Goal: Task Accomplishment & Management: Use online tool/utility

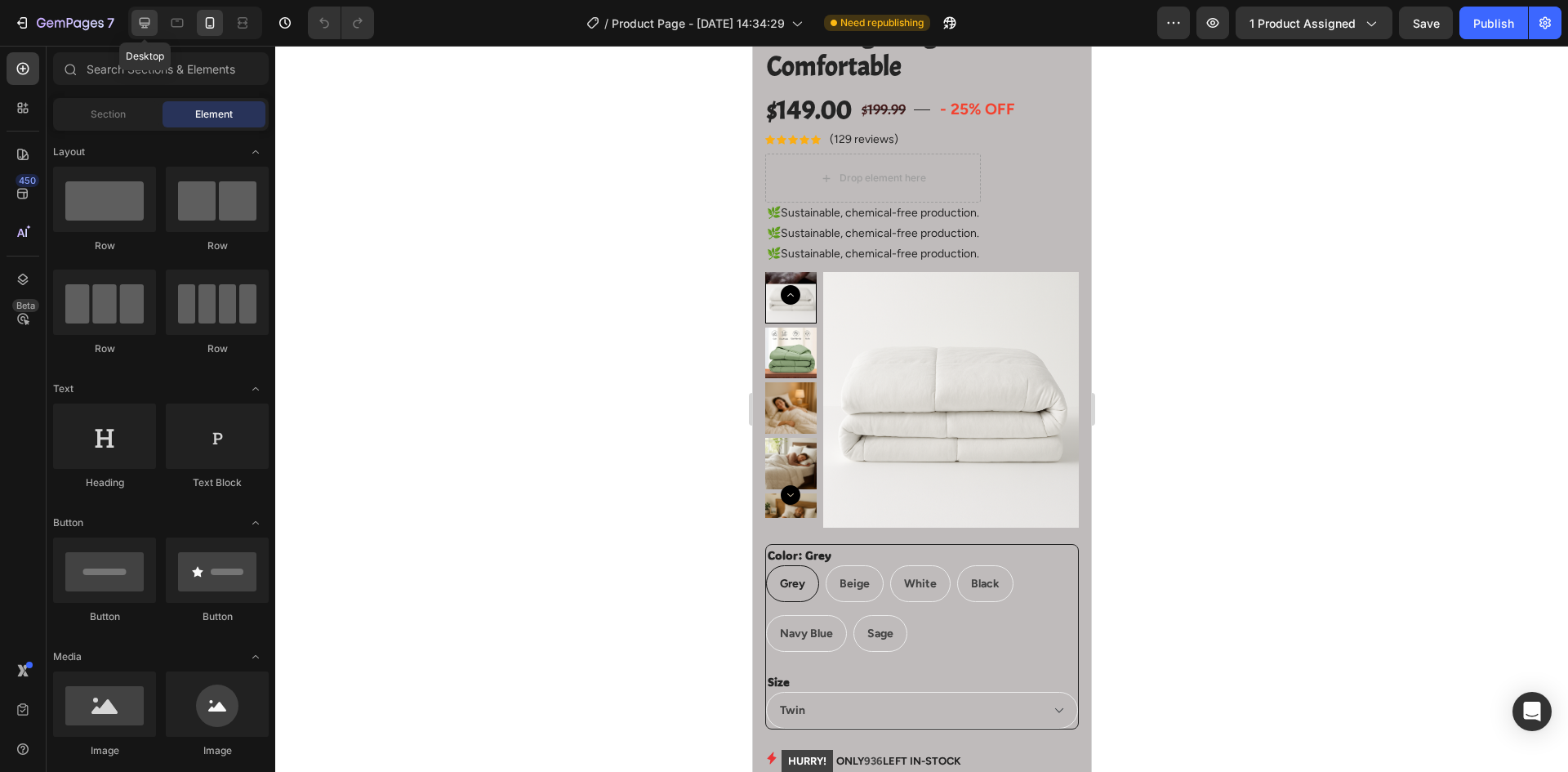
click at [138, 23] on icon at bounding box center [145, 23] width 17 height 17
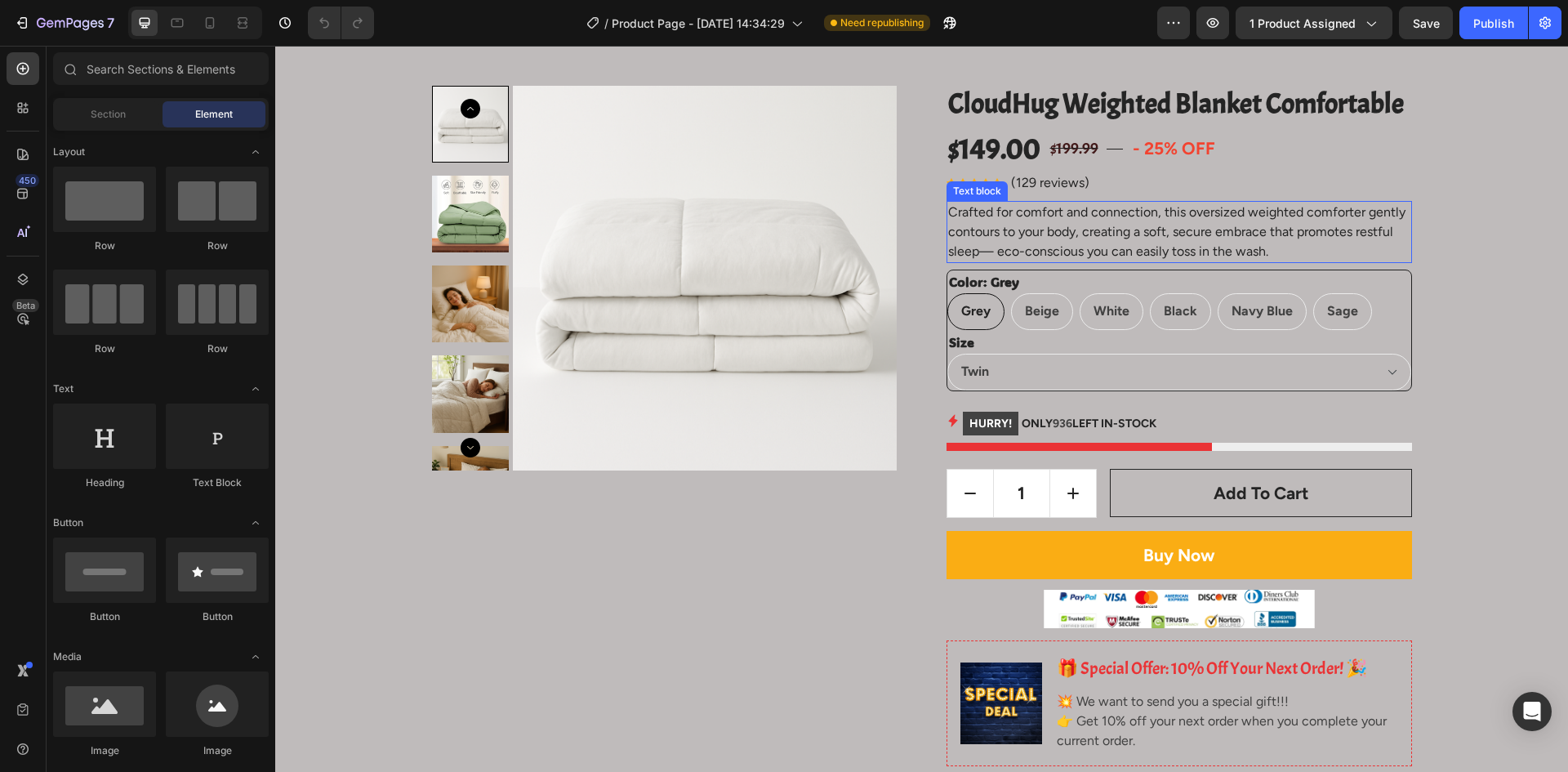
scroll to position [82, 0]
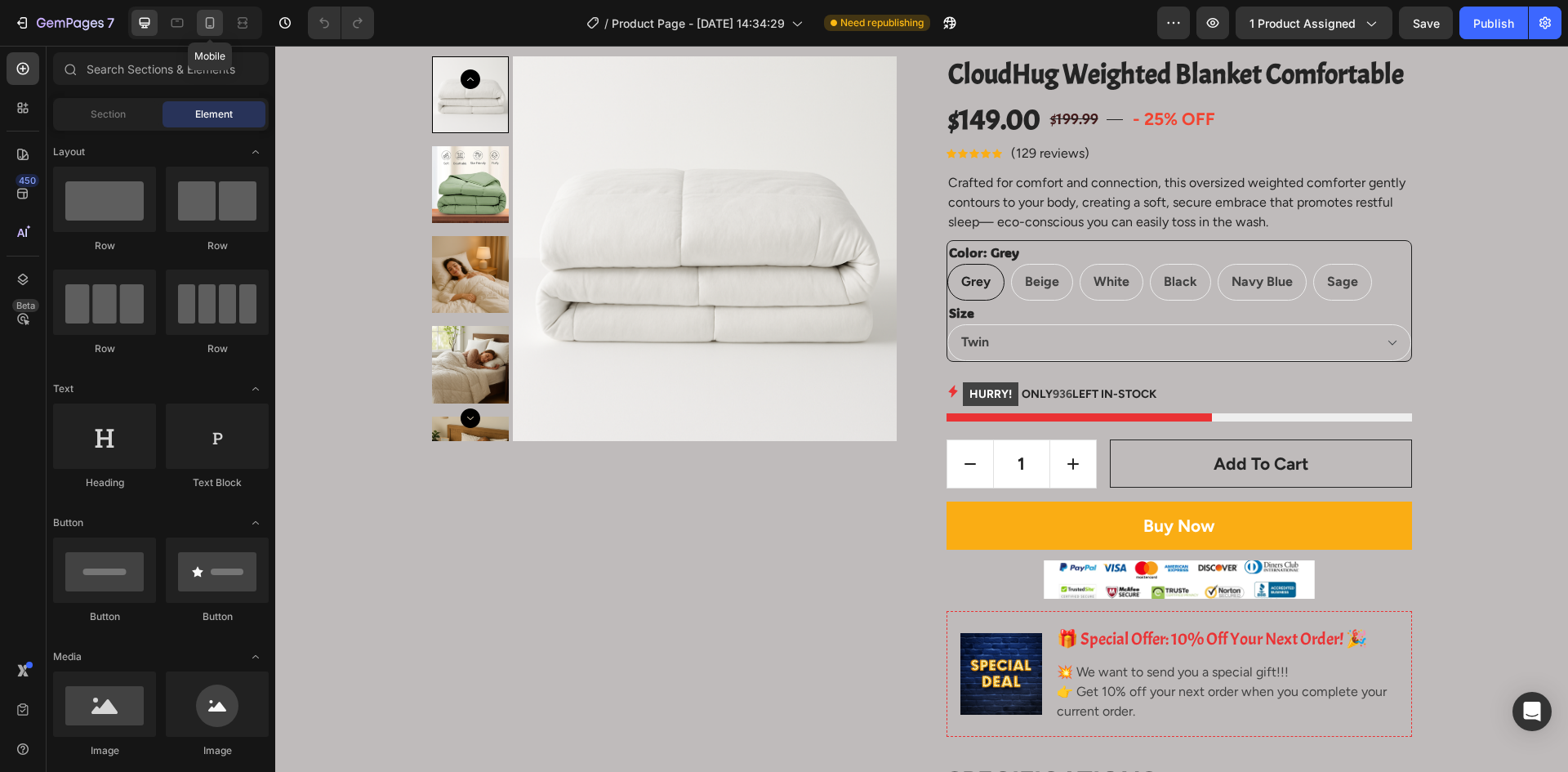
click at [202, 20] on icon at bounding box center [210, 23] width 17 height 17
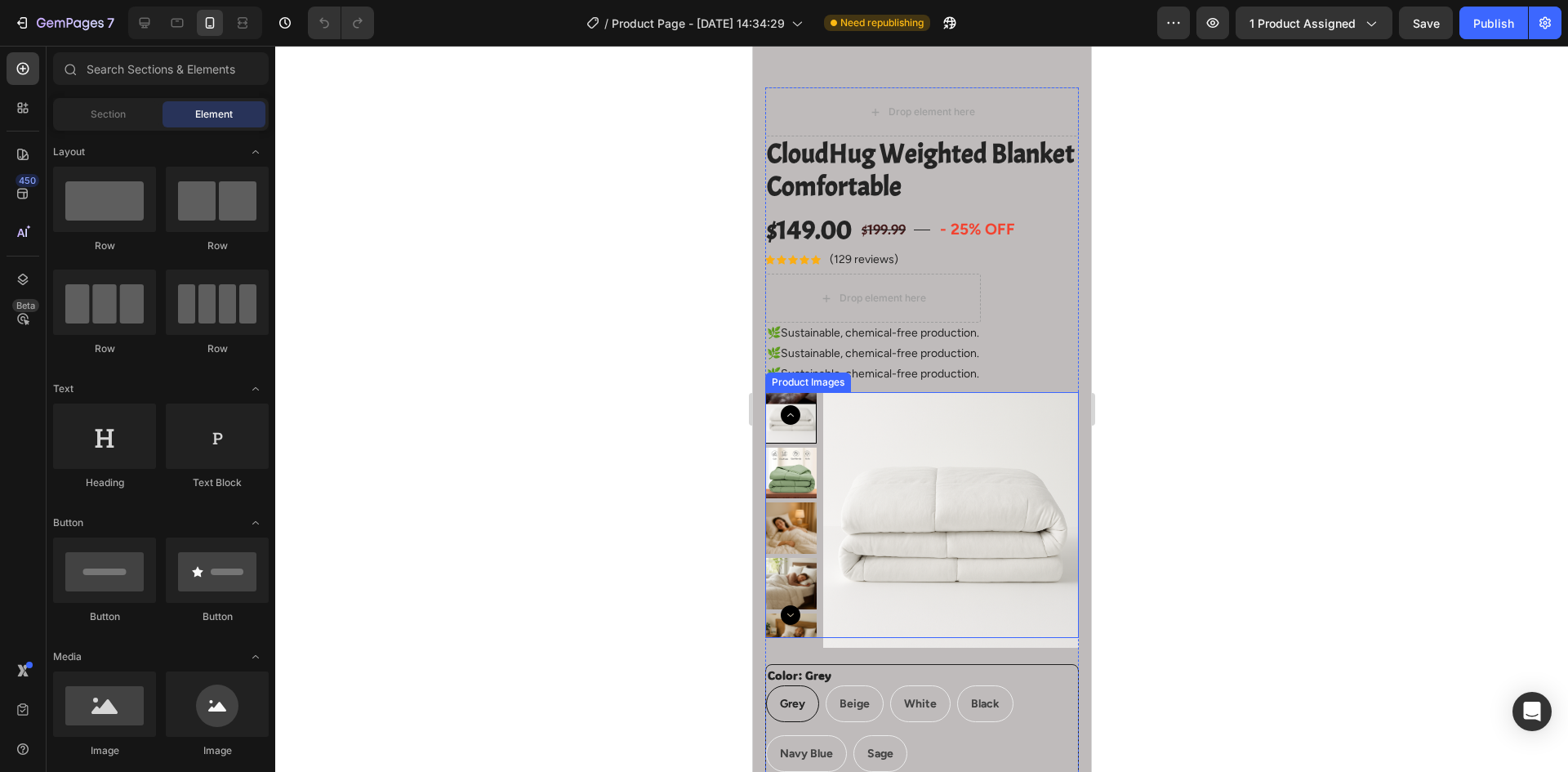
scroll to position [82, 0]
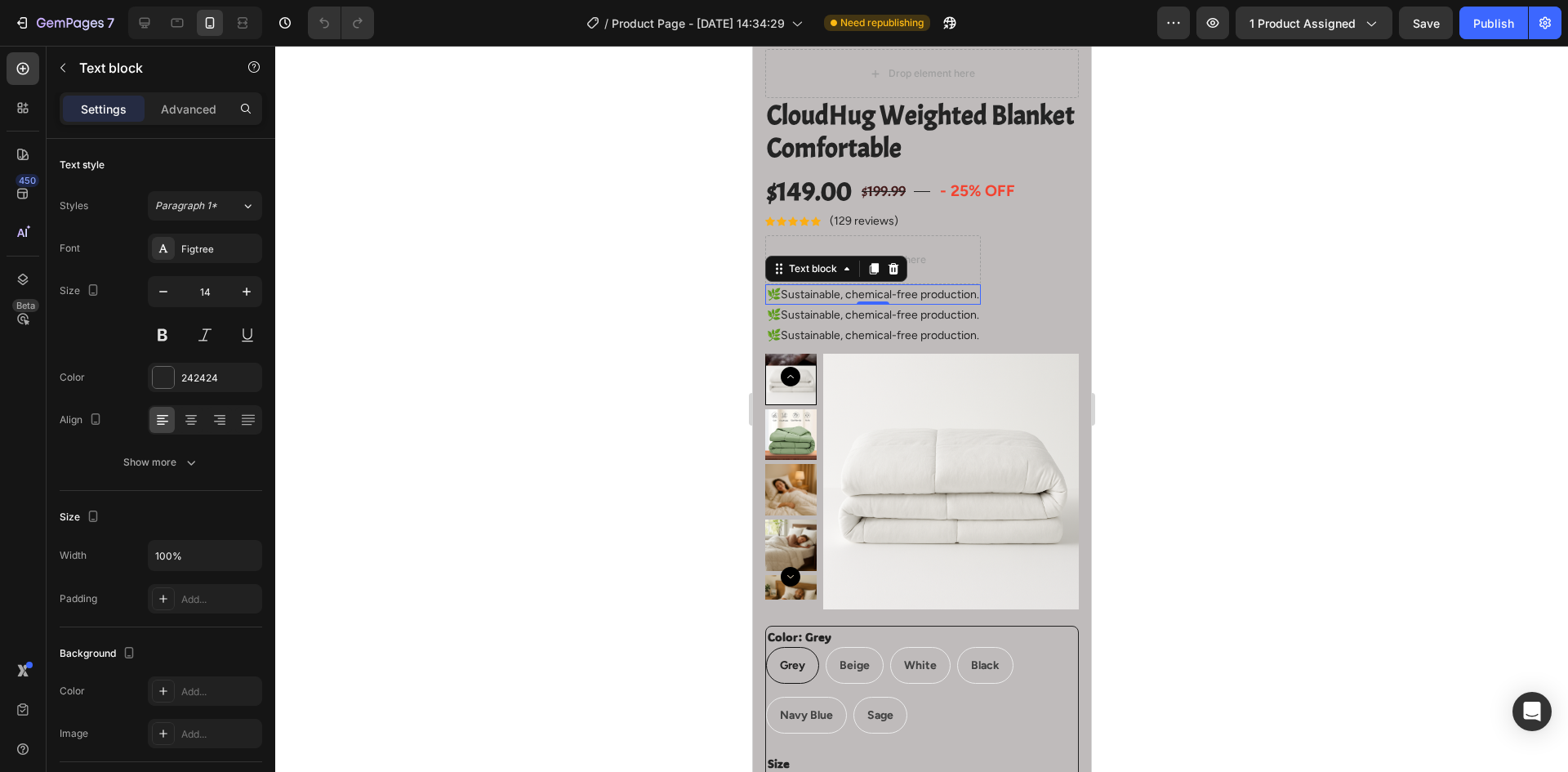
click at [874, 292] on p "🌿Sustainable, chemical-free production." at bounding box center [872, 294] width 212 height 17
click at [768, 294] on p "Spacious, full coverage, and easy to share" at bounding box center [872, 294] width 212 height 17
click at [764, 292] on div "Spacious, full coverage, and easy to share" at bounding box center [872, 293] width 216 height 20
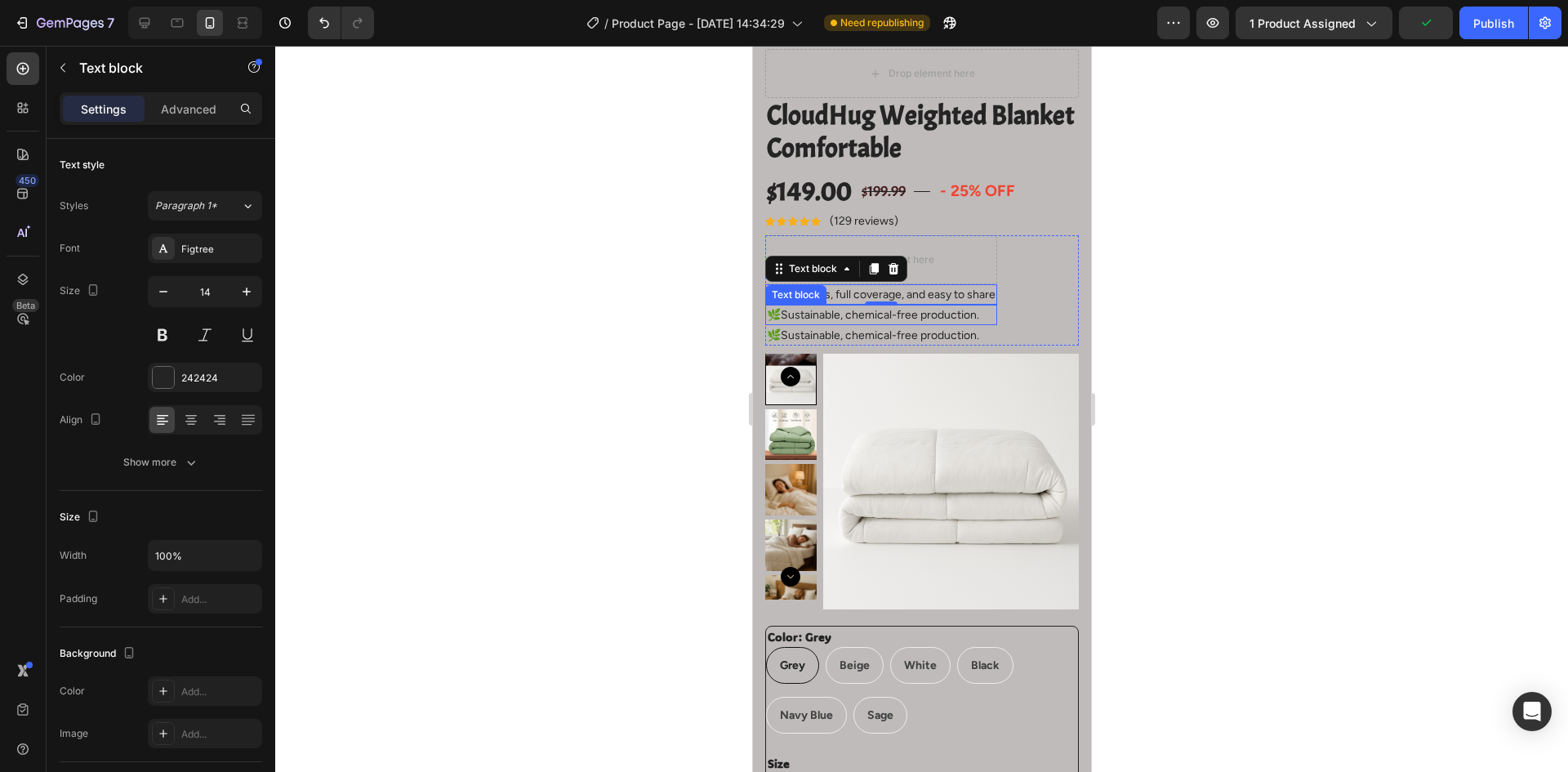
click at [834, 315] on p "🌿Sustainable, chemical-free production." at bounding box center [880, 315] width 229 height 17
click at [907, 317] on p "☁️ 2. Cloudy soft with washable cotton" at bounding box center [880, 315] width 229 height 17
click at [795, 318] on p "☁️ 2. Cloudy soft with washable cotton" at bounding box center [880, 315] width 229 height 17
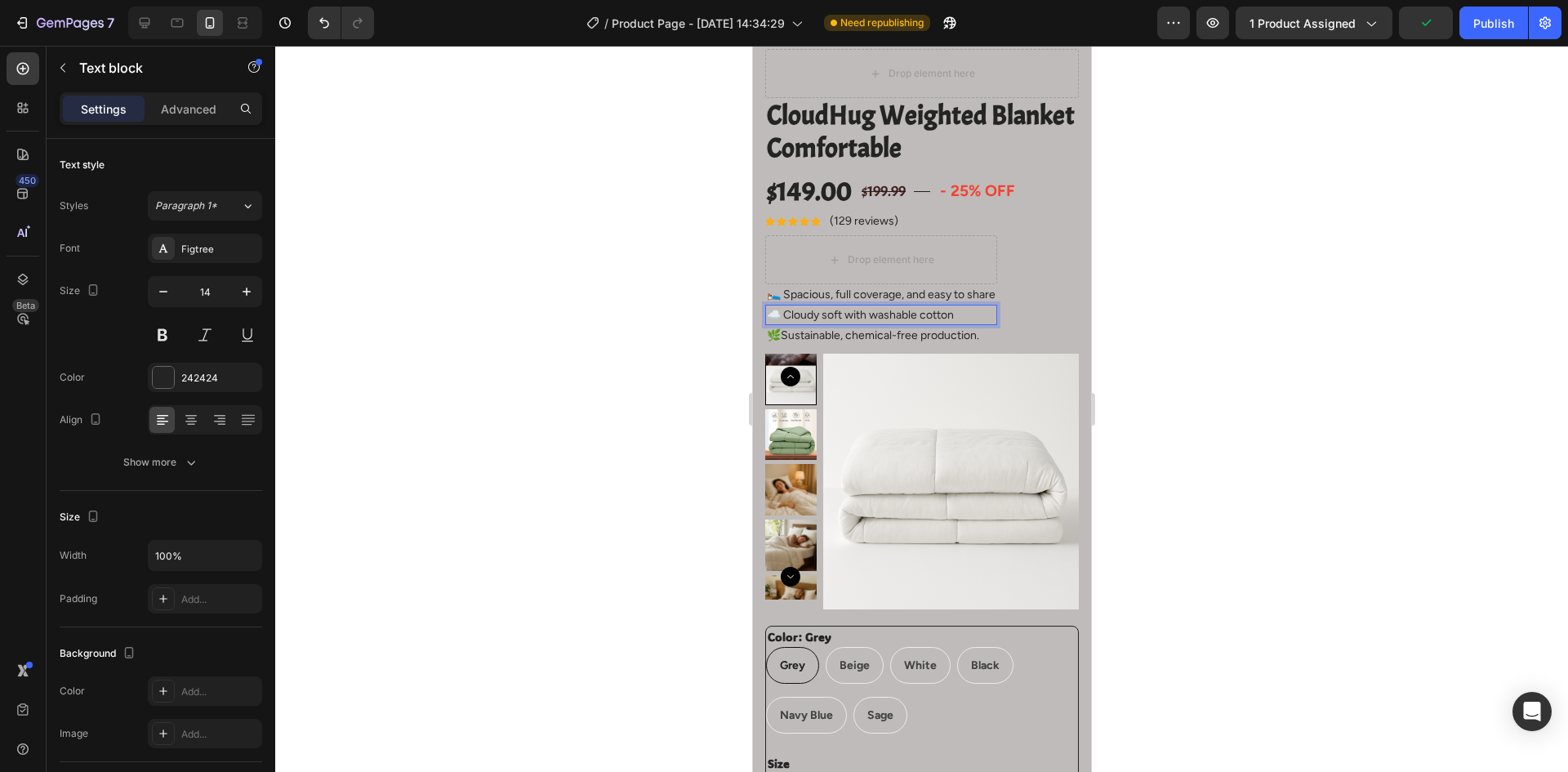
click at [548, 400] on div at bounding box center [921, 409] width 1293 height 726
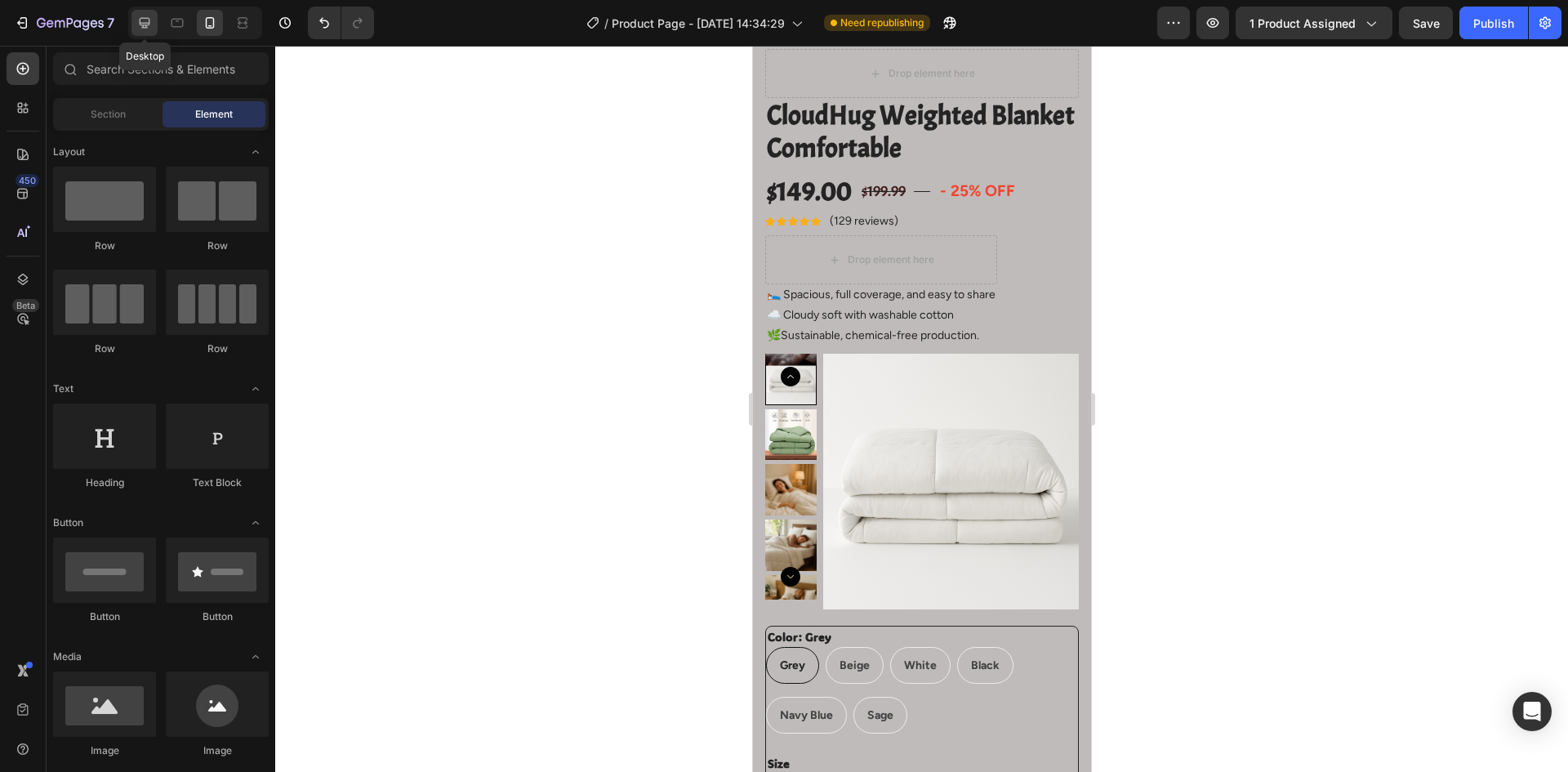
click at [143, 22] on icon at bounding box center [145, 23] width 17 height 17
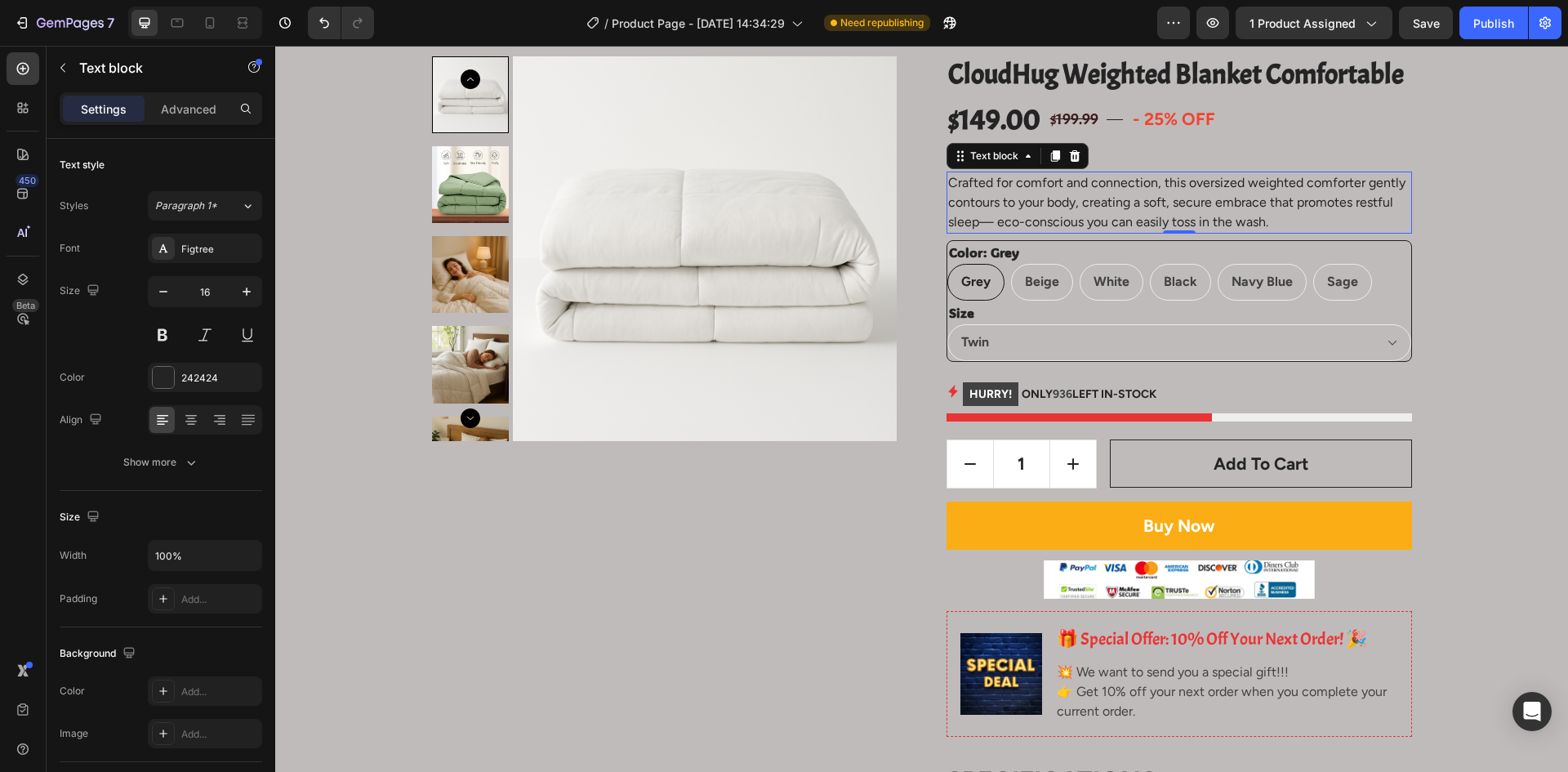
click at [1275, 227] on p "Crafted for comfort and connection, this oversized weighted comforter gently co…" at bounding box center [1179, 203] width 462 height 59
click at [1050, 156] on icon at bounding box center [1054, 156] width 9 height 11
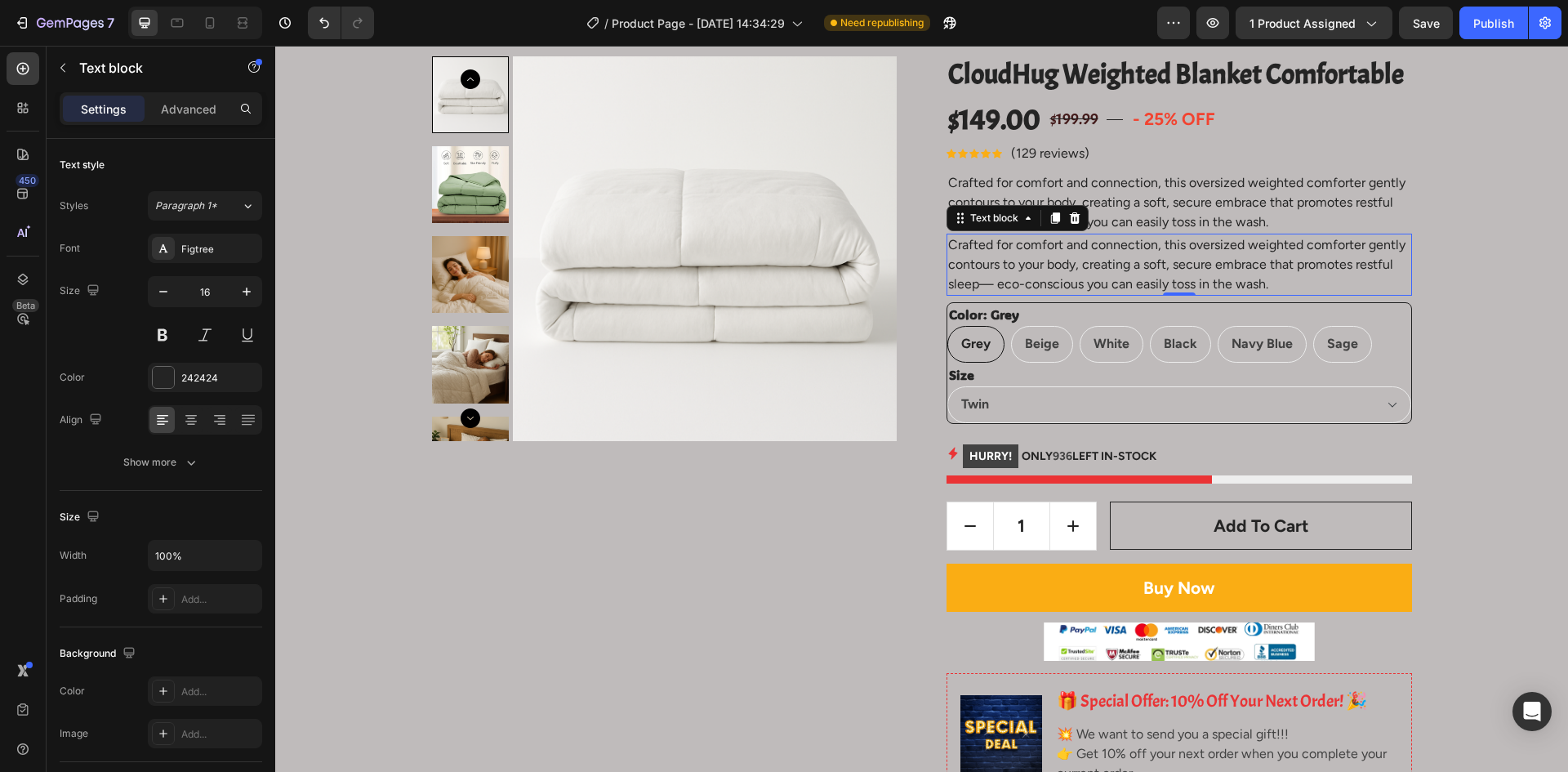
click at [1125, 272] on p "Crafted for comfort and connection, this oversized weighted comforter gently co…" at bounding box center [1179, 265] width 462 height 59
click at [1126, 272] on p "Crafted for comfort and connection, this oversized weighted comforter gently co…" at bounding box center [1179, 265] width 462 height 59
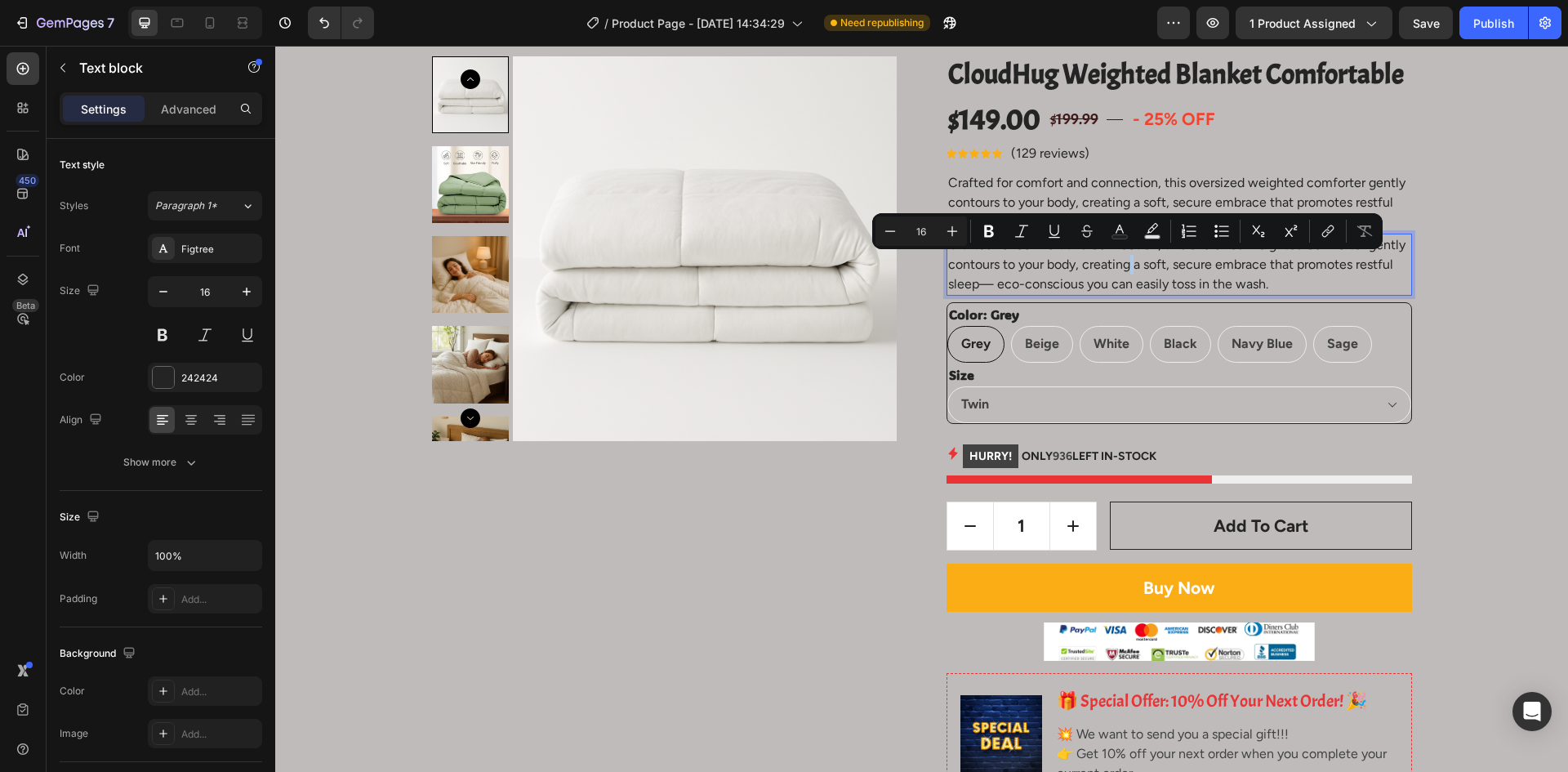
click at [1126, 272] on p "Crafted for comfort and connection, this oversized weighted comforter gently co…" at bounding box center [1179, 265] width 462 height 59
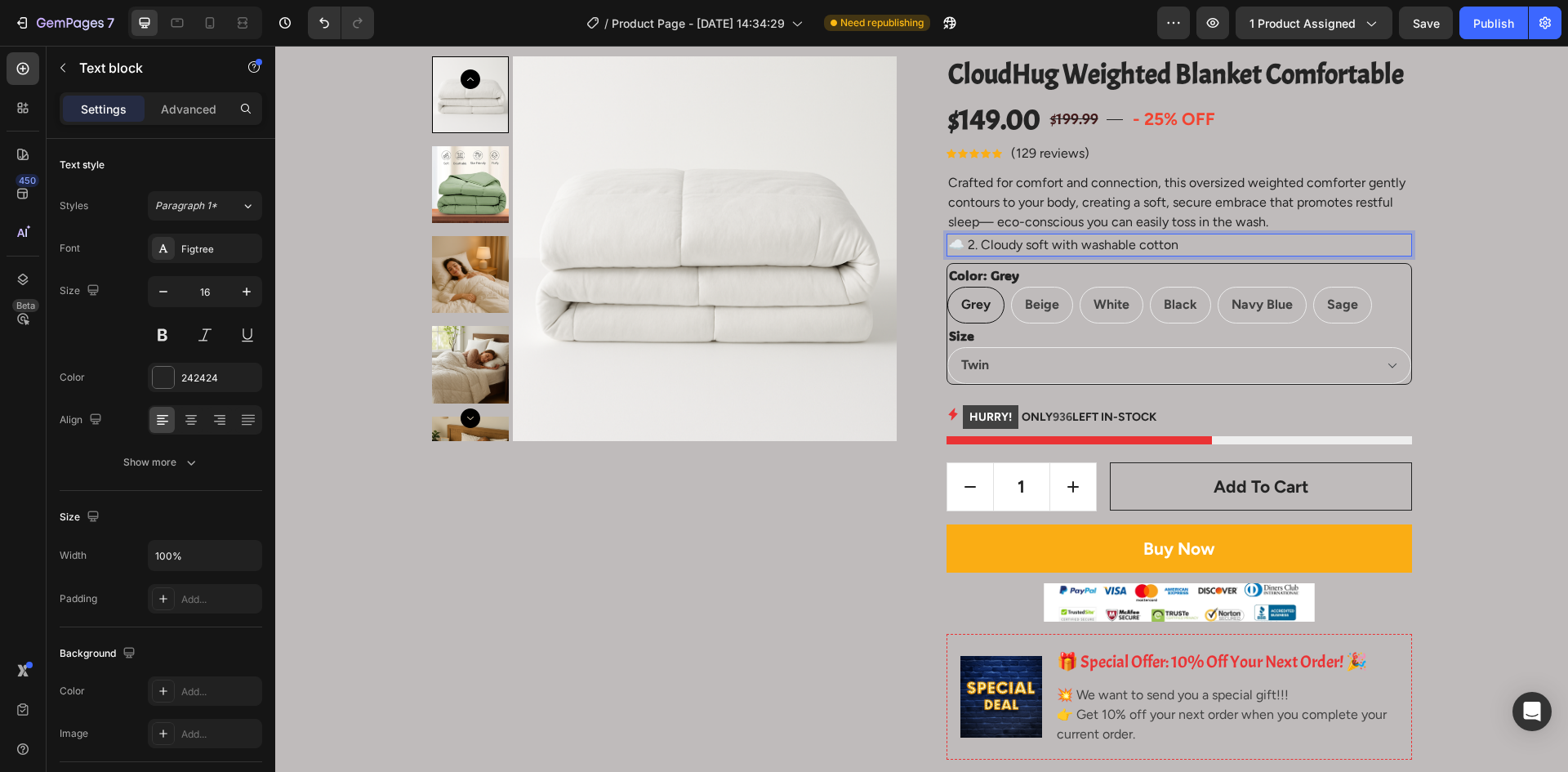
click at [1185, 244] on p "☁️ 2. Cloudy soft with washable cotton" at bounding box center [1179, 245] width 462 height 20
drag, startPoint x: 1185, startPoint y: 244, endPoint x: 1053, endPoint y: 244, distance: 132.0
click at [1053, 244] on p "☁️ 2. Cloudy soft with washable cotton" at bounding box center [1179, 245] width 462 height 20
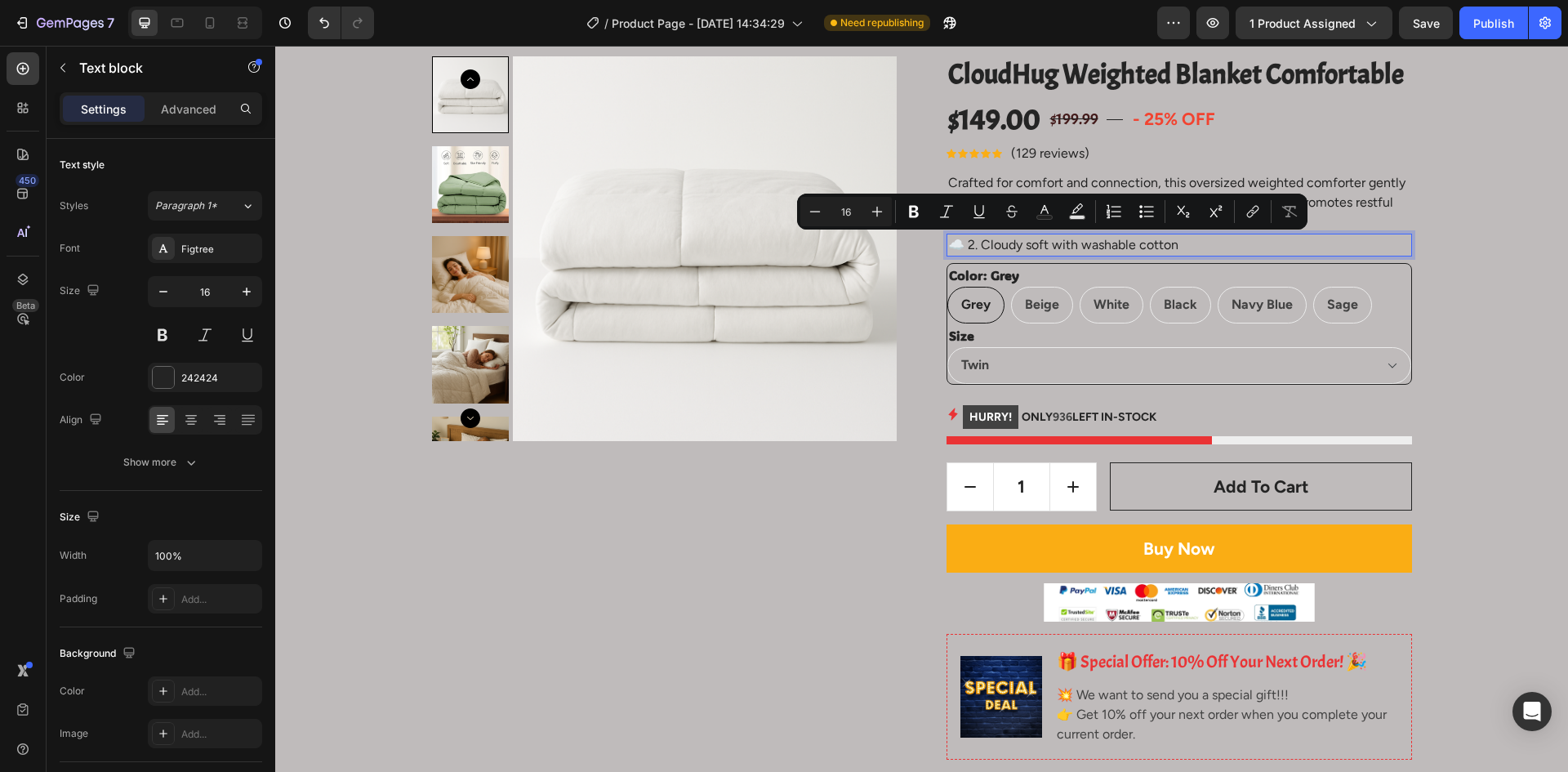
click at [951, 247] on p "☁️ 2. Cloudy soft with washable cotton" at bounding box center [1179, 245] width 462 height 20
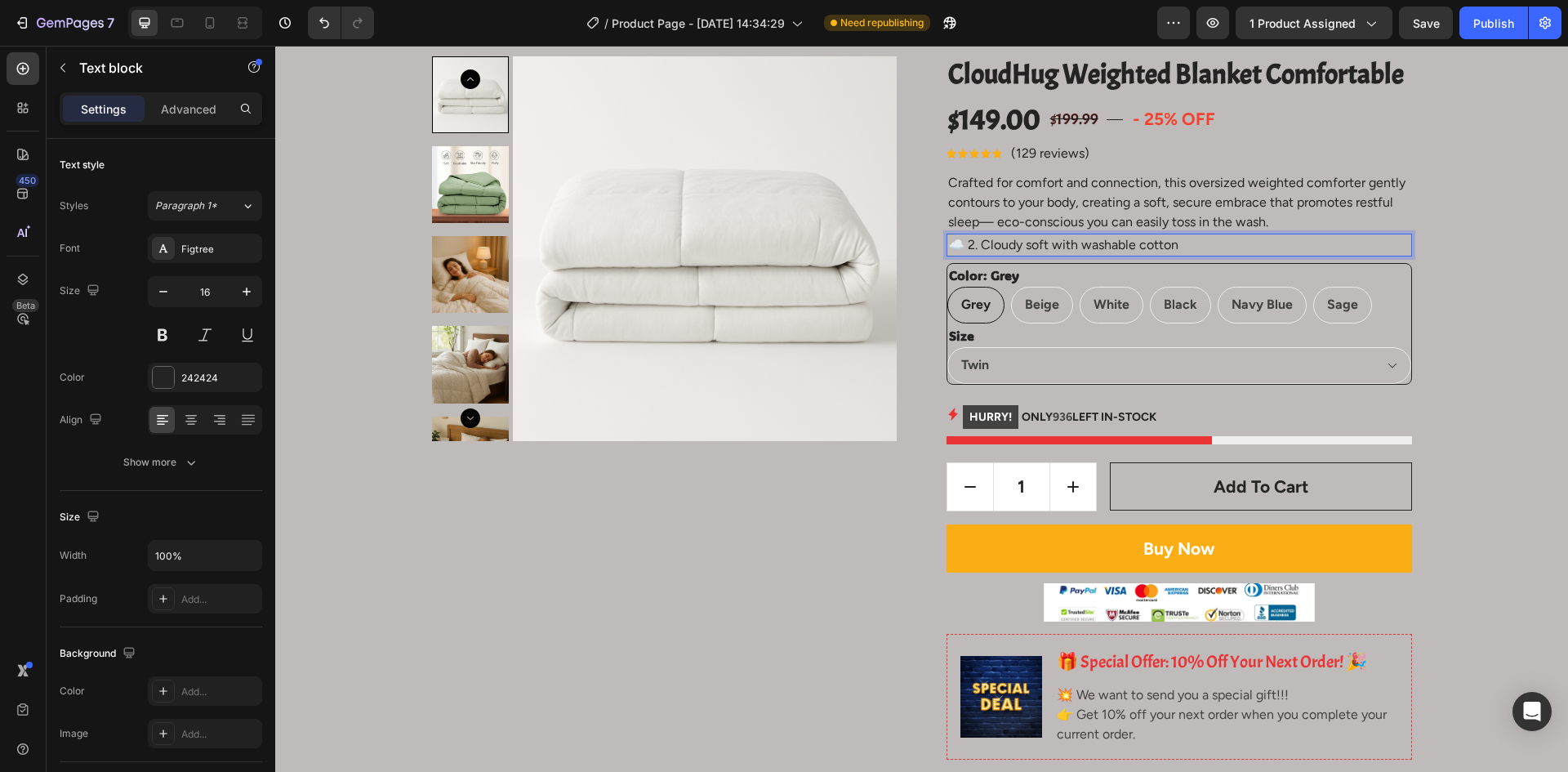
click at [939, 246] on div "Product Images CloudHug Weighted Blanket Comfortable Product Title $149.00 Prod…" at bounding box center [922, 728] width 980 height 1345
drag, startPoint x: 949, startPoint y: 234, endPoint x: 1015, endPoint y: 240, distance: 66.3
click at [950, 235] on p "☁️ 2. Cloudy soft with washable cotton" at bounding box center [1179, 245] width 462 height 20
click at [1248, 228] on p "Crafted for comfort and connection, this oversized weighted comforter gently co…" at bounding box center [1179, 203] width 462 height 59
click at [1238, 238] on div "☁️ 2. Cloudy soft with washable cotton" at bounding box center [1179, 245] width 466 height 23
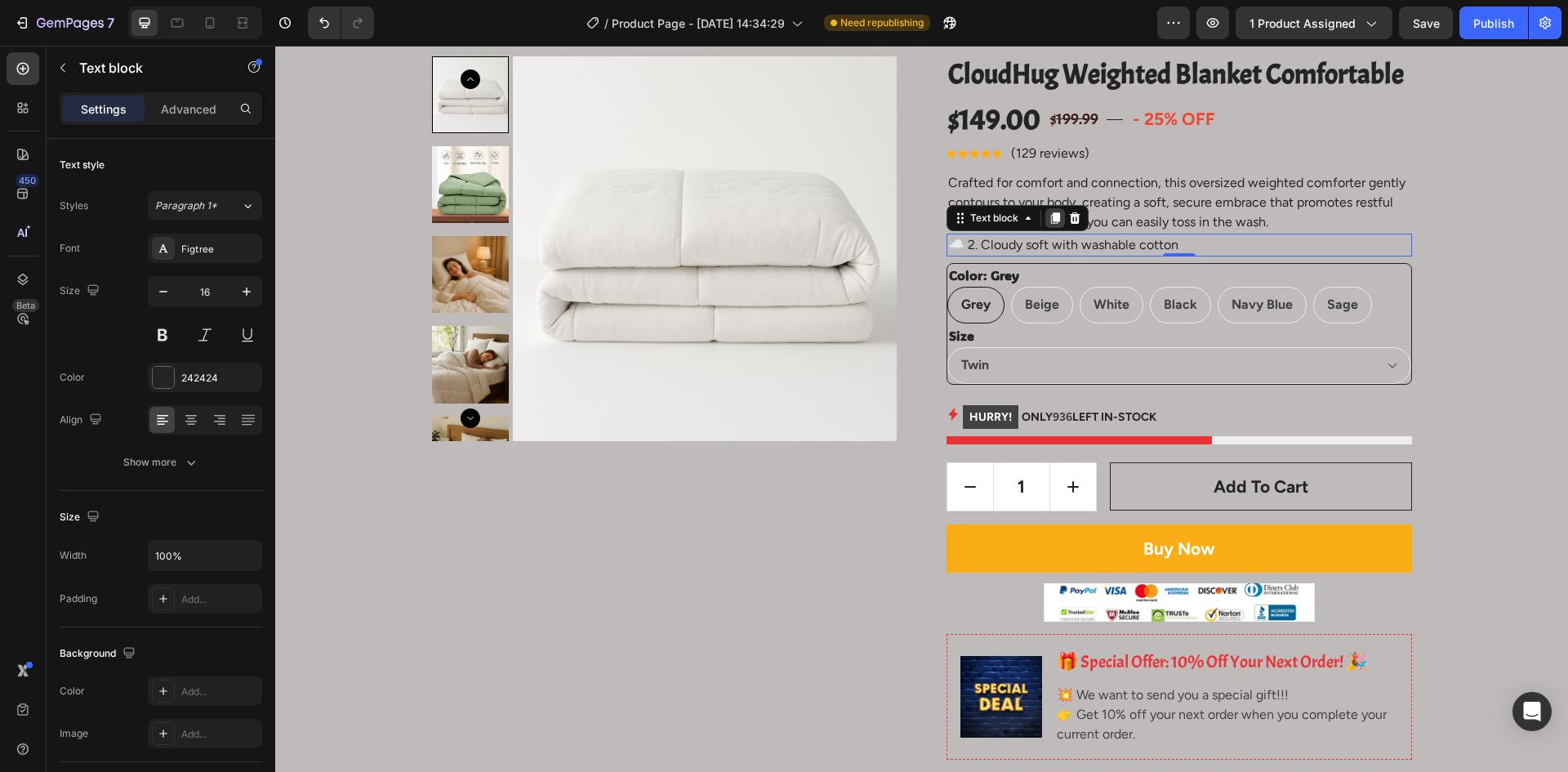
click at [1049, 222] on icon at bounding box center [1055, 218] width 13 height 13
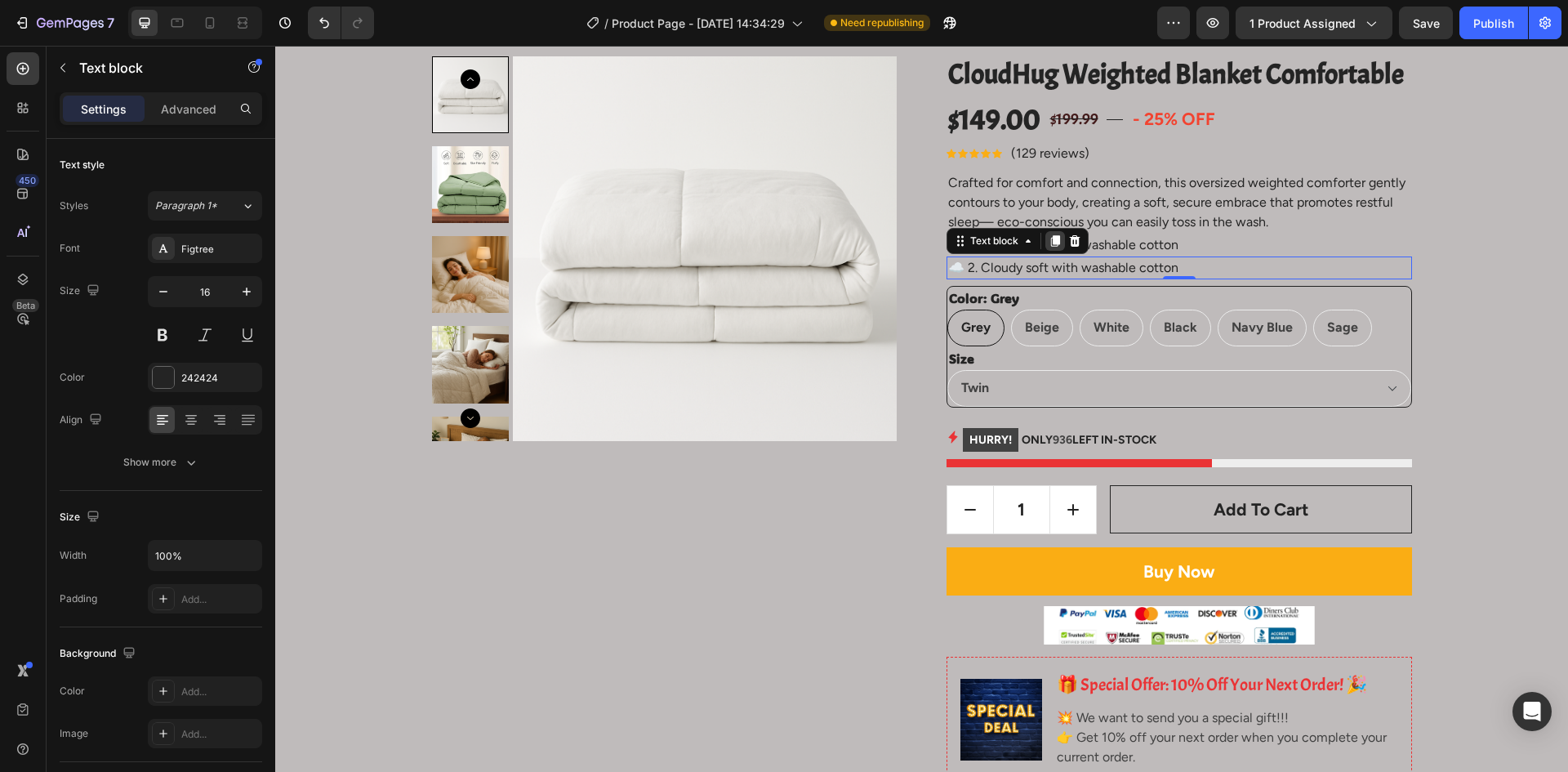
click at [1050, 238] on icon at bounding box center [1054, 240] width 9 height 11
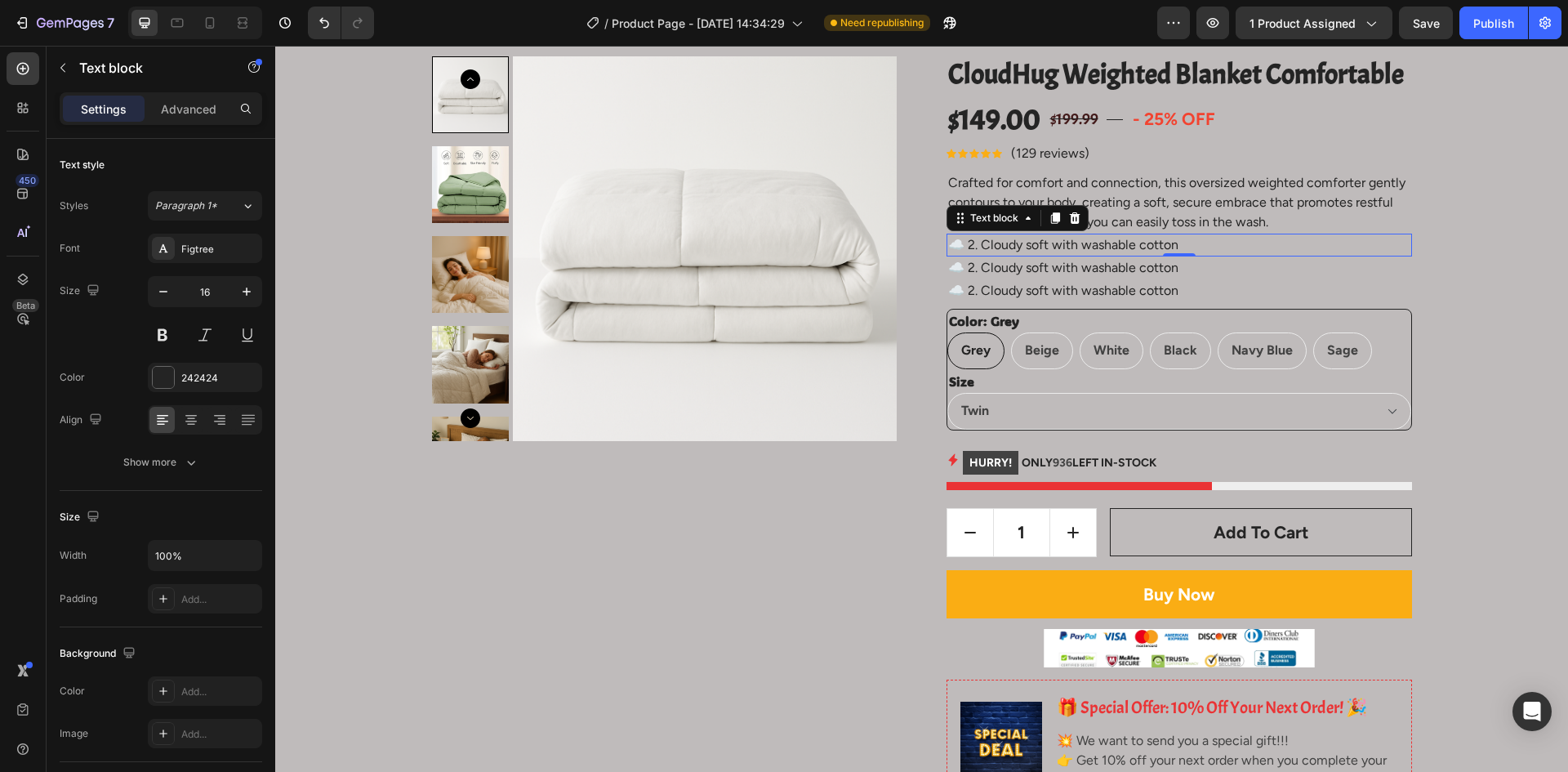
click at [1254, 243] on p "☁️ 2. Cloudy soft with washable cotton" at bounding box center [1179, 245] width 462 height 20
click at [215, 25] on icon at bounding box center [210, 23] width 17 height 17
type input "14"
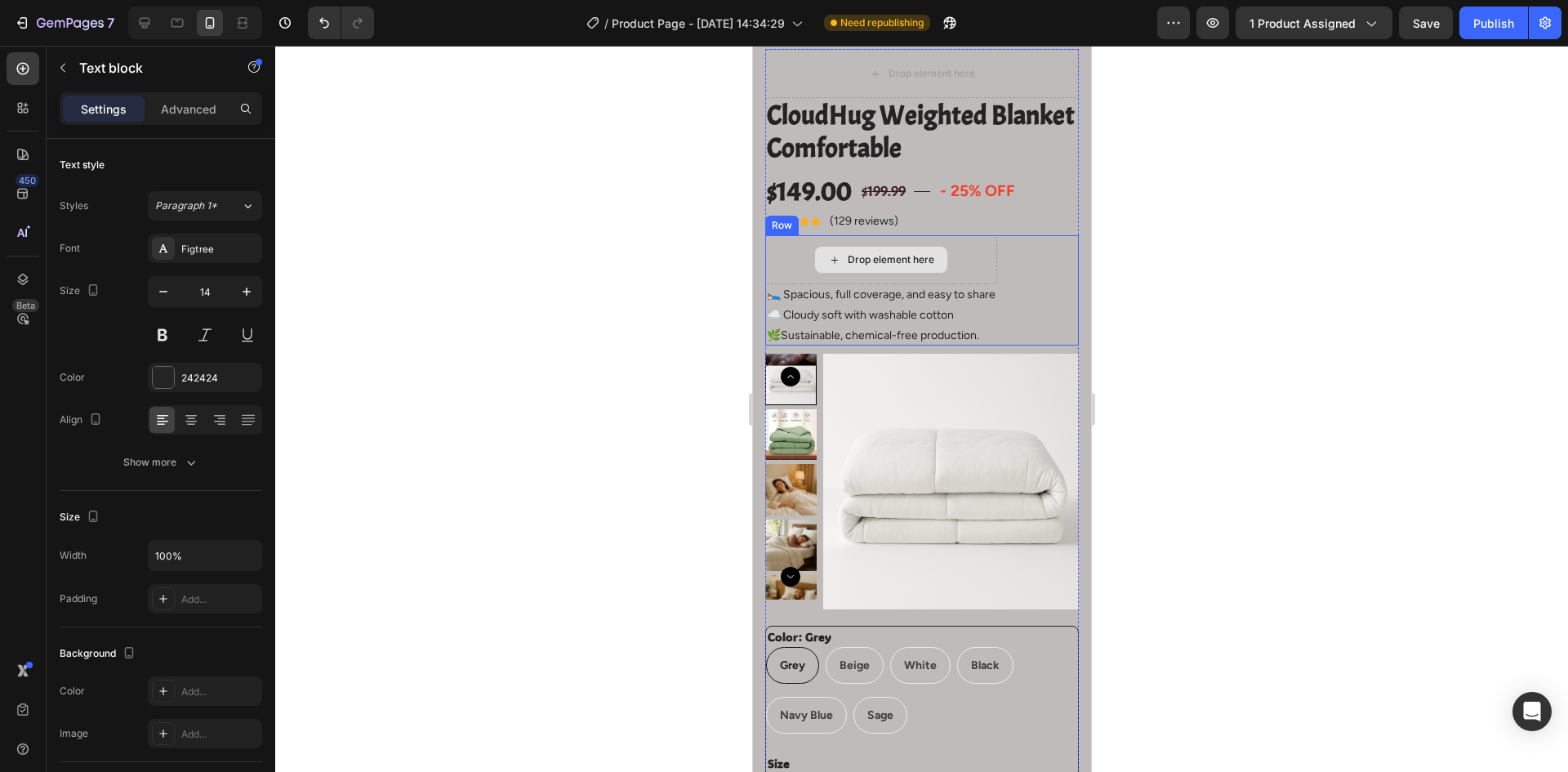
scroll to position [24, 0]
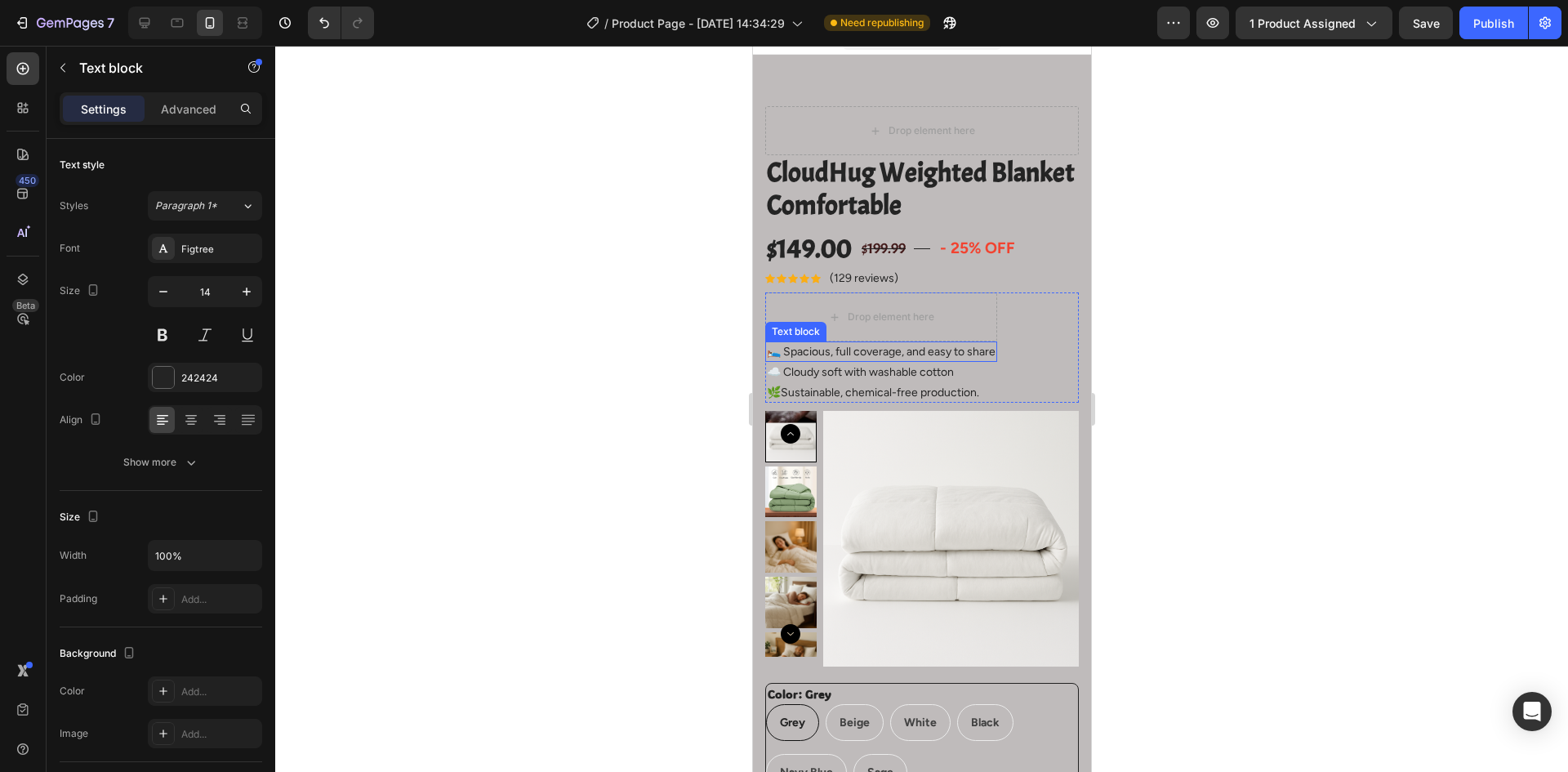
click at [872, 354] on p "🛌 Spacious, full coverage, and easy to share" at bounding box center [880, 352] width 229 height 17
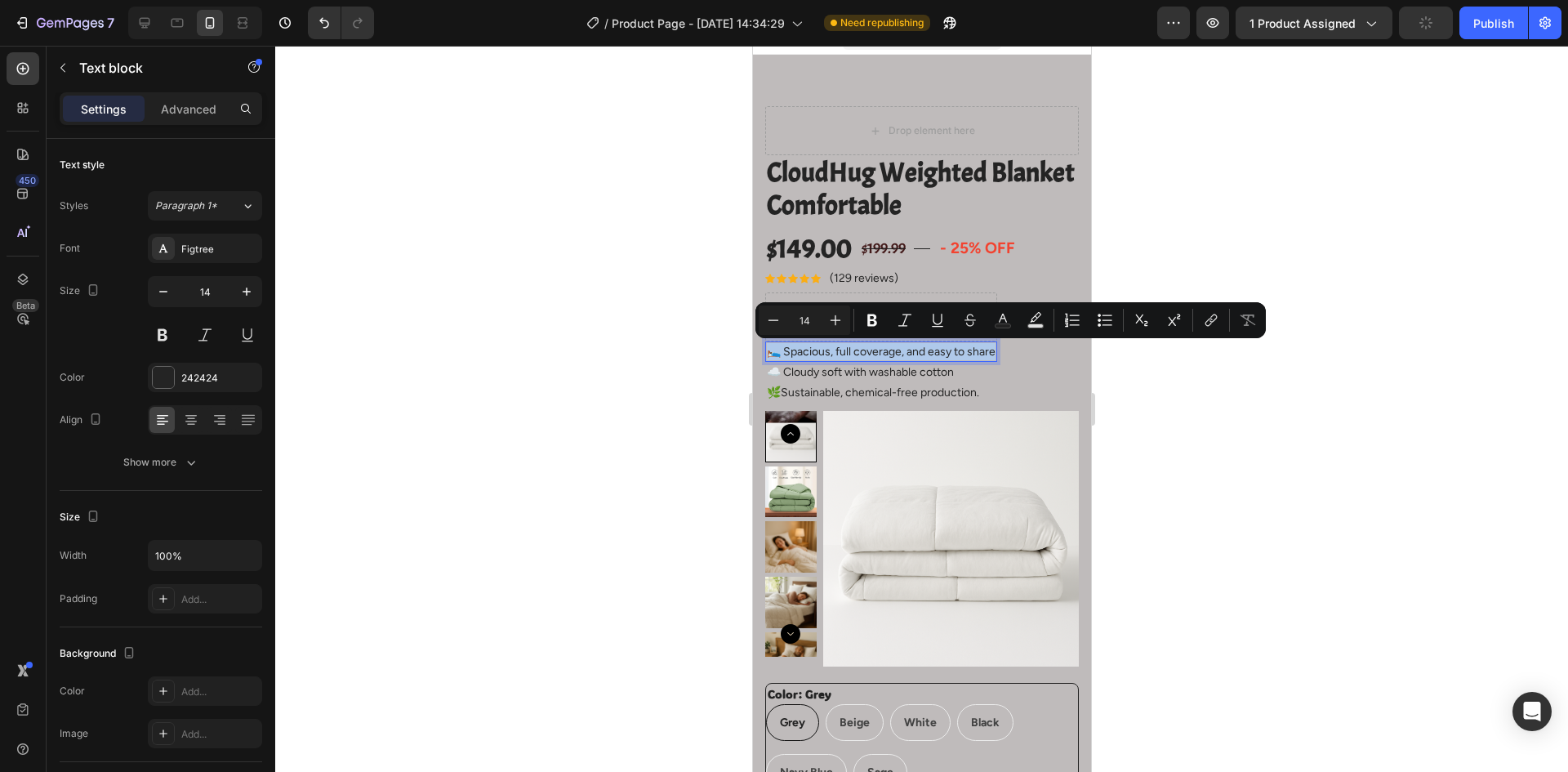
copy p "🛌 Spacious, full coverage, and easy to share"
click at [149, 24] on icon at bounding box center [145, 23] width 10 height 10
type input "16"
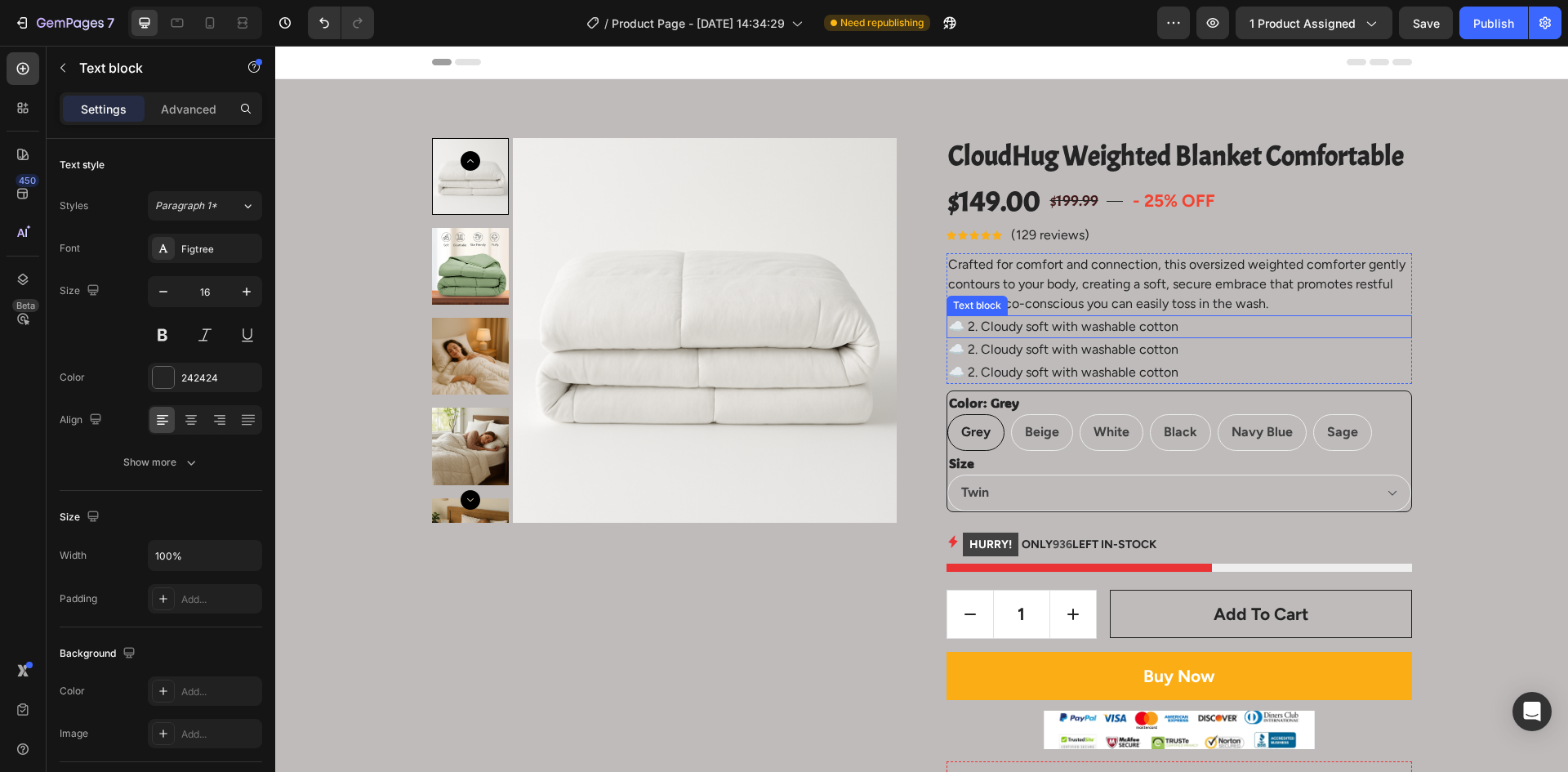
click at [1068, 332] on p "☁️ 2. Cloudy soft with washable cotton" at bounding box center [1179, 326] width 462 height 20
click at [970, 351] on p "☁️ 2. Cloudy soft with washable cotton" at bounding box center [1179, 349] width 462 height 20
click at [974, 351] on p "☁️ 2. Cloudy soft with washable cotton" at bounding box center [1179, 349] width 462 height 20
click at [210, 28] on icon at bounding box center [210, 23] width 9 height 11
type input "14"
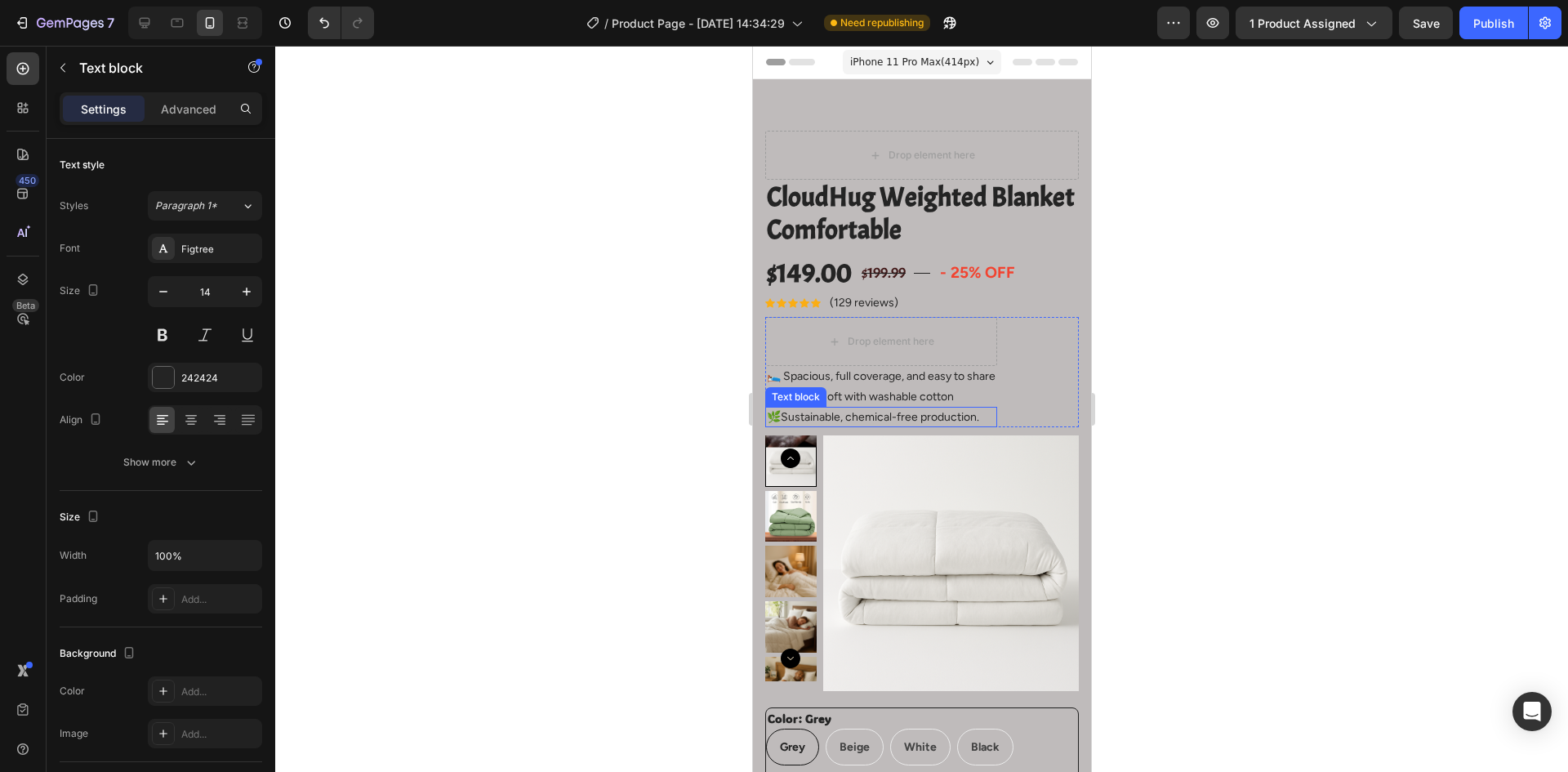
click at [922, 418] on p "🌿Sustainable, chemical-free production." at bounding box center [880, 417] width 229 height 17
click at [896, 415] on p "🌿Sustainable, chemical-free production." at bounding box center [880, 417] width 229 height 17
click at [896, 414] on p "🌿Sustainable, chemical-free production." at bounding box center [880, 417] width 229 height 17
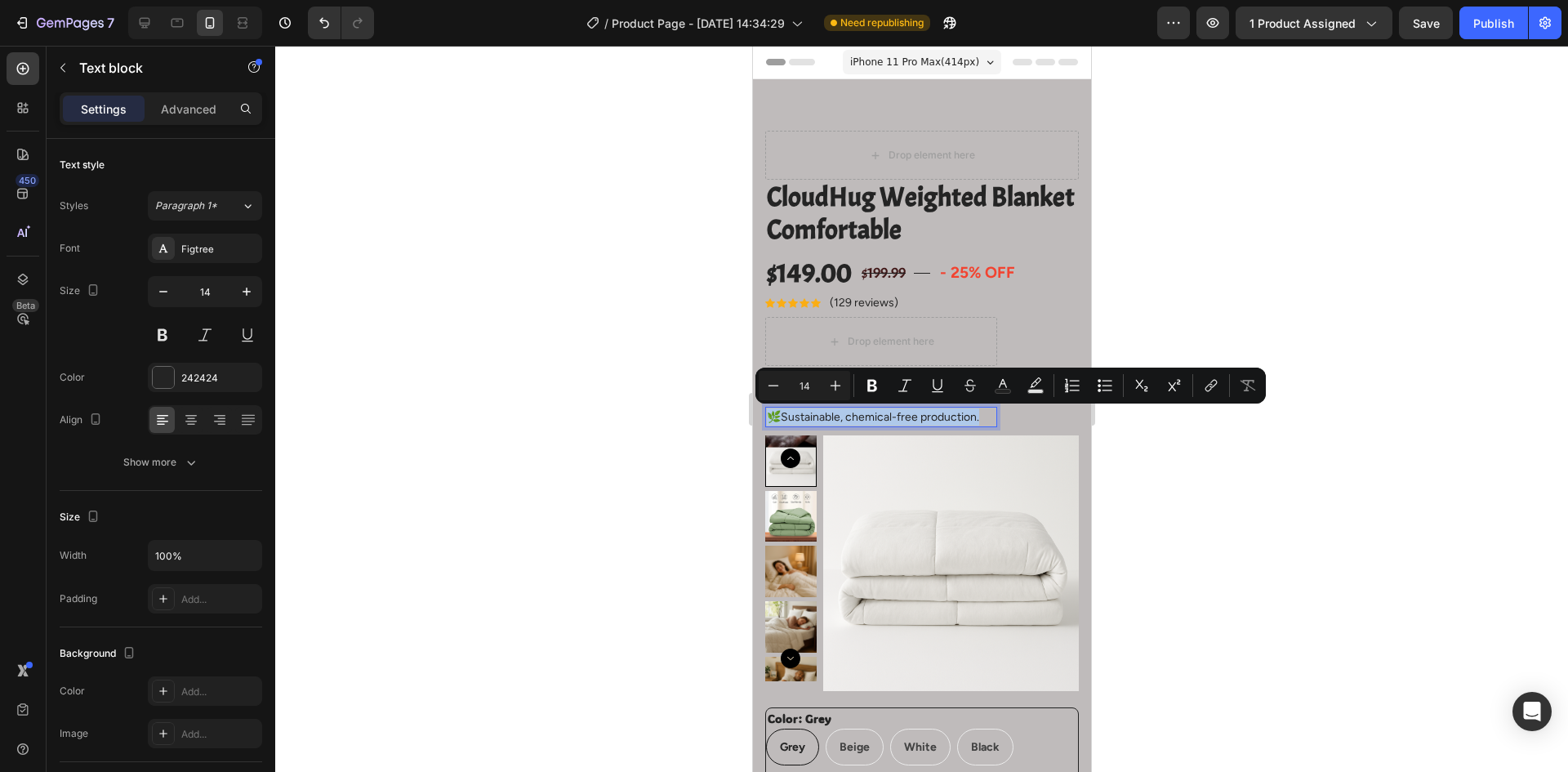
copy p "🌿Sustainable, chemical-free production."
click at [137, 28] on icon at bounding box center [145, 23] width 17 height 17
type input "16"
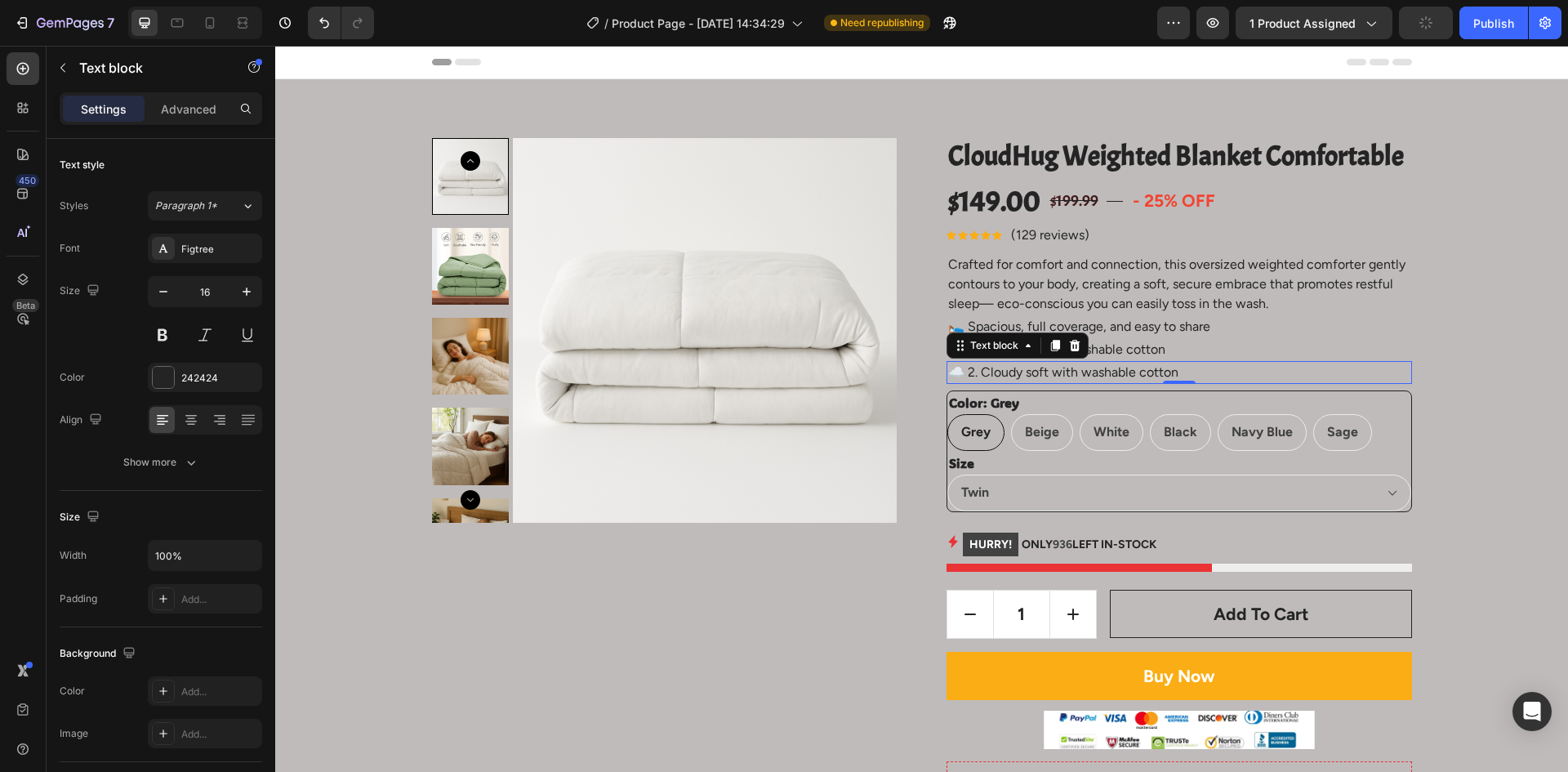
click at [1125, 370] on p "☁️ 2. Cloudy soft with washable cotton" at bounding box center [1179, 373] width 462 height 20
click at [1274, 312] on p "Crafted for comfort and connection, this oversized weighted comforter gently co…" at bounding box center [1179, 285] width 462 height 59
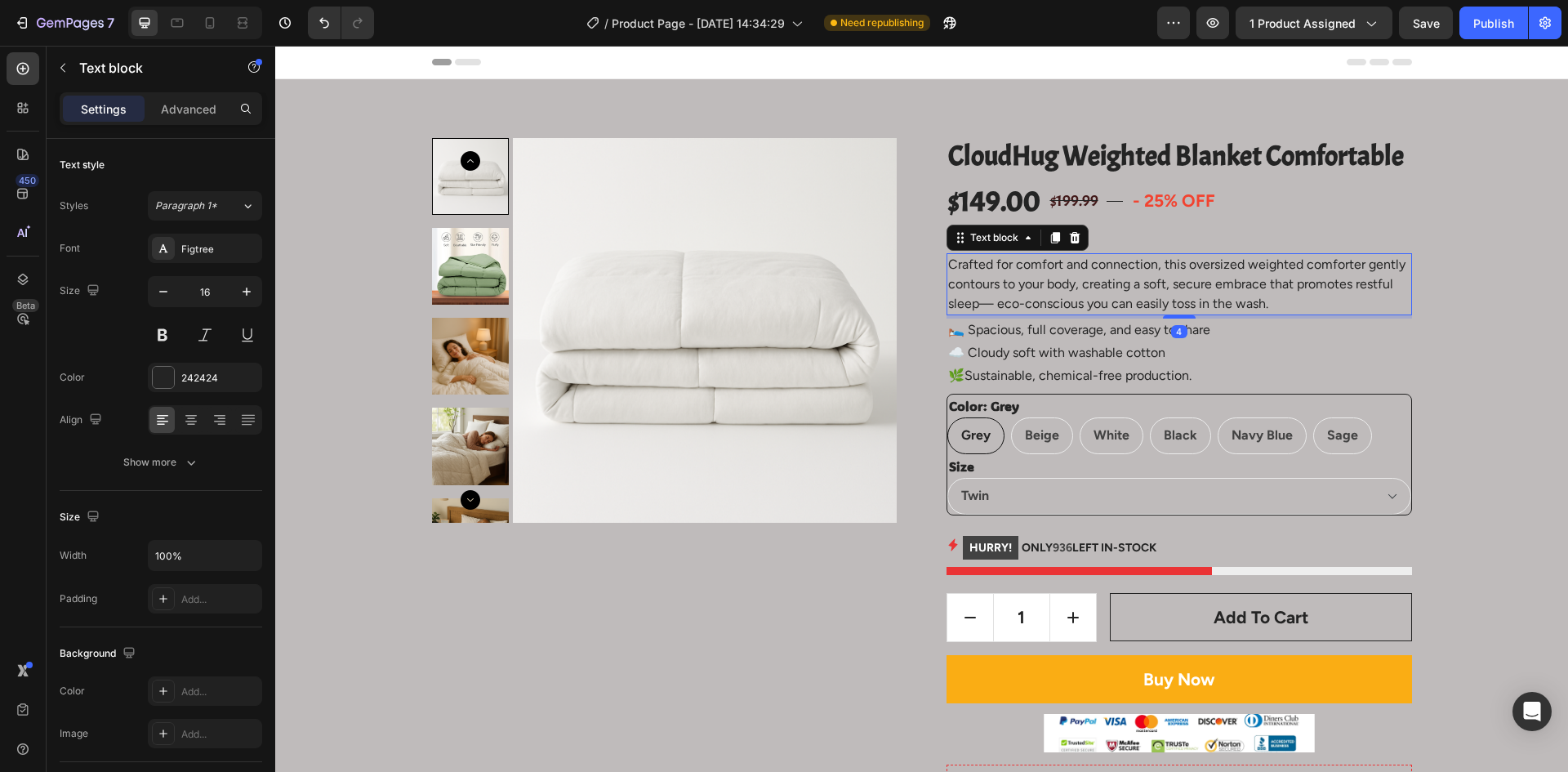
click at [1182, 318] on div at bounding box center [1180, 317] width 33 height 3
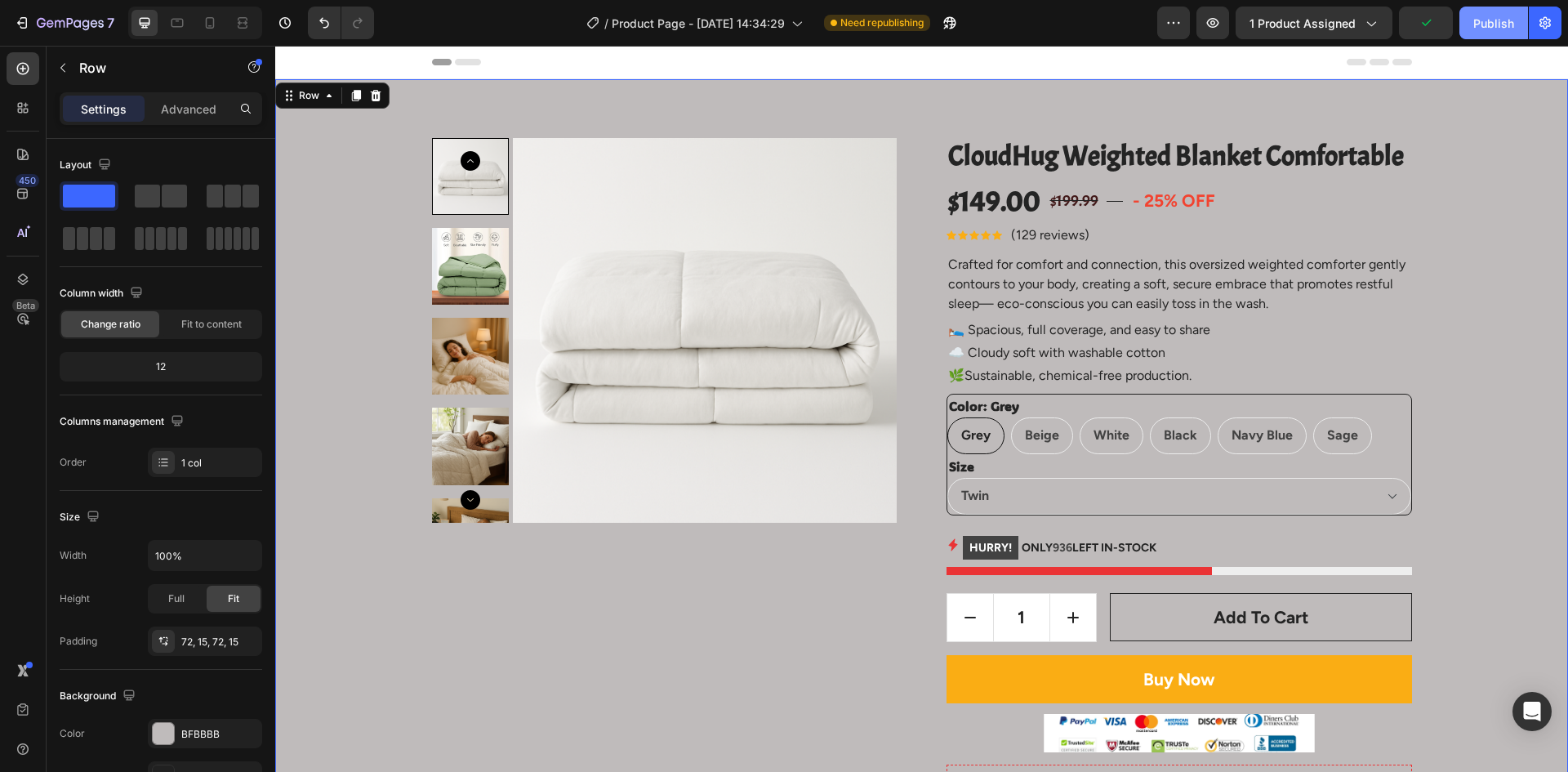
click at [1487, 12] on button "Publish" at bounding box center [1493, 23] width 69 height 33
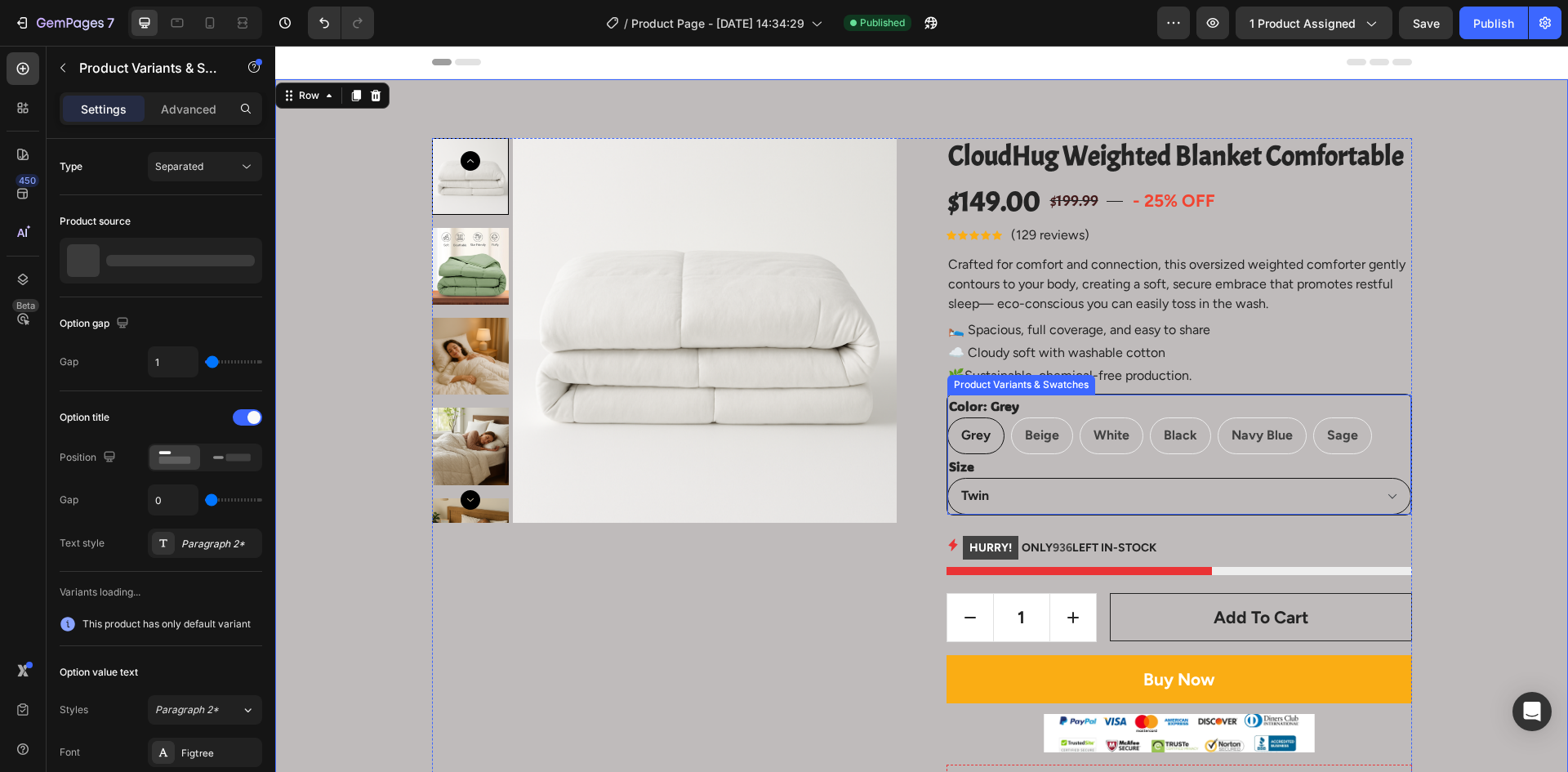
click at [995, 490] on select "Twin Queen King" at bounding box center [1179, 496] width 464 height 37
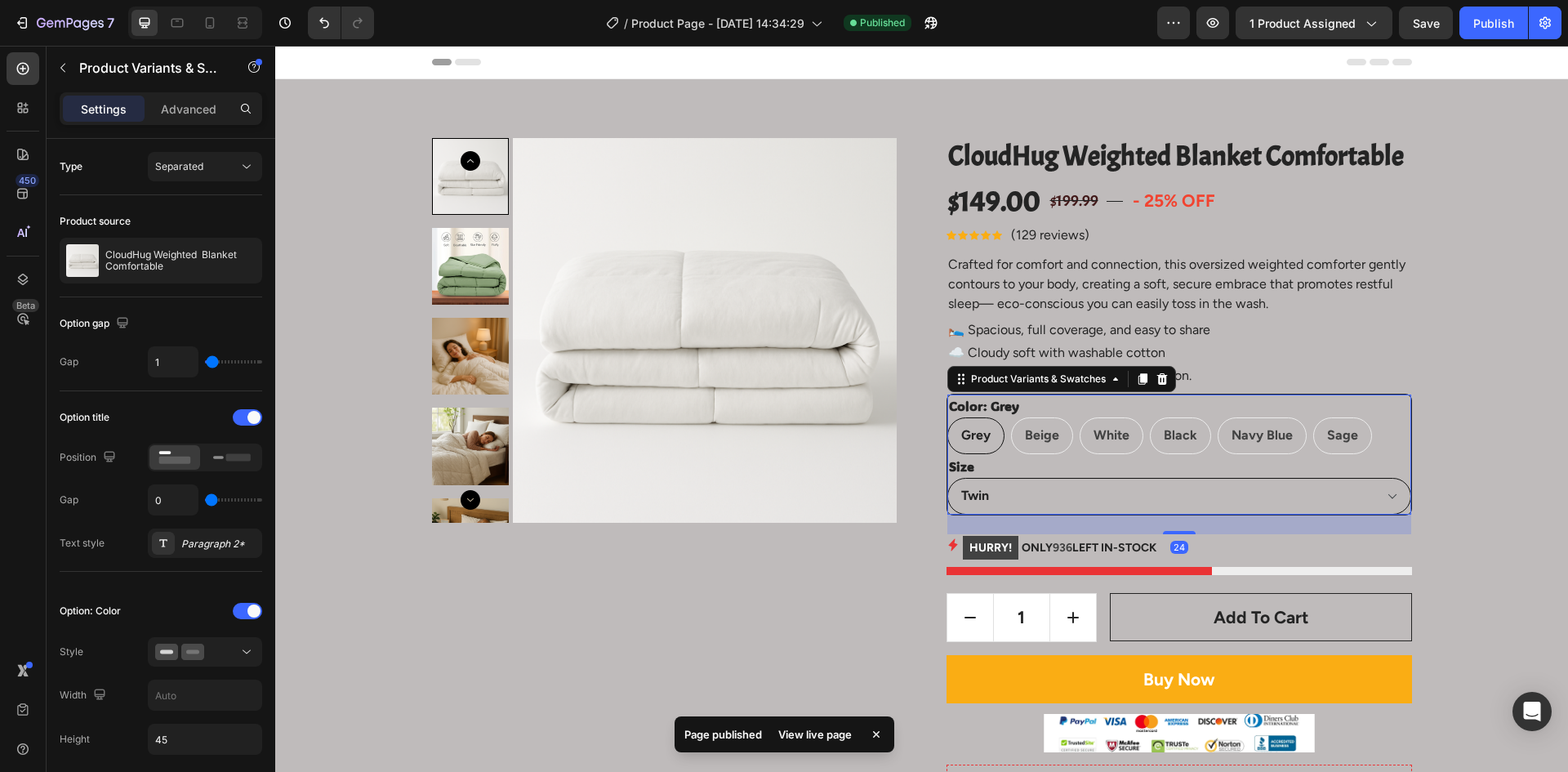
click at [988, 490] on select "Twin Queen King" at bounding box center [1179, 496] width 464 height 37
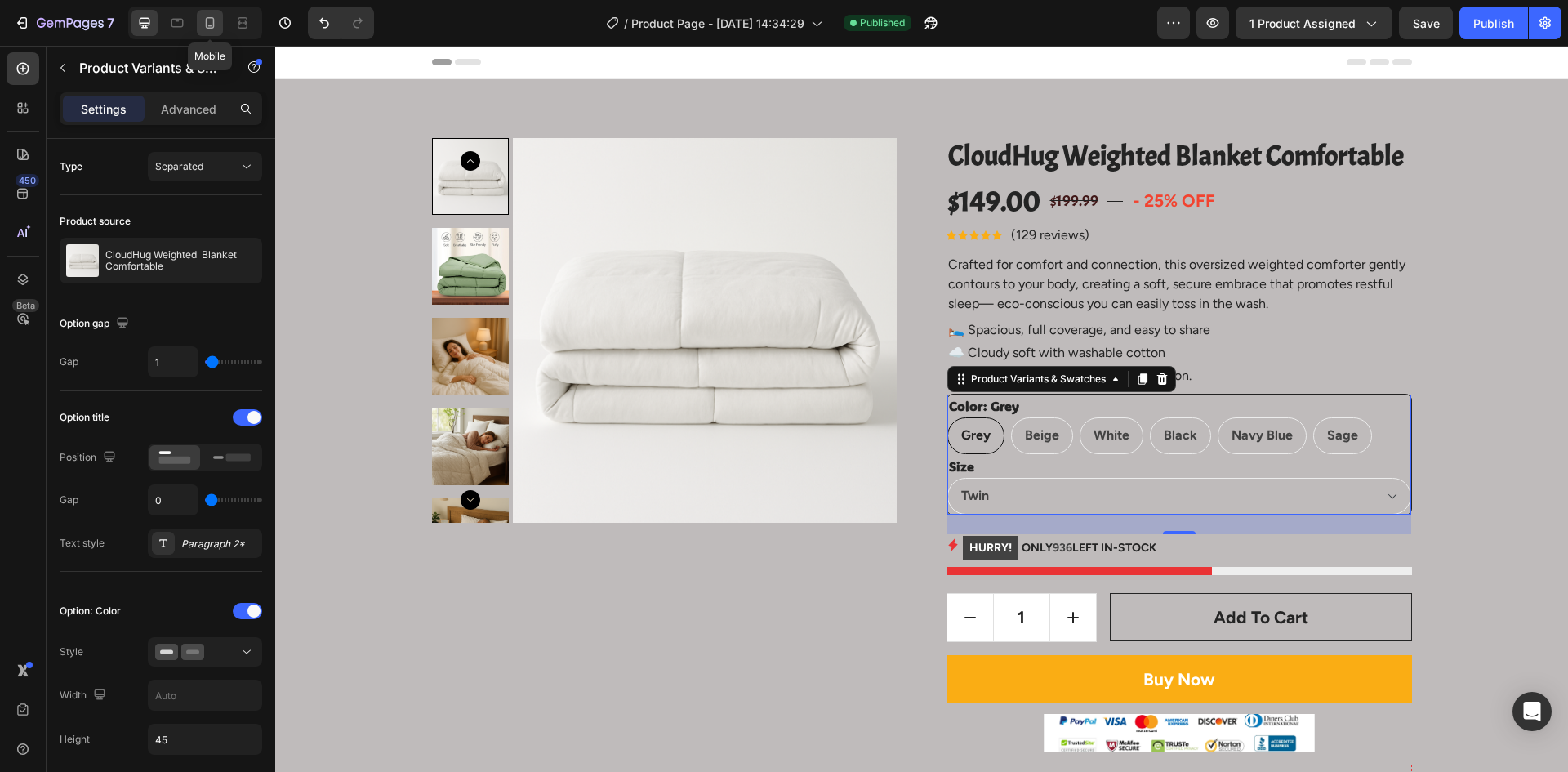
click at [217, 22] on icon at bounding box center [210, 23] width 17 height 17
type input "14"
type input "24"
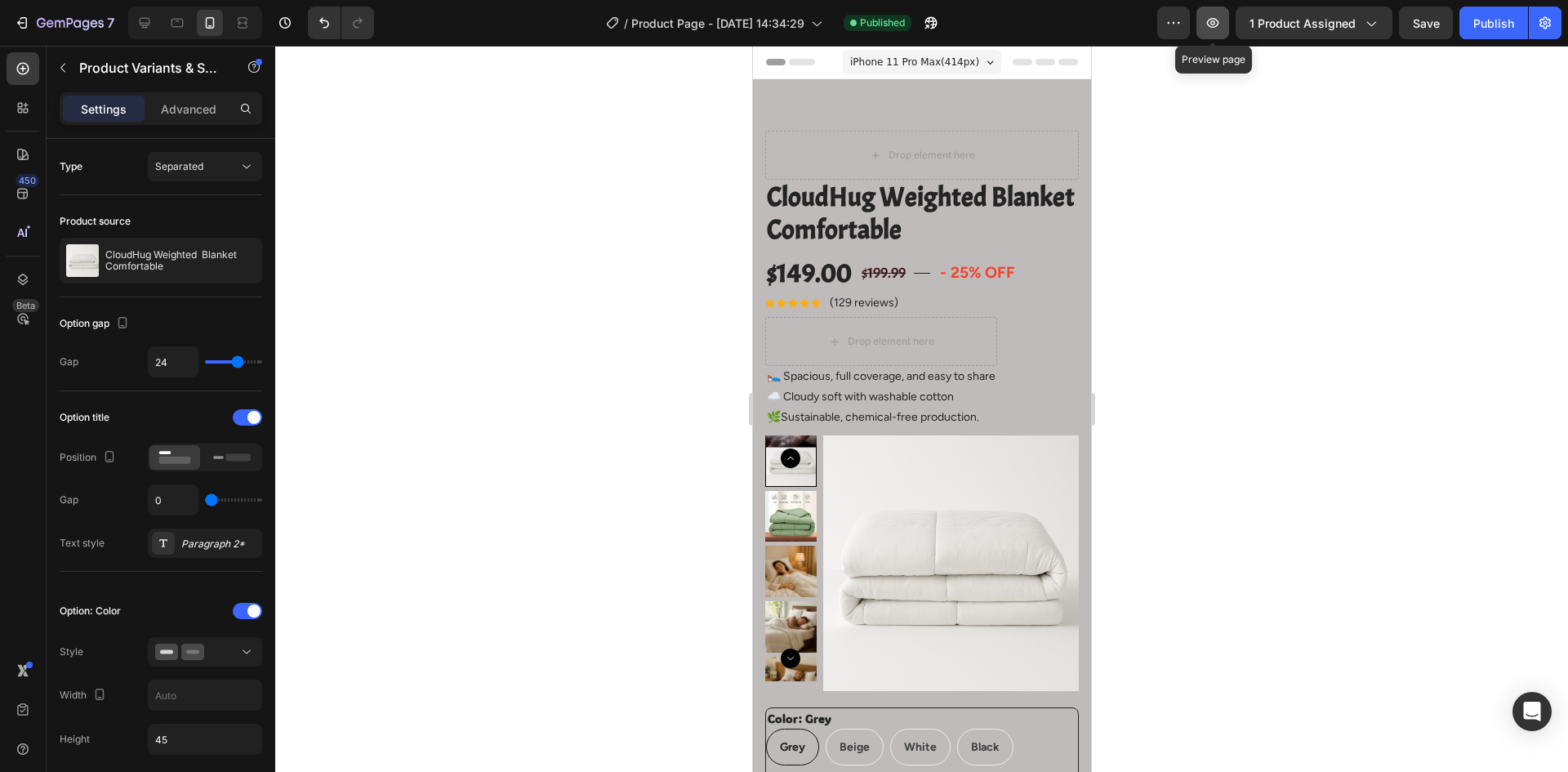
click at [1215, 23] on icon "button" at bounding box center [1213, 23] width 5 height 5
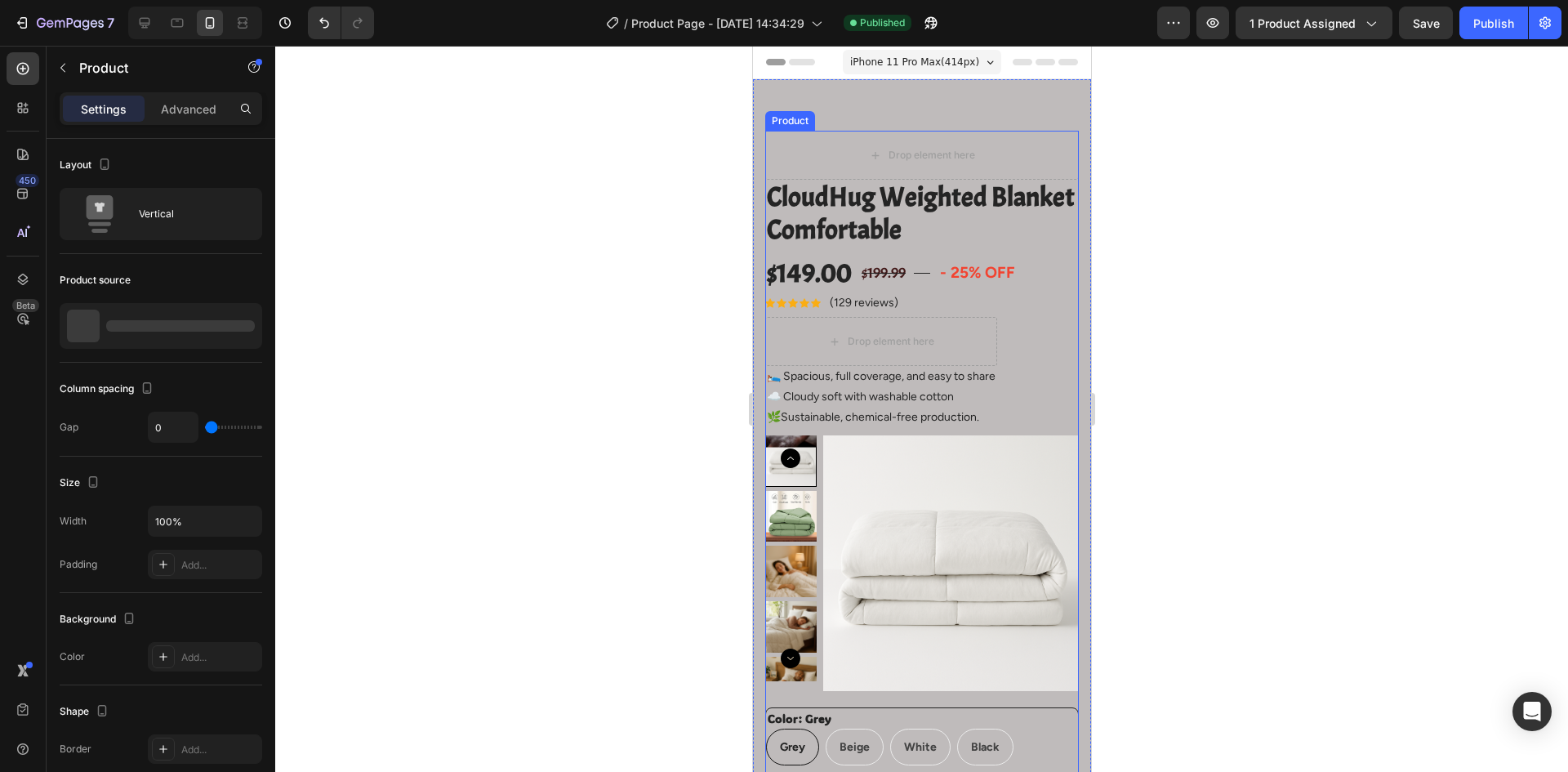
click at [798, 116] on div "Product" at bounding box center [790, 120] width 44 height 15
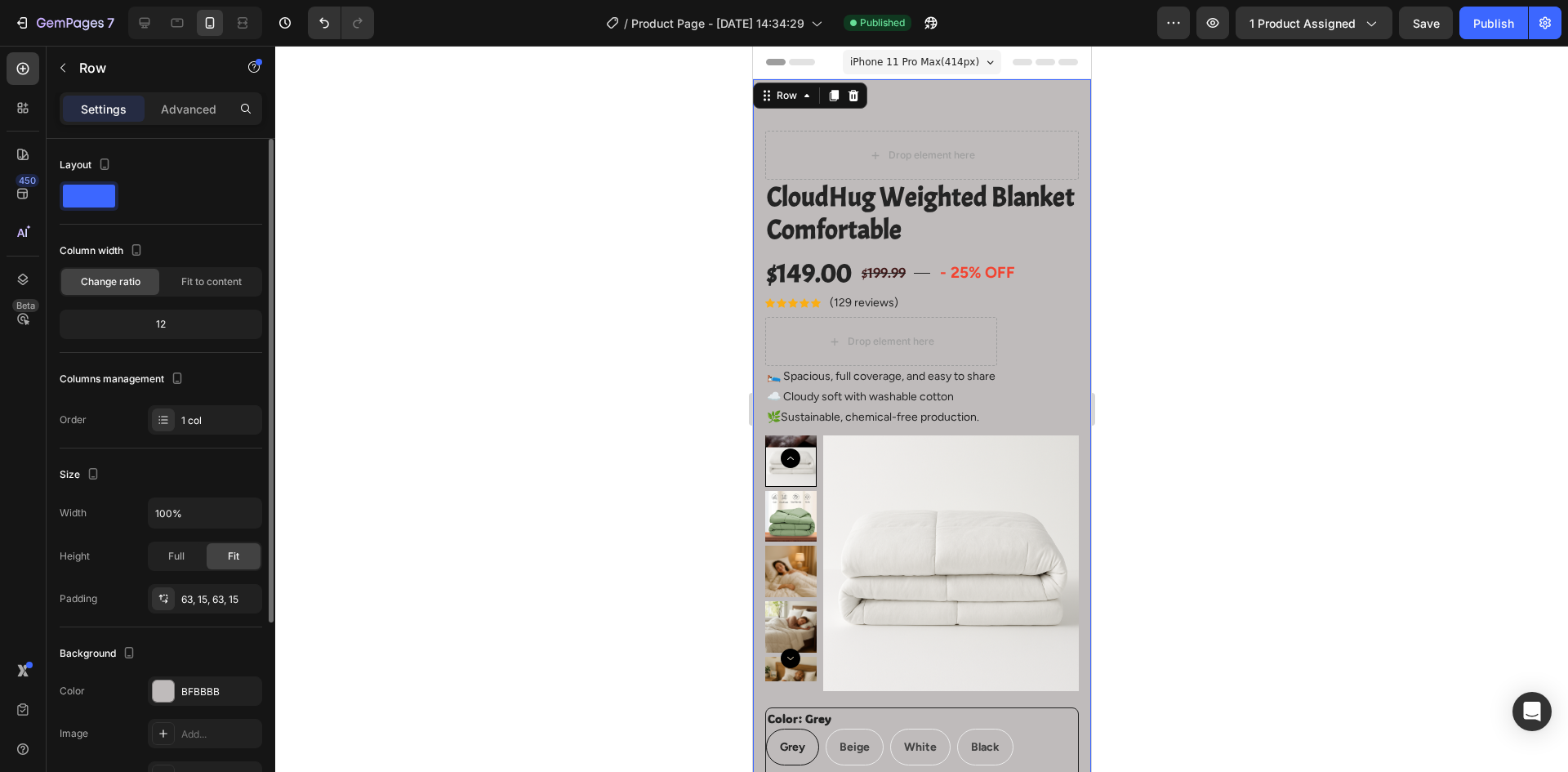
click at [91, 194] on span at bounding box center [89, 196] width 52 height 23
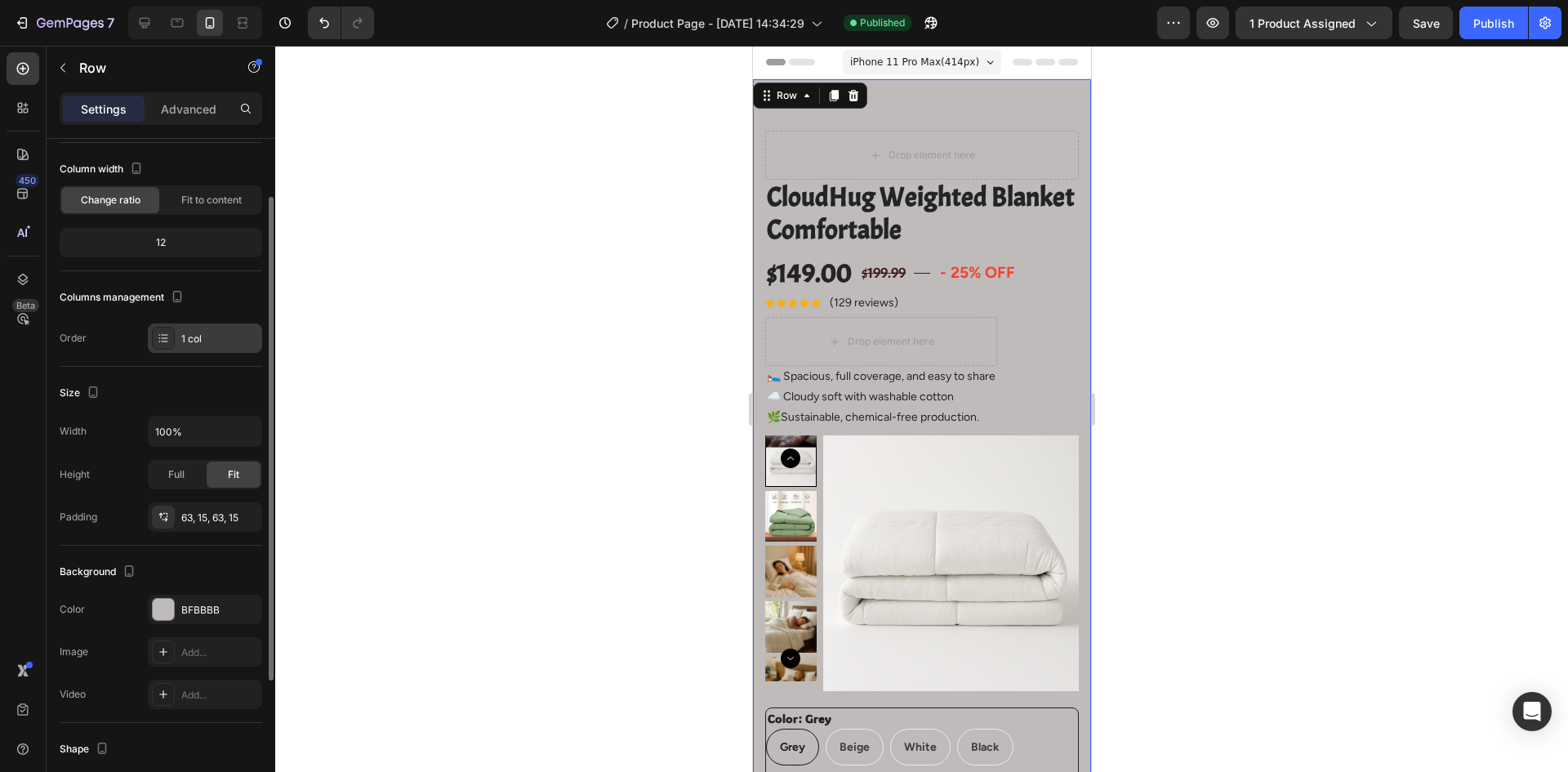
click at [205, 334] on div "1 col" at bounding box center [219, 339] width 77 height 15
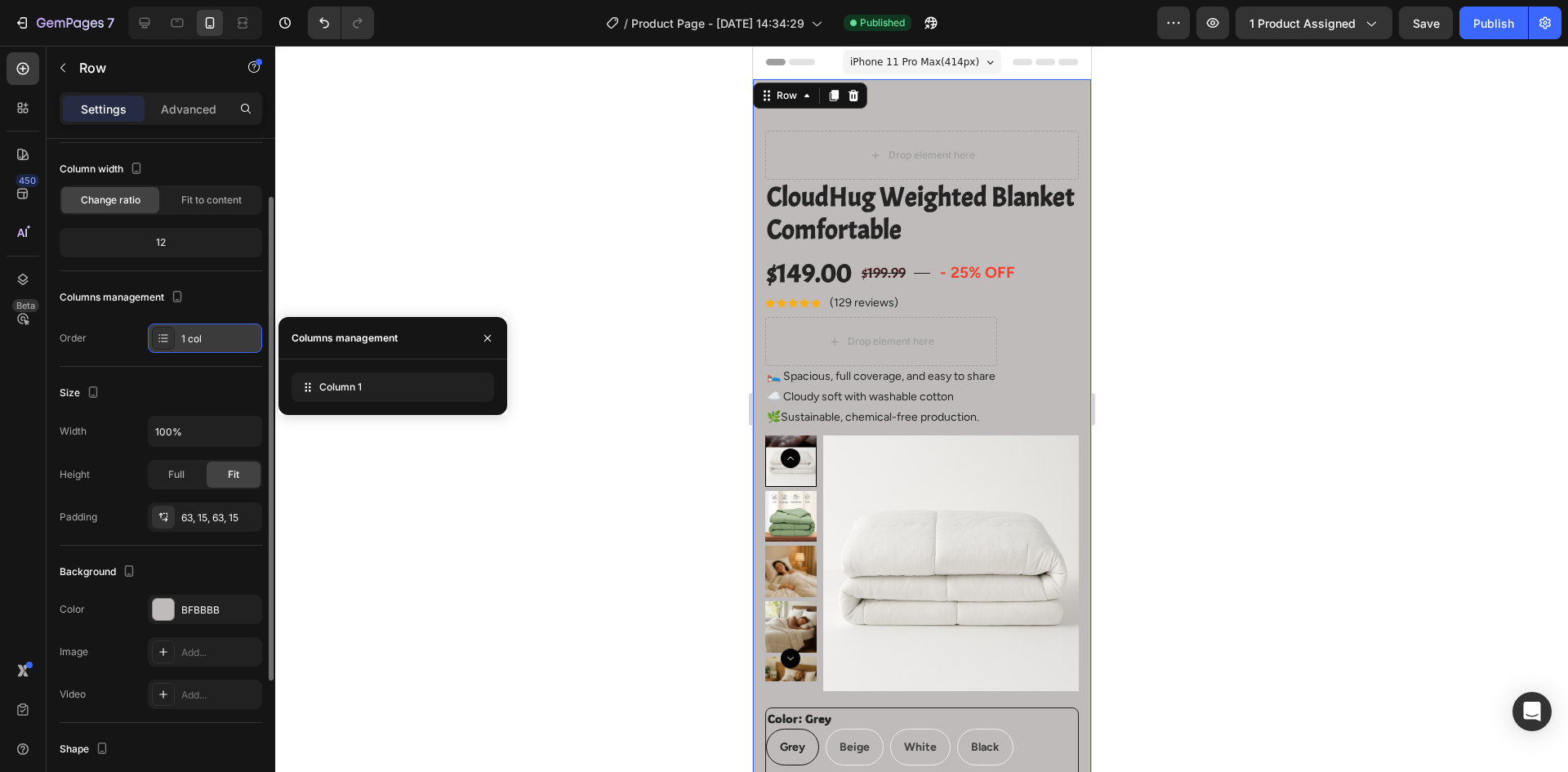
click at [205, 334] on div "1 col" at bounding box center [219, 339] width 77 height 15
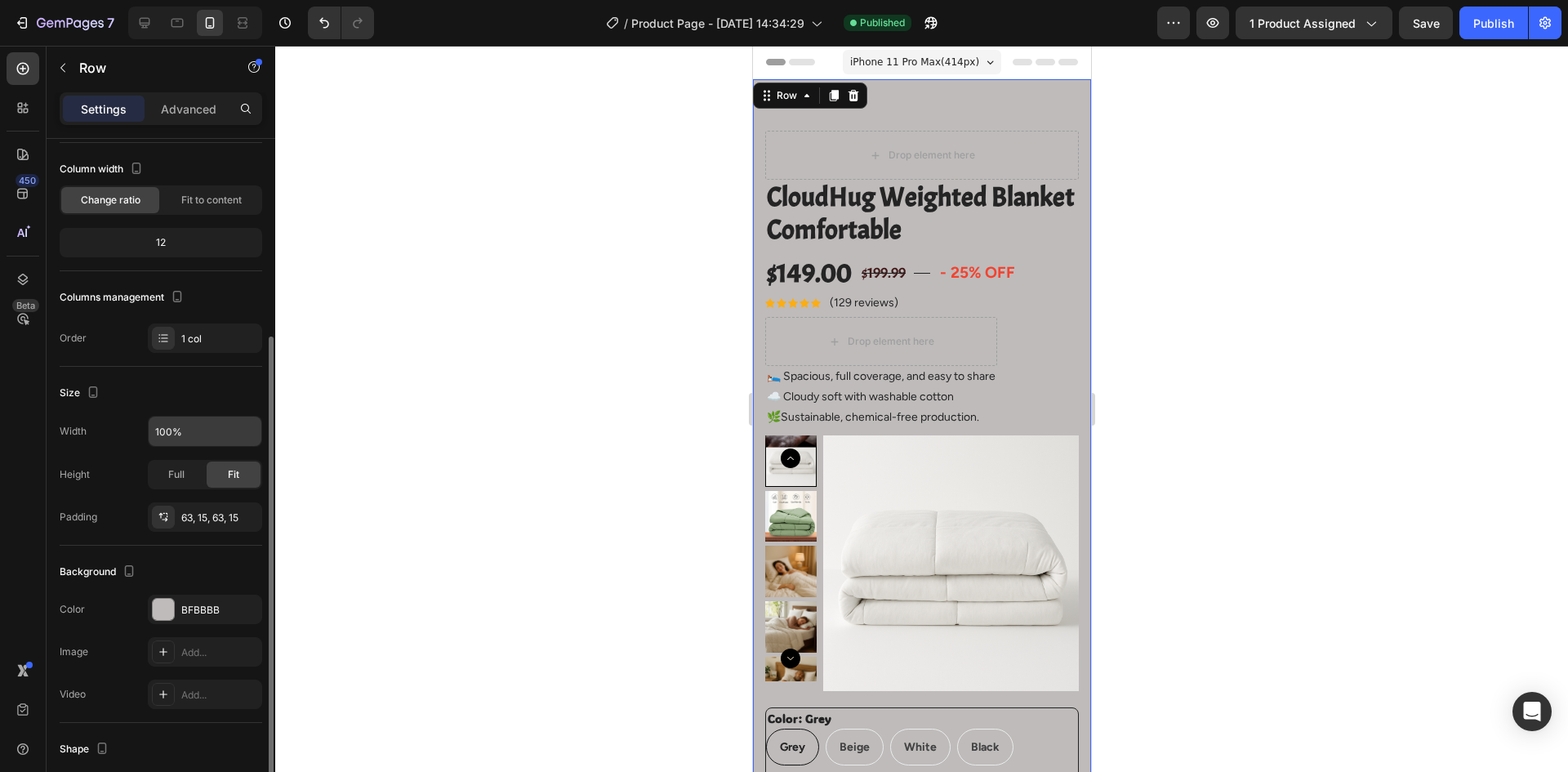
scroll to position [164, 0]
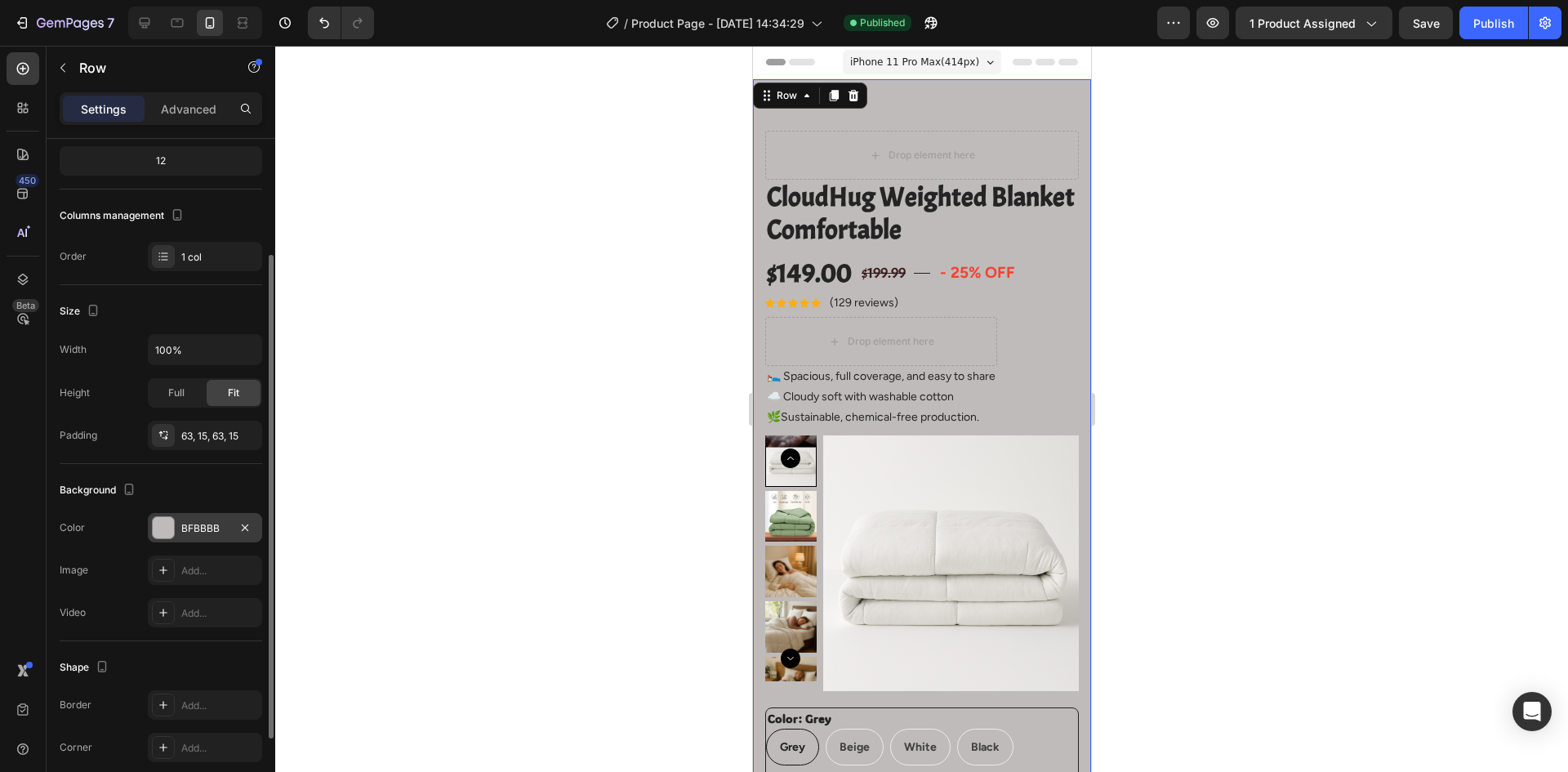
click at [197, 519] on div "BFBBBB" at bounding box center [205, 527] width 114 height 30
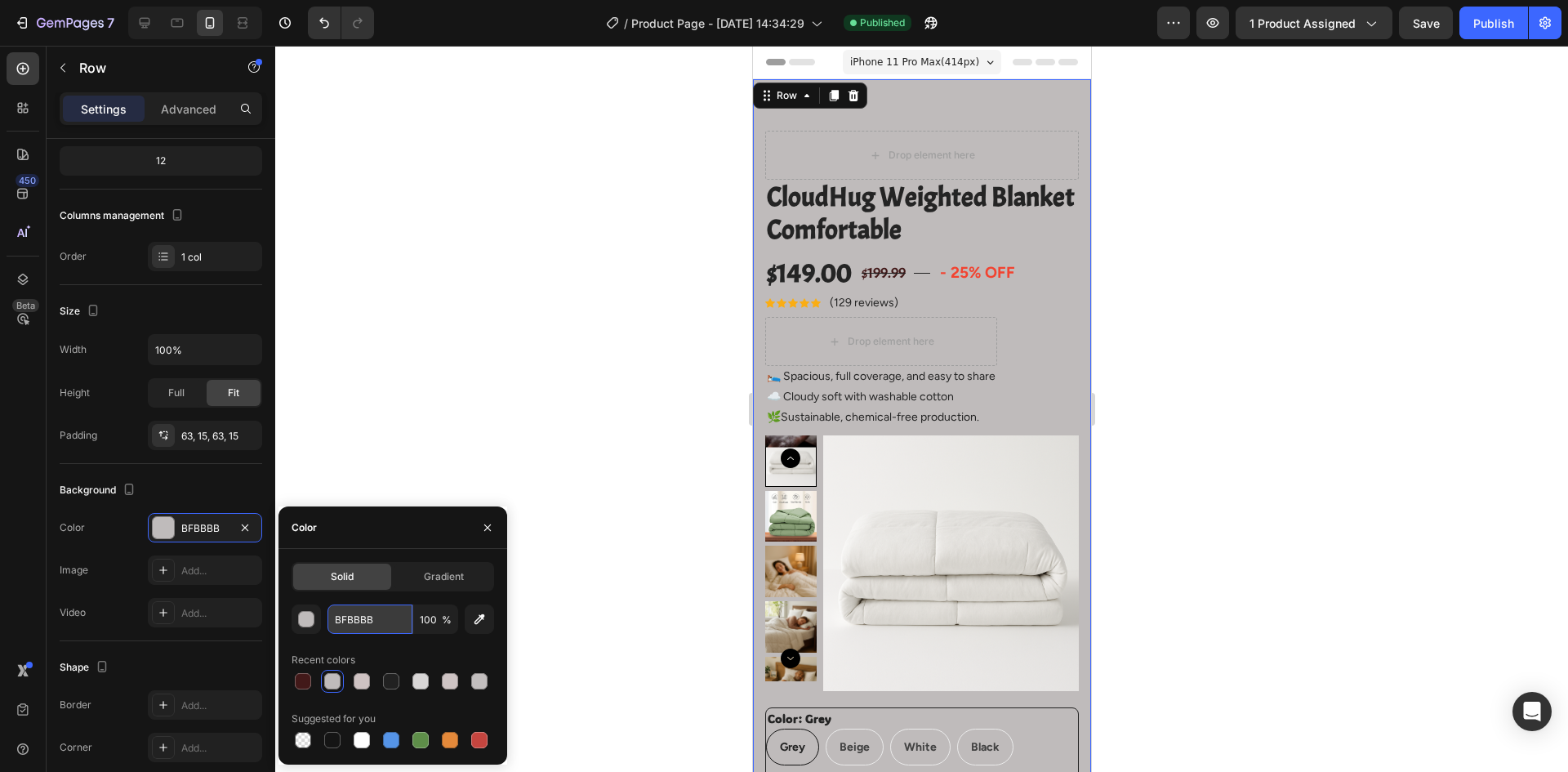
click at [370, 625] on input "BFBBBB" at bounding box center [370, 619] width 85 height 30
paste input "#F8F4EC"
type input "#F8F4EC"
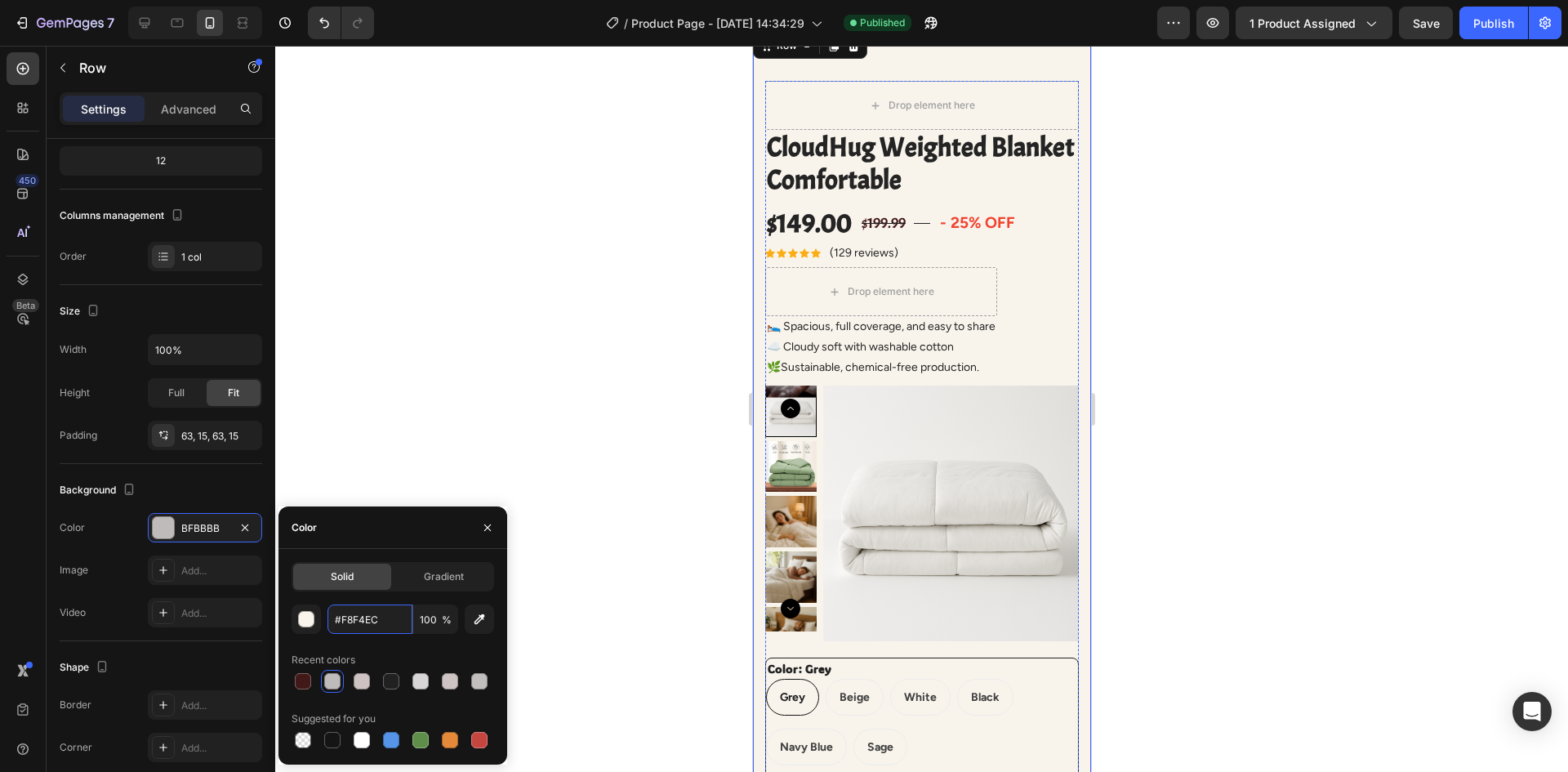
scroll to position [0, 0]
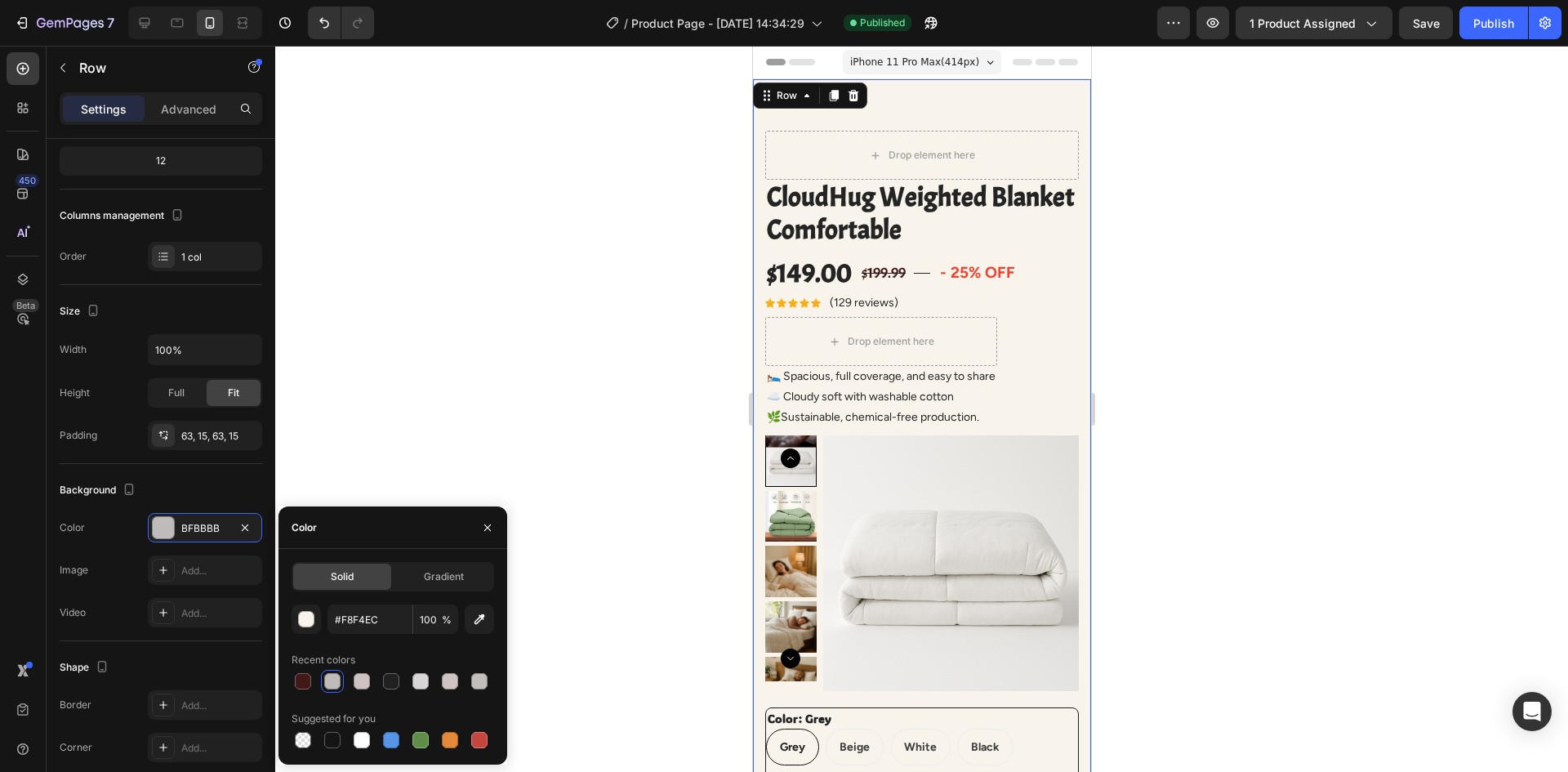
click at [499, 420] on div at bounding box center [921, 409] width 1293 height 726
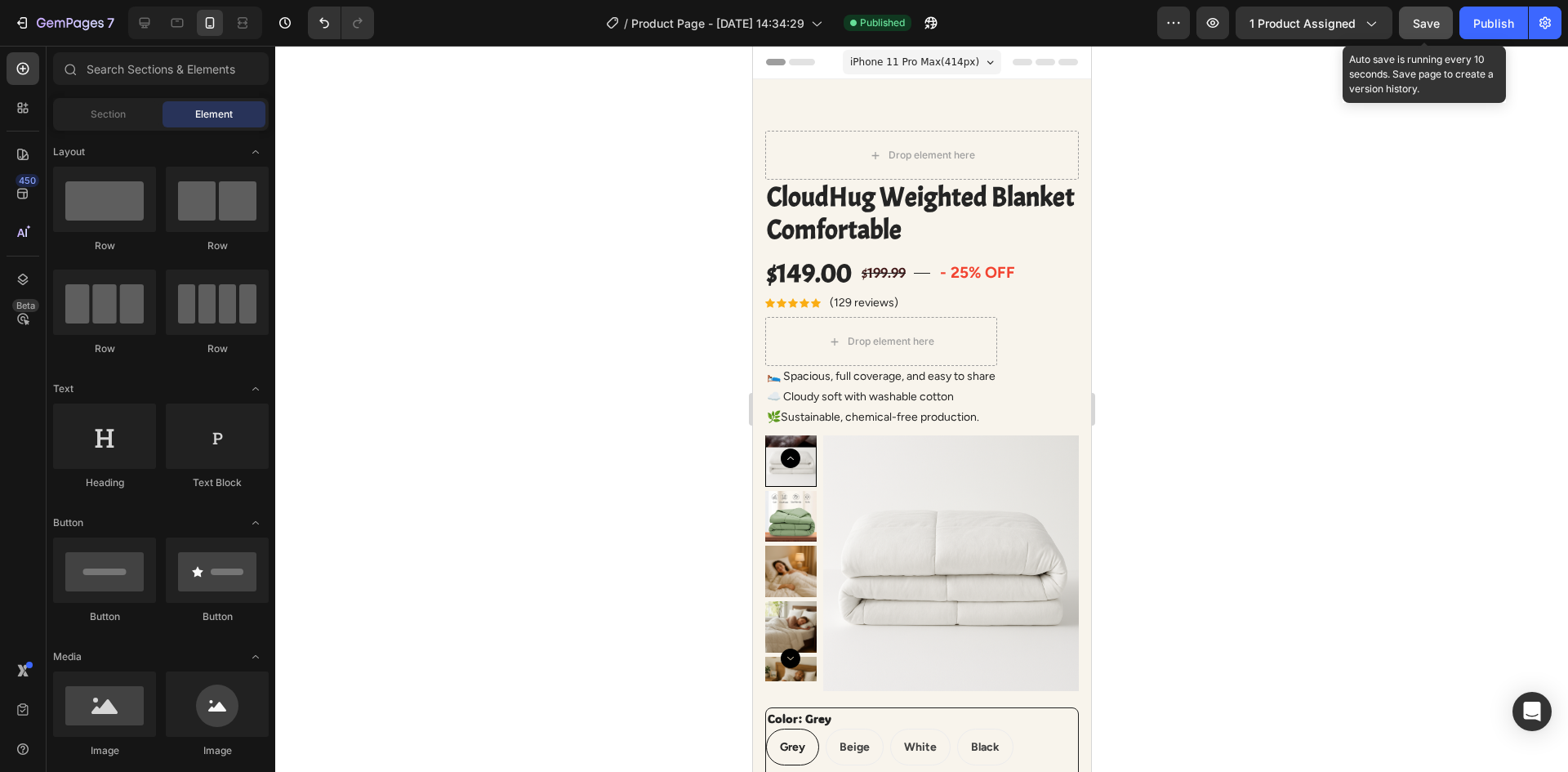
click at [1430, 20] on span "Save" at bounding box center [1426, 23] width 27 height 14
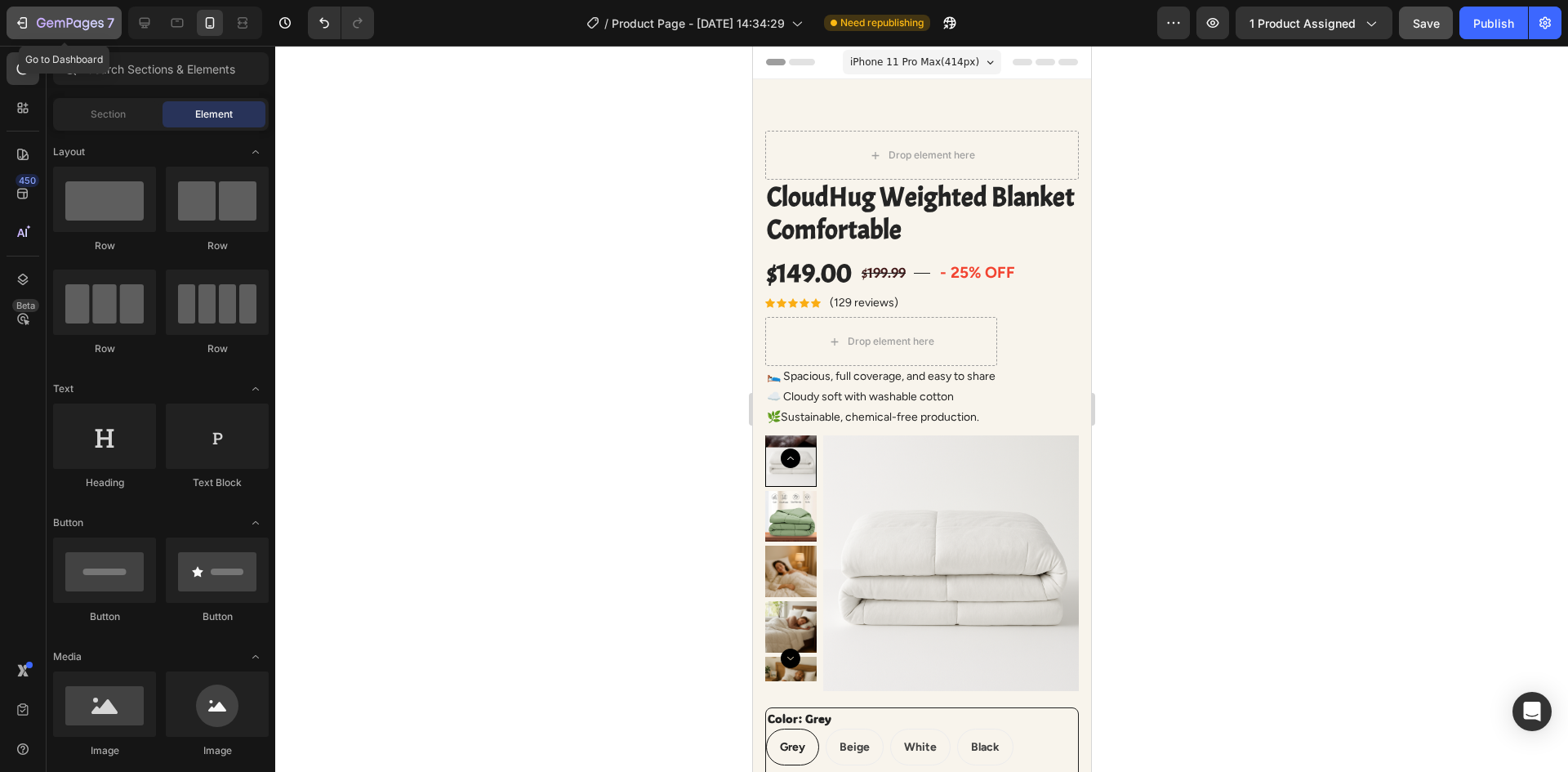
click at [63, 23] on icon "button" at bounding box center [70, 24] width 67 height 14
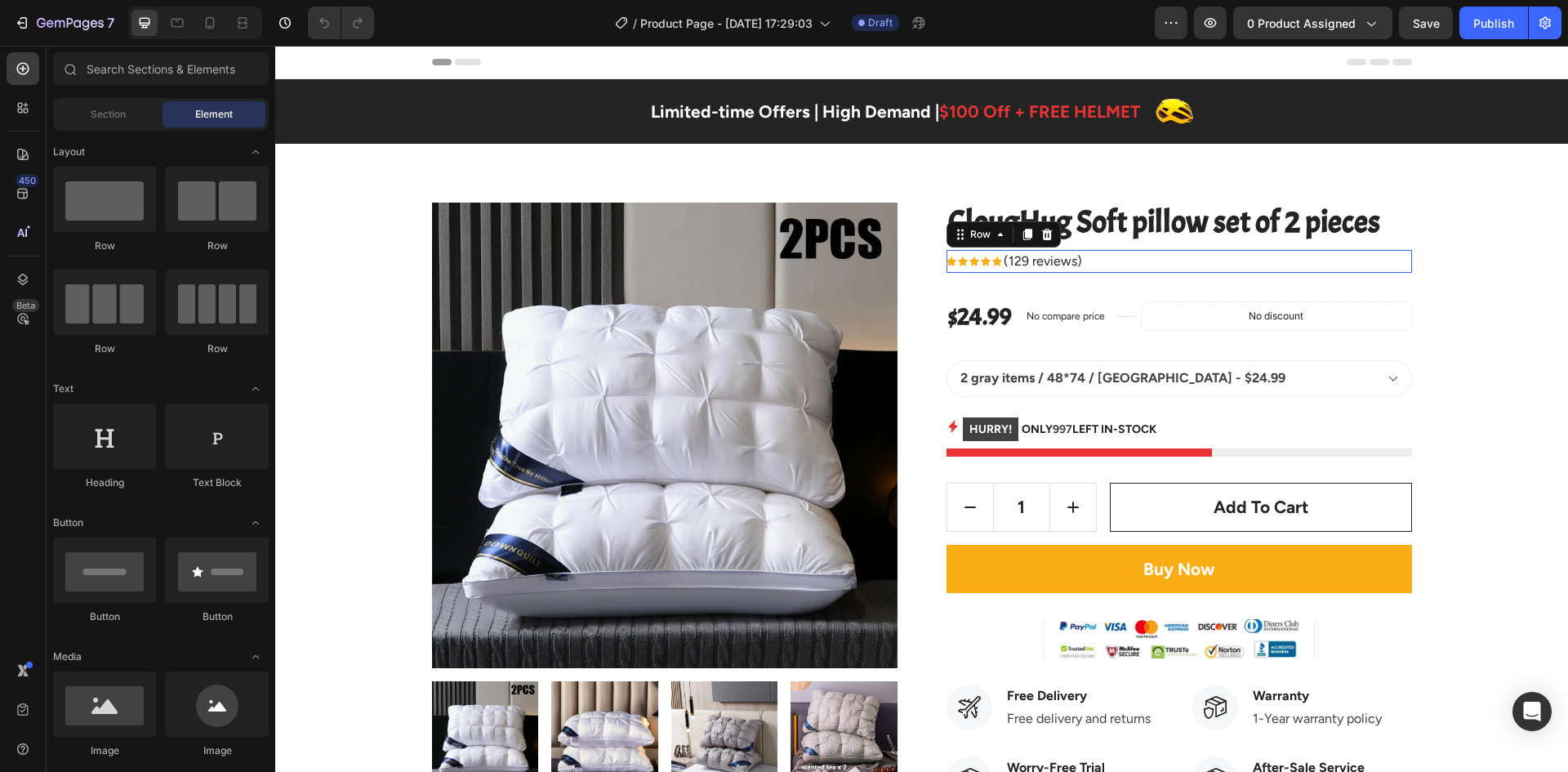
click at [1192, 255] on div "Icon Icon Icon Icon Icon Icon List Hoz (129 reviews) Text block Row 0" at bounding box center [1179, 261] width 466 height 23
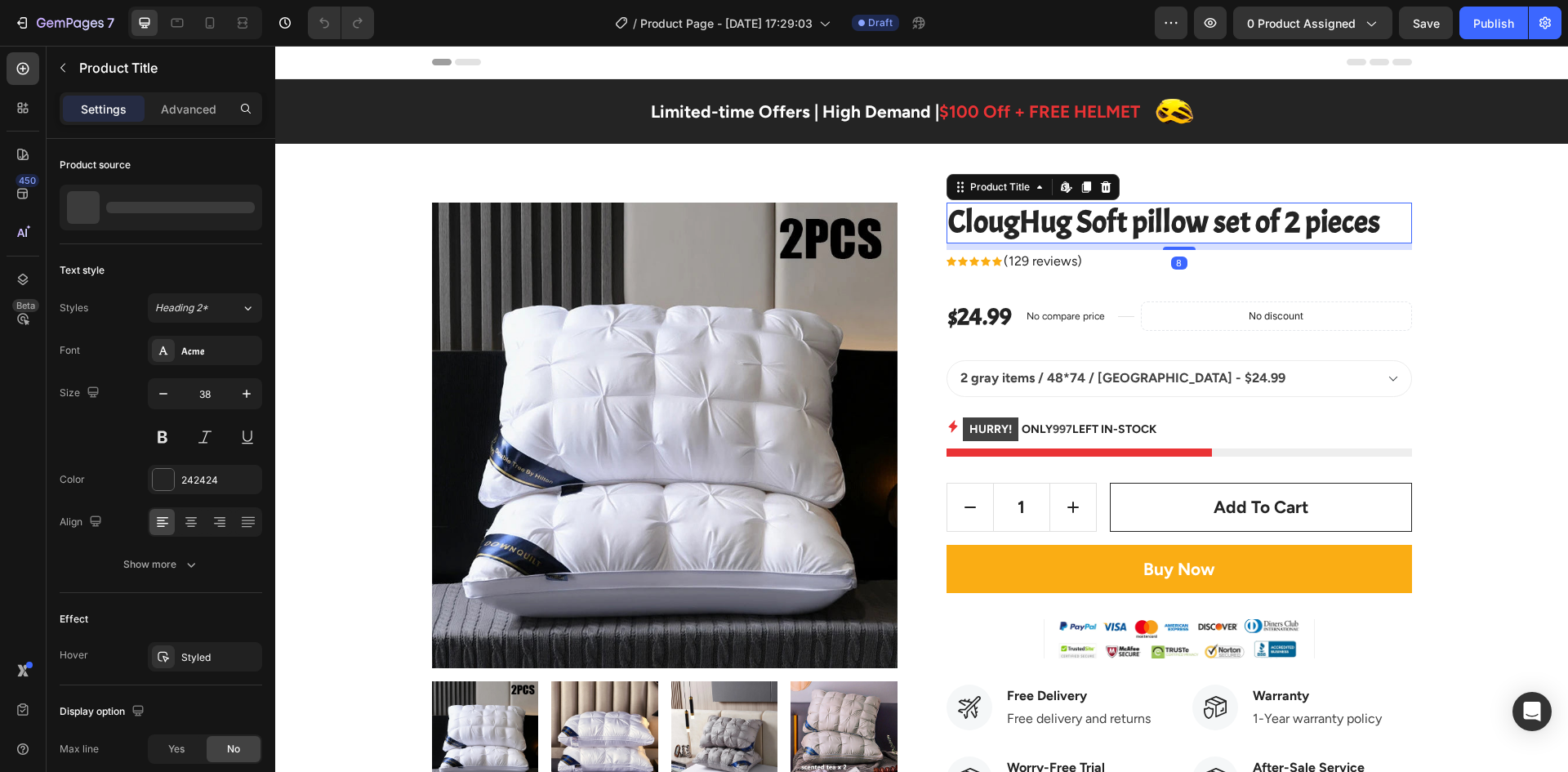
click at [1144, 236] on h2 "ClougHug Soft pillow set of 2 pieces" at bounding box center [1179, 223] width 466 height 41
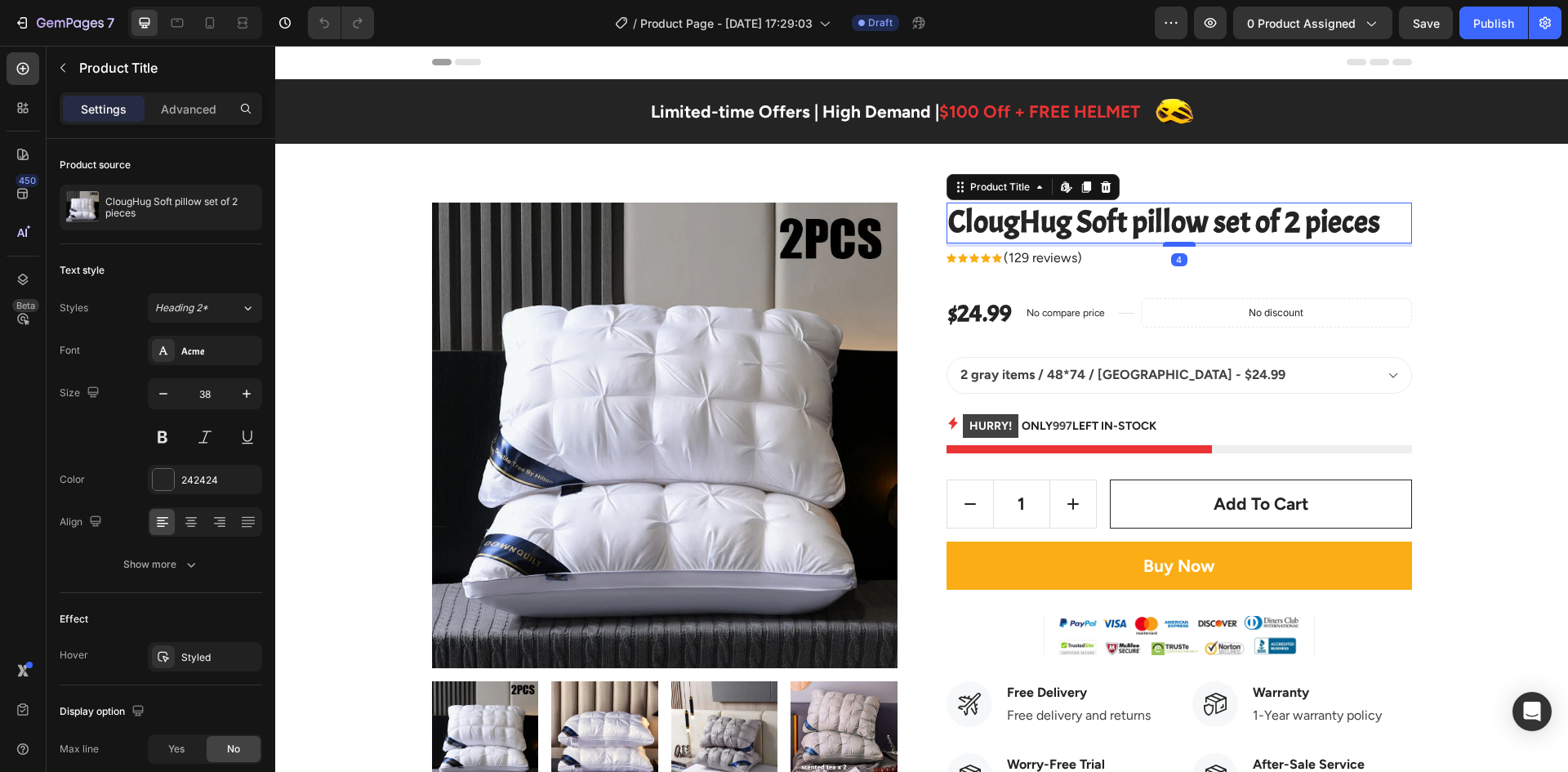
click at [1168, 245] on div at bounding box center [1180, 245] width 33 height 5
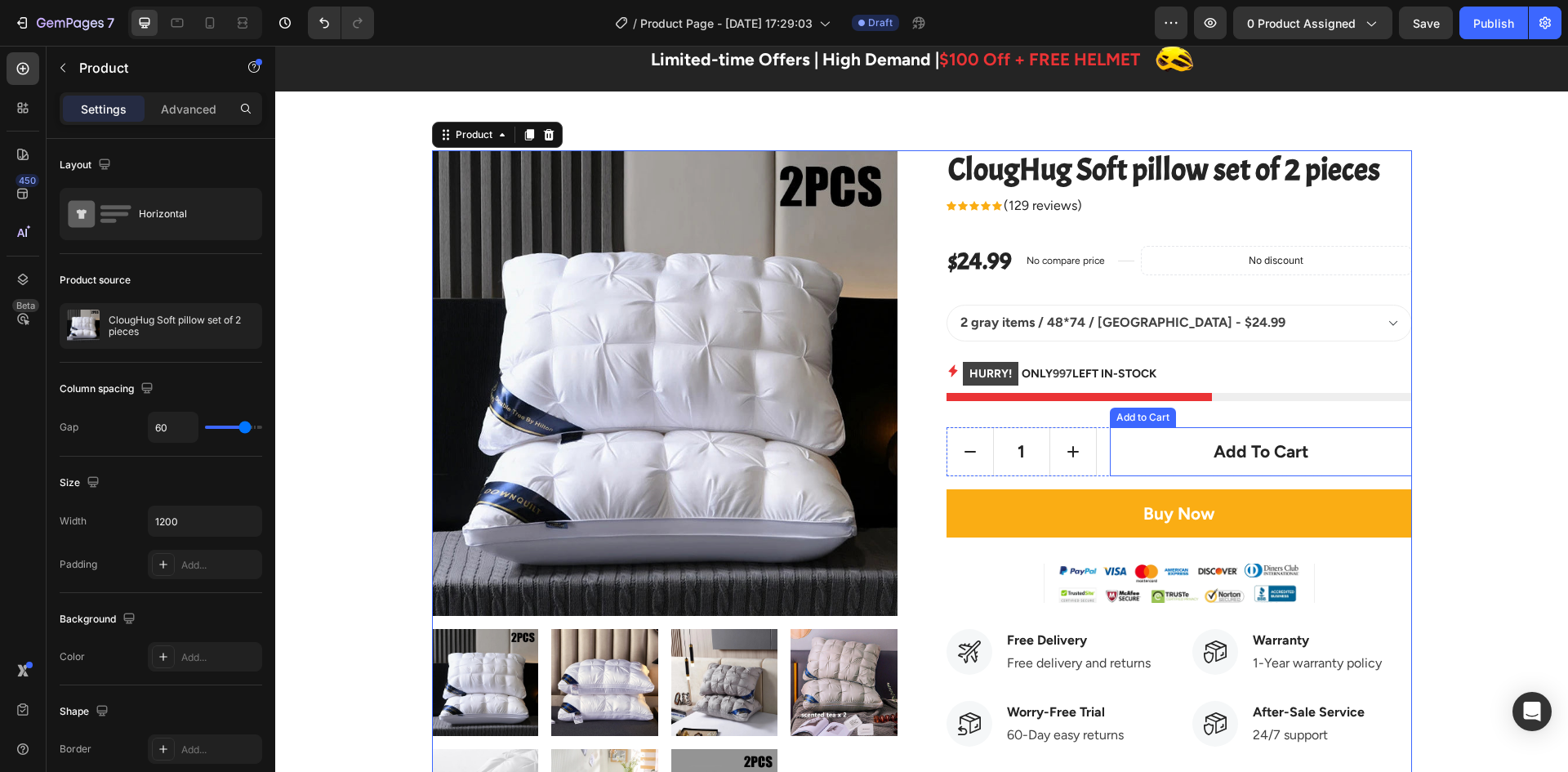
scroll to position [82, 0]
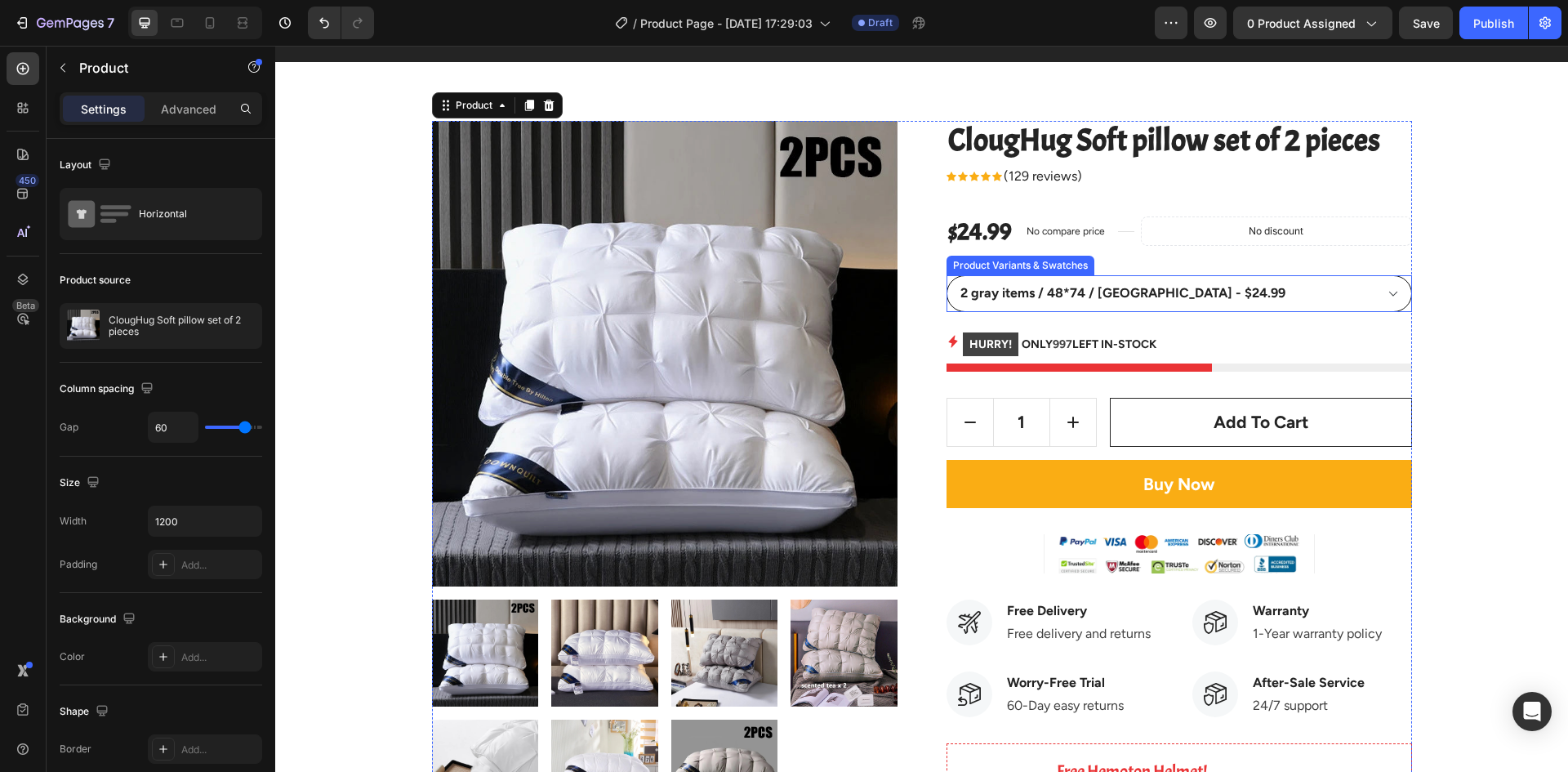
click at [1232, 302] on select "2 gray items / 48*74 / [GEOGRAPHIC_DATA] - $24.99 2 white items / 48*74 / [GEOG…" at bounding box center [1179, 293] width 466 height 37
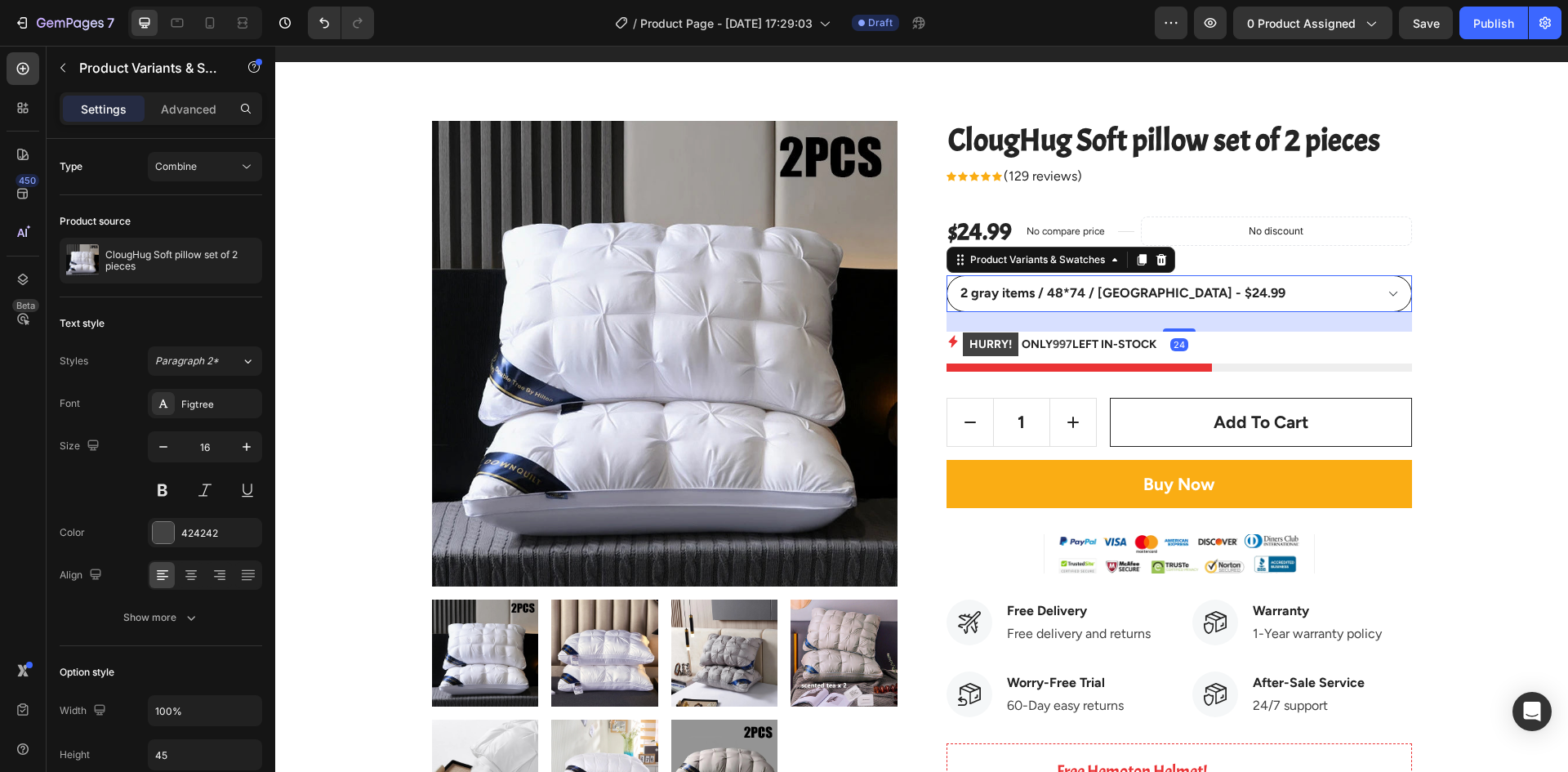
click at [1249, 297] on select "2 gray items / 48*74 / [GEOGRAPHIC_DATA] - $24.99 2 white items / 48*74 / [GEOG…" at bounding box center [1179, 293] width 466 height 37
click at [1219, 300] on select "2 gray items / 48*74 / [GEOGRAPHIC_DATA] - $24.99 2 white items / 48*74 / [GEOG…" at bounding box center [1179, 293] width 466 height 37
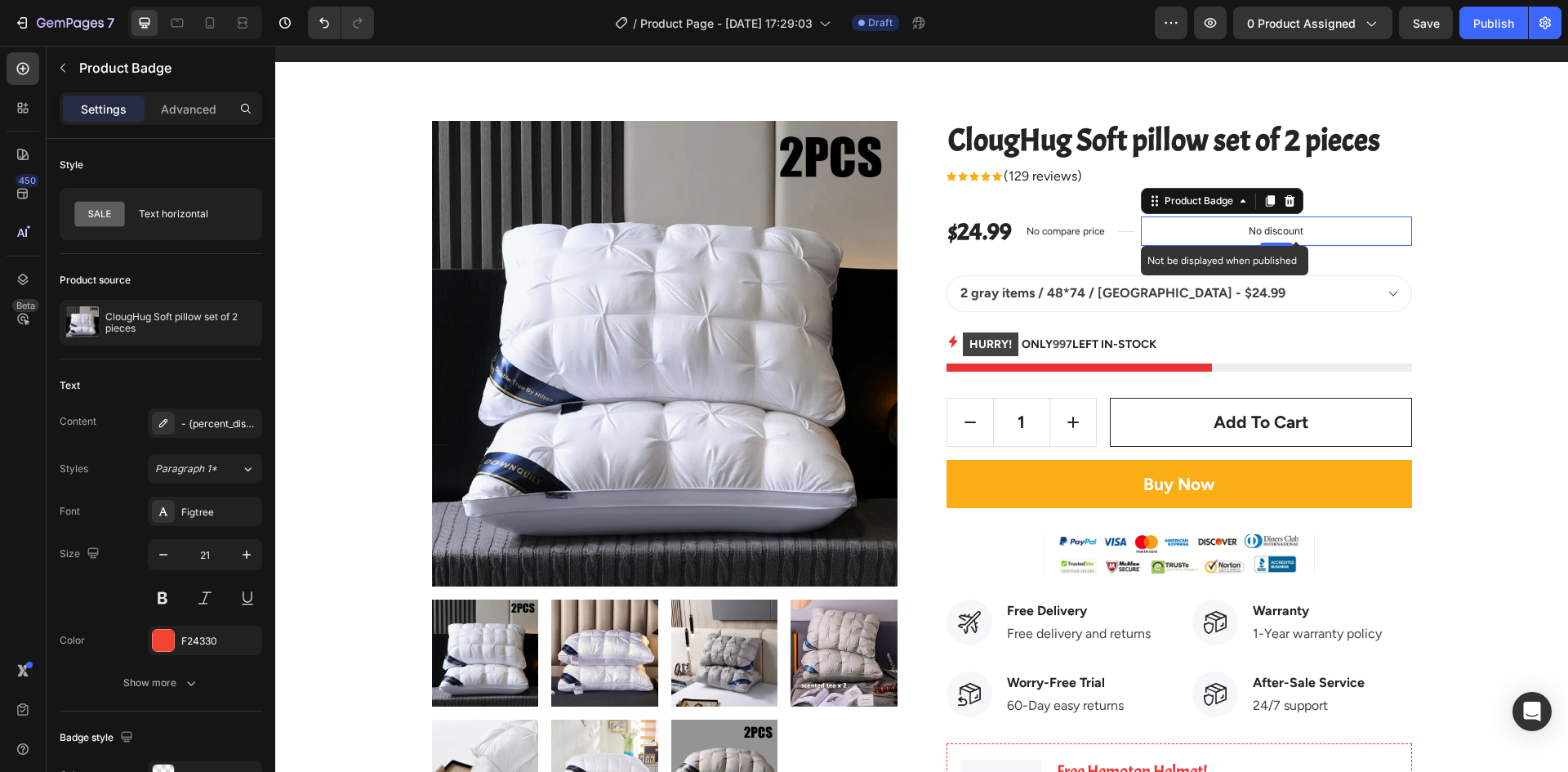
click at [1168, 240] on div "No discount" at bounding box center [1276, 232] width 270 height 28
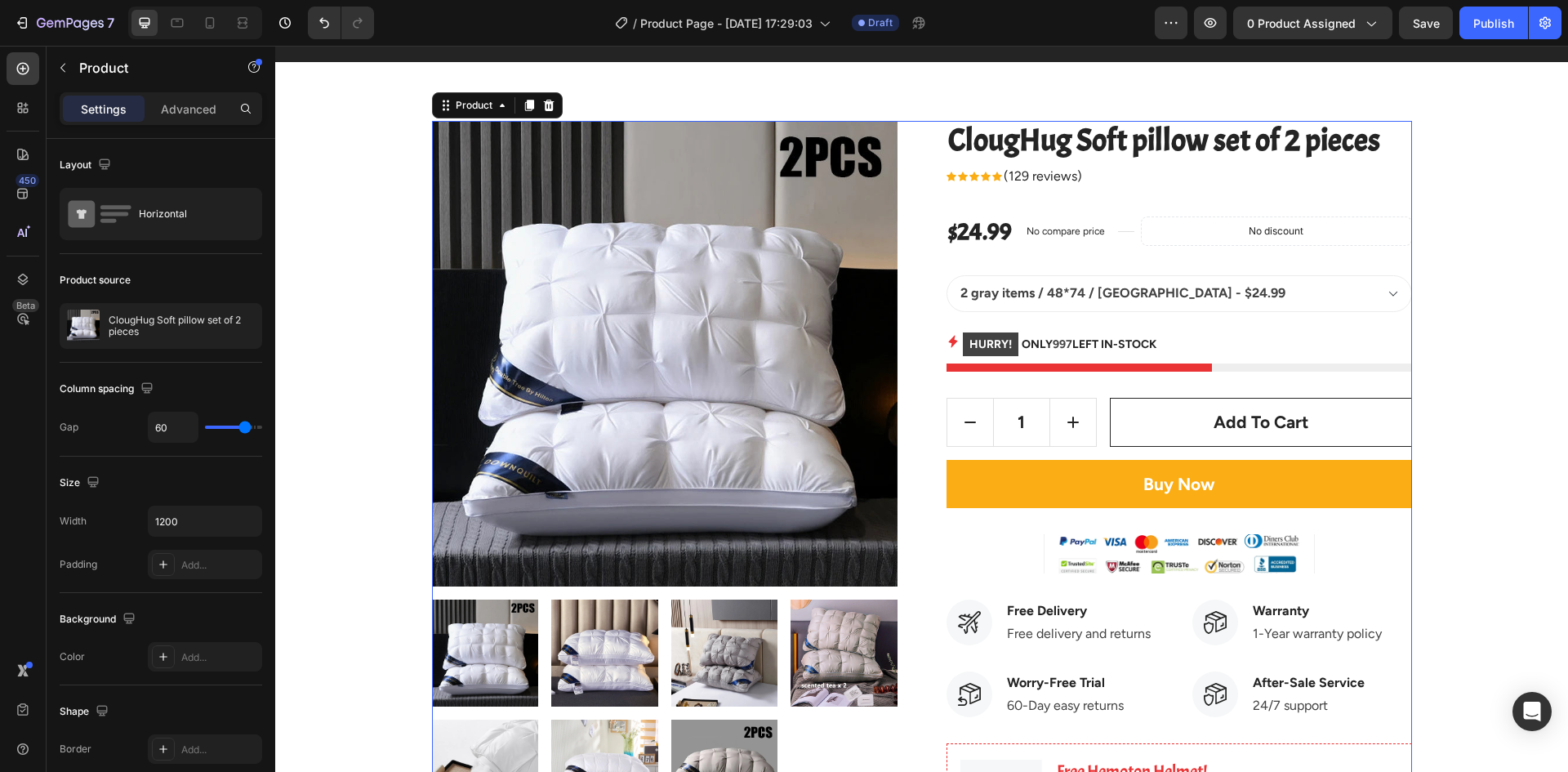
click at [1020, 222] on div "No compare price" at bounding box center [1066, 231] width 91 height 23
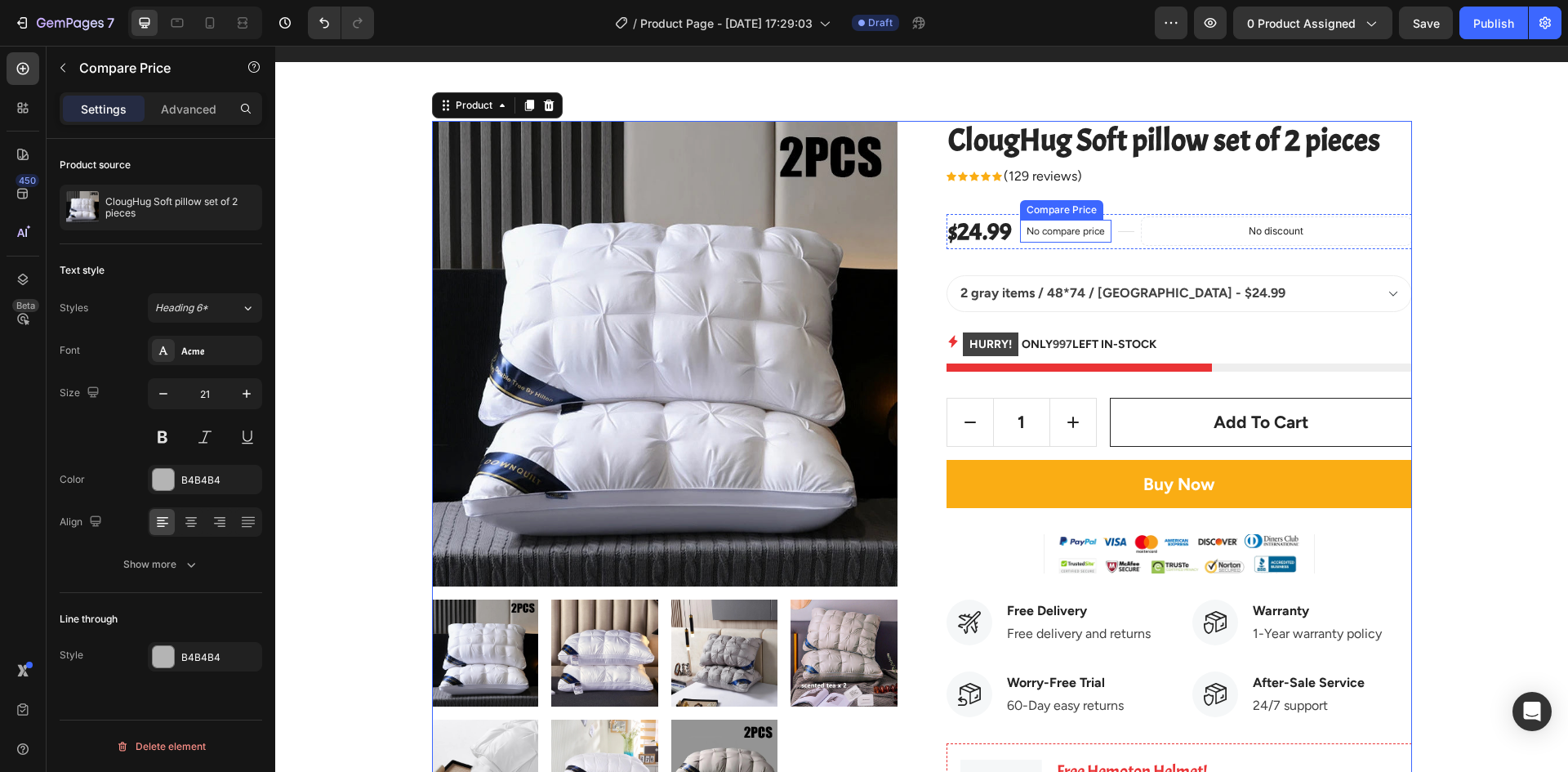
click at [1049, 228] on p "No compare price" at bounding box center [1066, 231] width 78 height 10
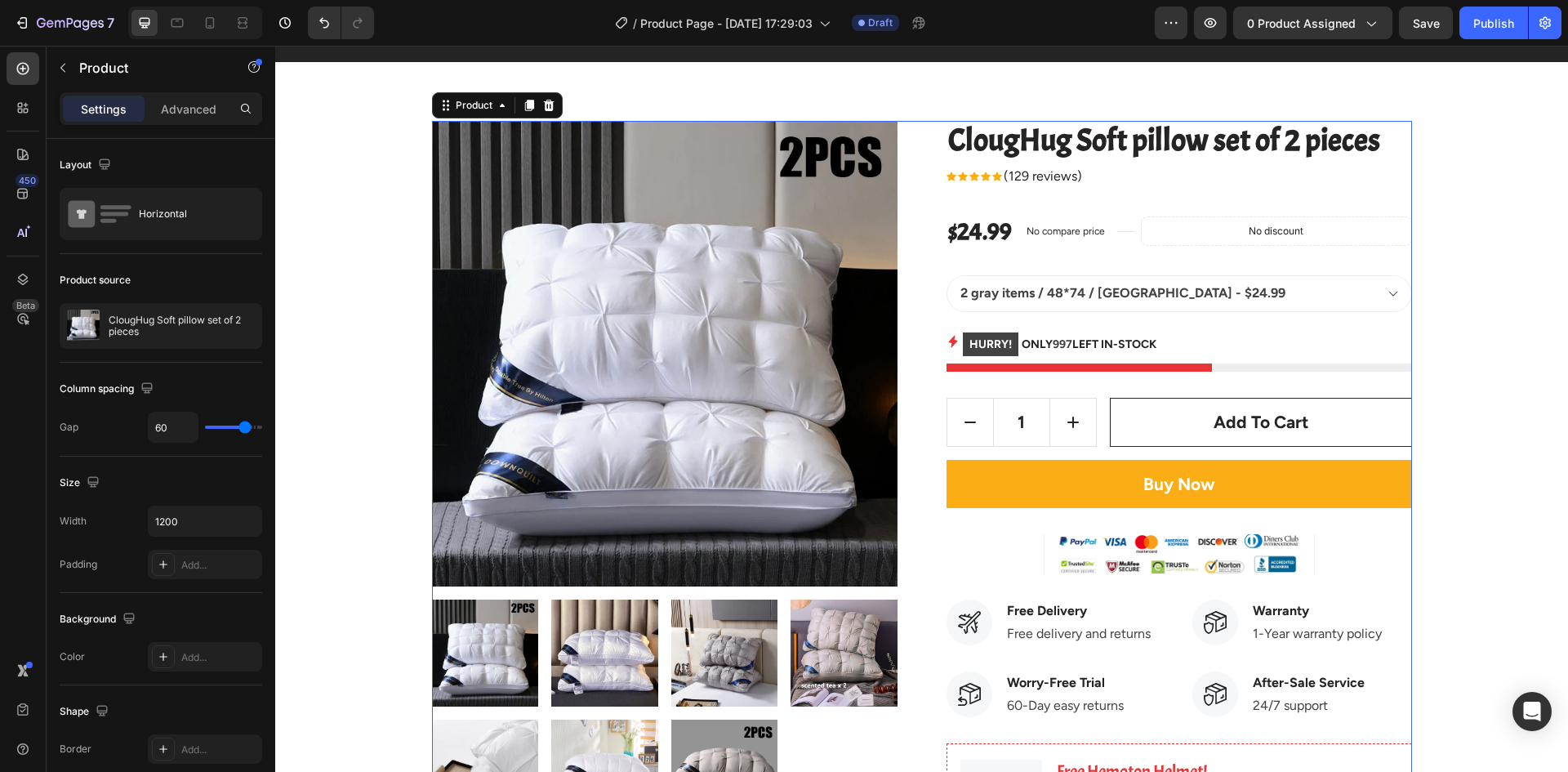
click at [1087, 178] on div "Icon Icon Icon Icon Icon Icon List Hoz (129 reviews) Text block Row" at bounding box center [1179, 176] width 466 height 23
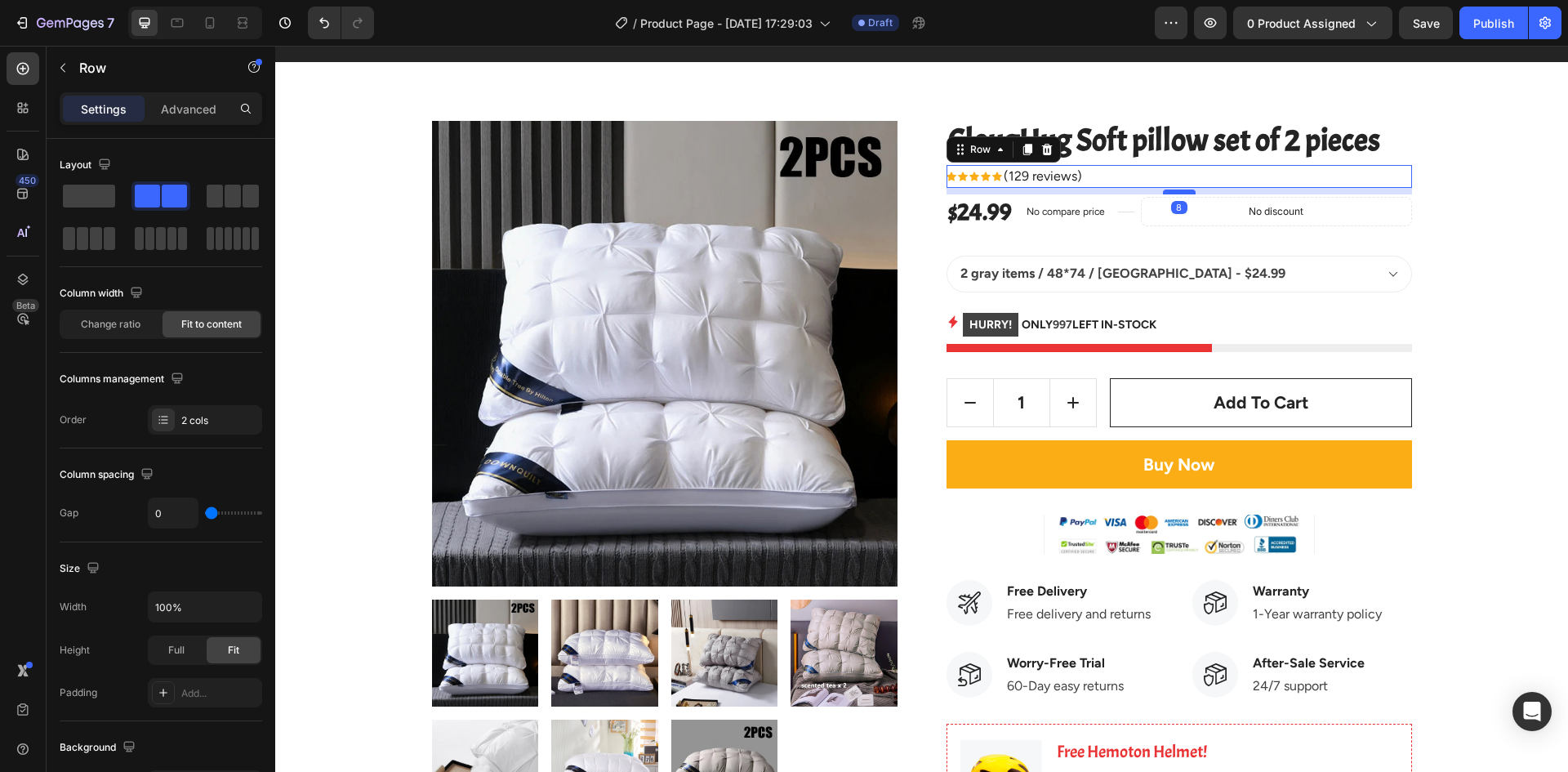
drag, startPoint x: 1169, startPoint y: 212, endPoint x: 1181, endPoint y: 192, distance: 23.3
click at [1181, 192] on div at bounding box center [1180, 192] width 33 height 5
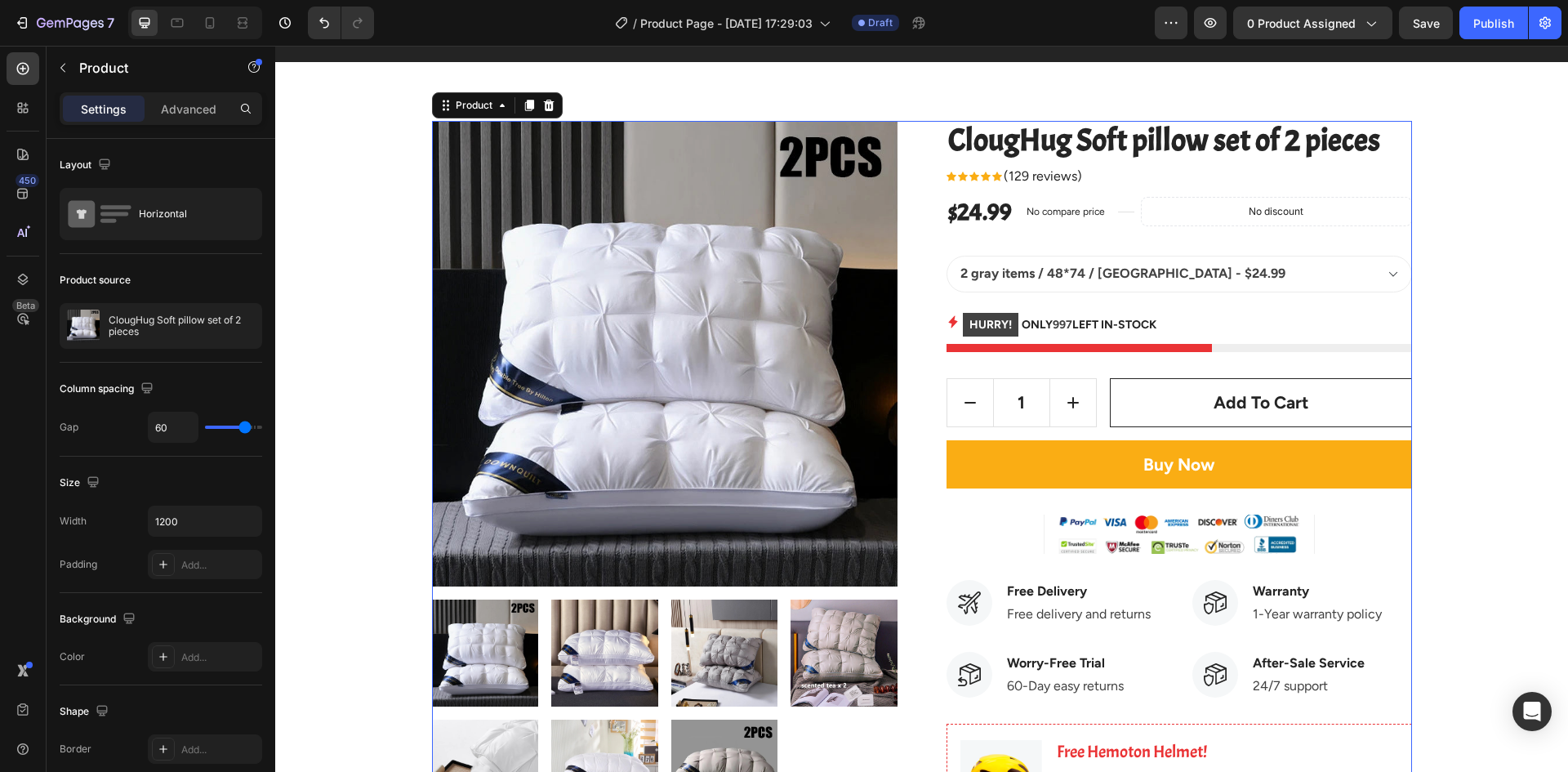
drag, startPoint x: 1175, startPoint y: 242, endPoint x: 1136, endPoint y: 259, distance: 42.5
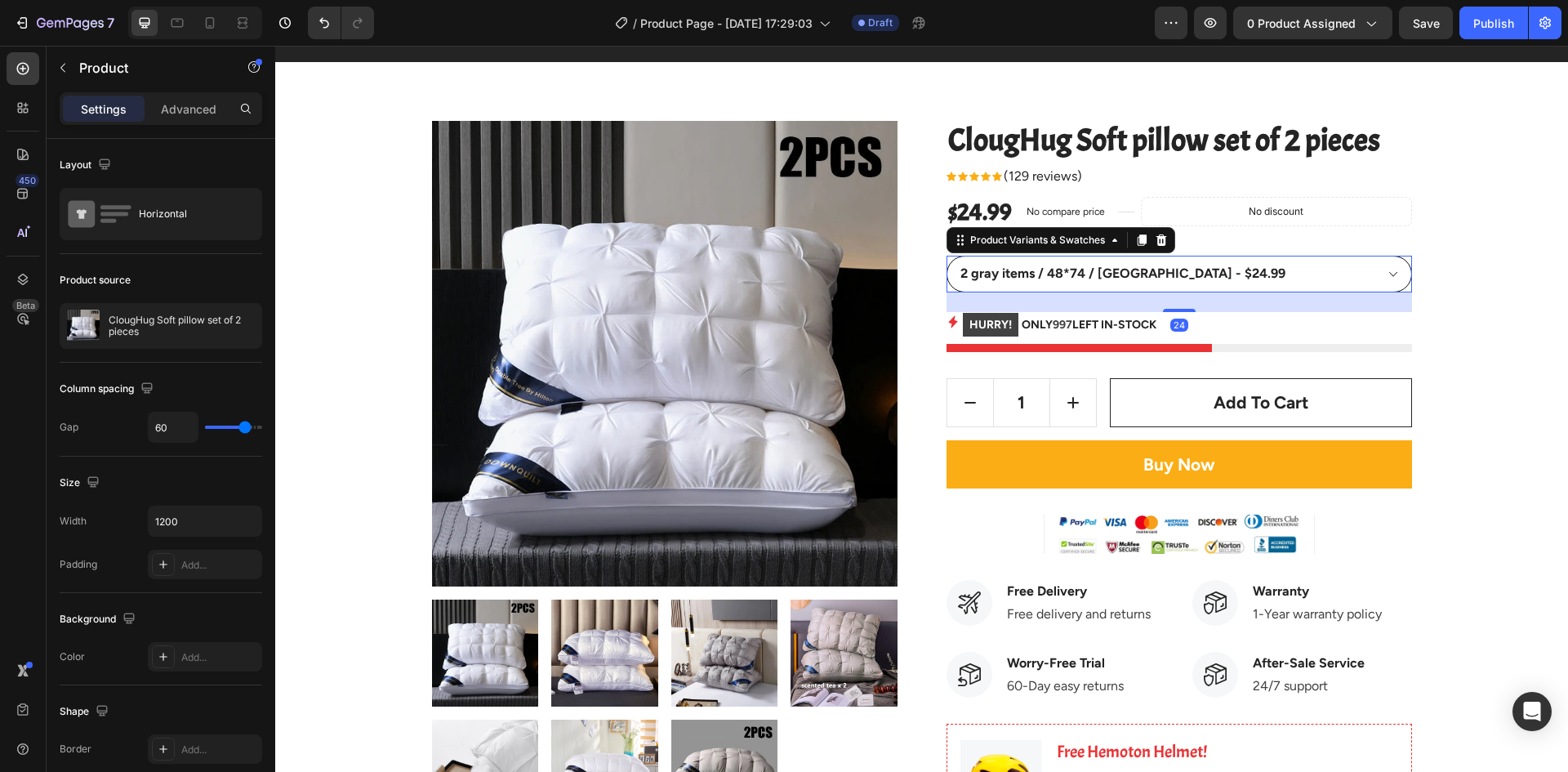
click at [1049, 270] on select "2 gray items / 48*74 / [GEOGRAPHIC_DATA] - $24.99 2 white items / 48*74 / [GEOG…" at bounding box center [1179, 274] width 466 height 37
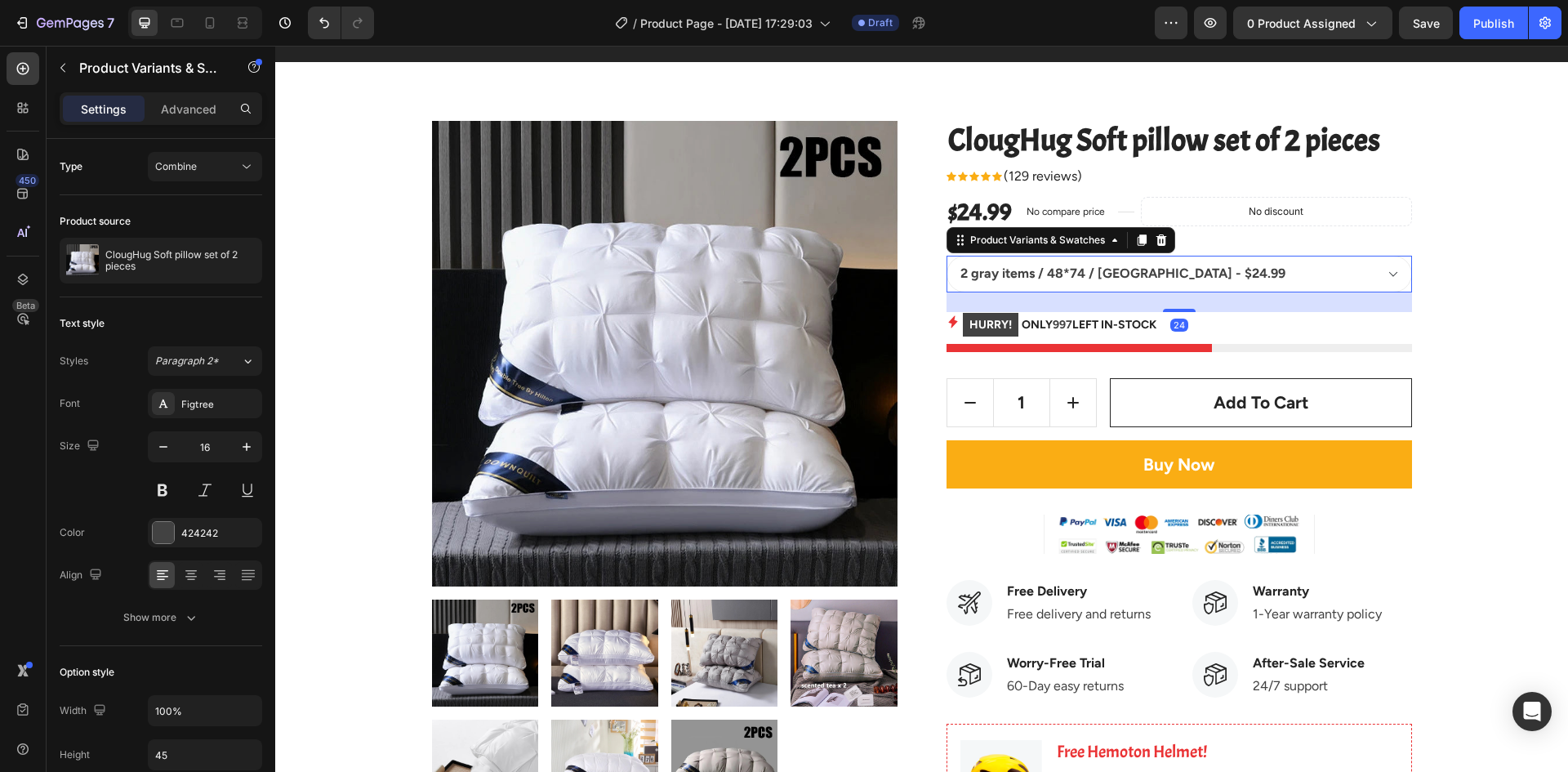
click at [946, 258] on div "2 gray items / 48*74 / [GEOGRAPHIC_DATA] - $24.99 2 white items / 48*74 / [GEOG…" at bounding box center [1179, 274] width 466 height 37
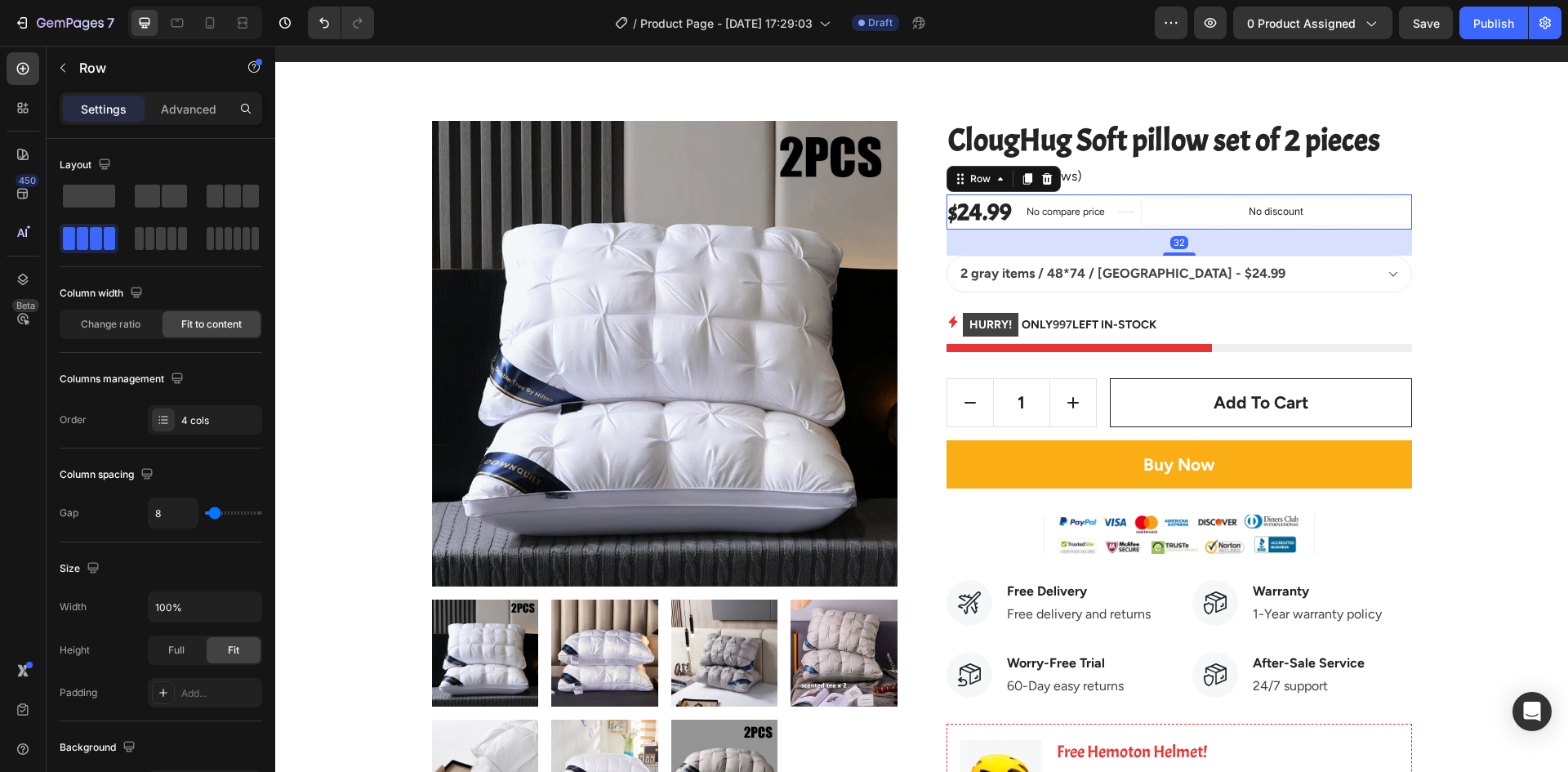
click at [1211, 229] on div "$24.99 Product Price Product Price No compare price Compare Price Title Line No…" at bounding box center [1179, 211] width 466 height 35
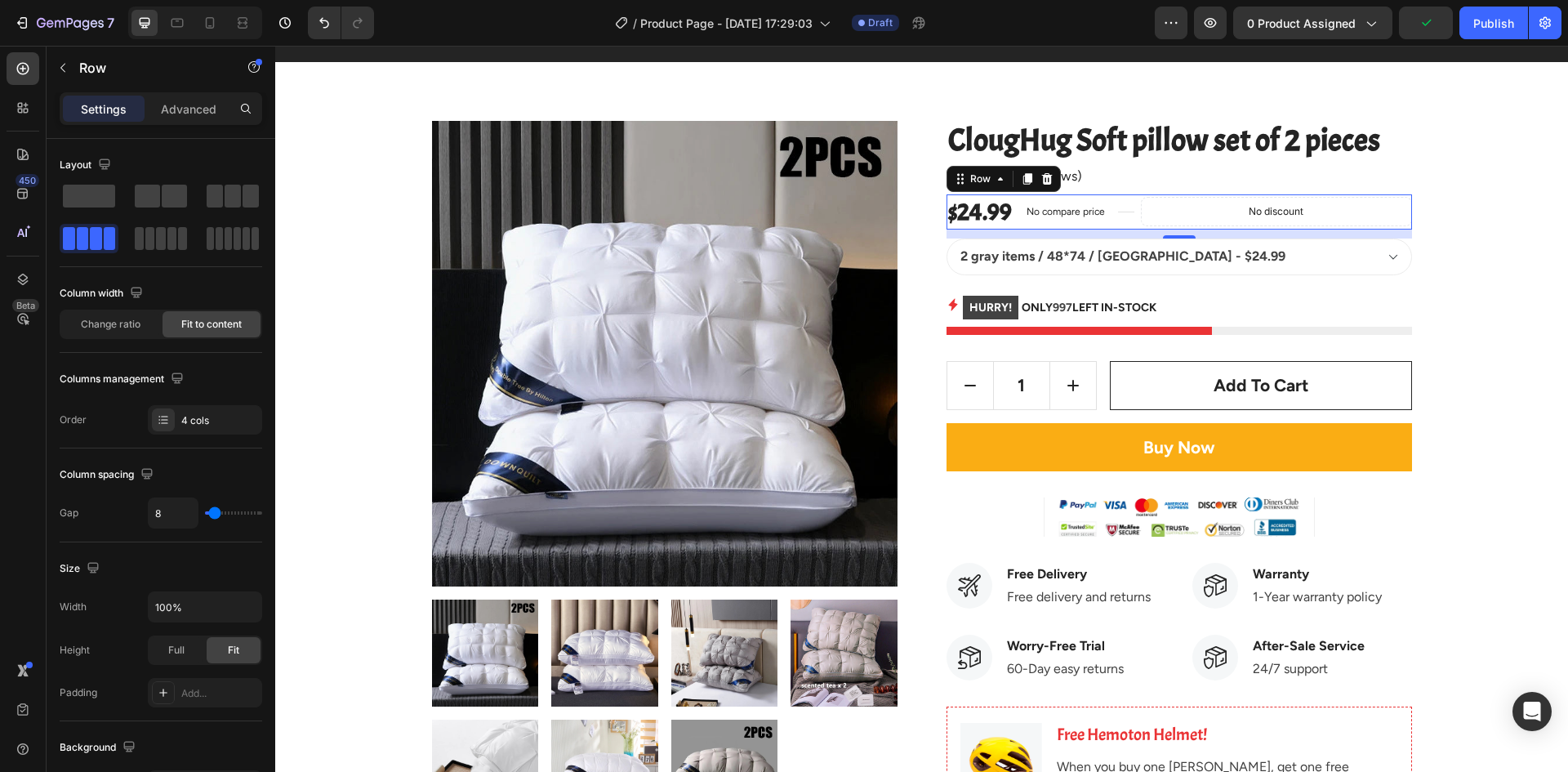
drag, startPoint x: 1183, startPoint y: 254, endPoint x: 1191, endPoint y: 237, distance: 18.8
click at [1191, 230] on div "11" at bounding box center [1179, 230] width 466 height 0
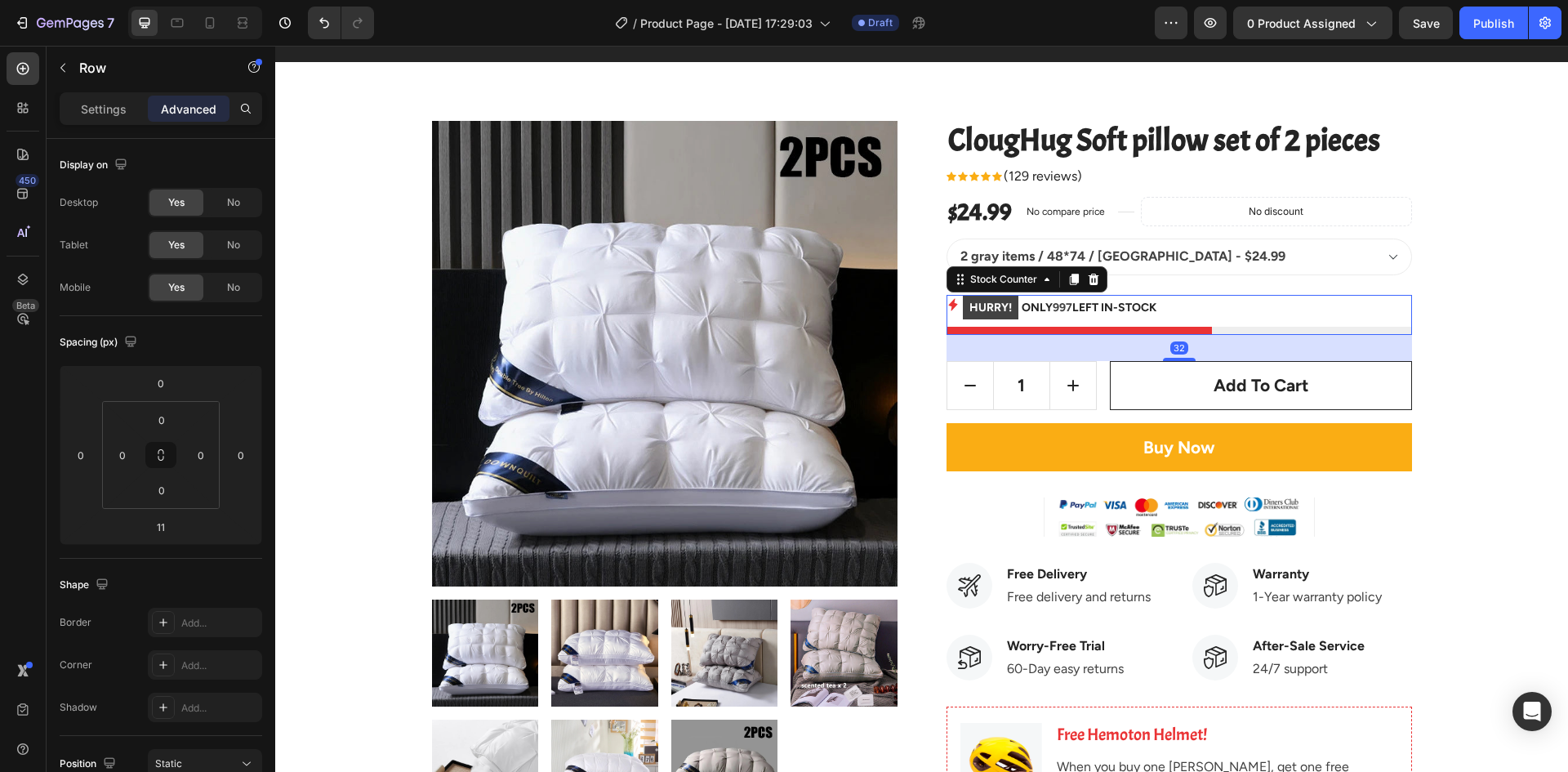
click at [1146, 297] on p "HURRY! ONLY 997 LEFT IN-STOCK" at bounding box center [1060, 307] width 193 height 25
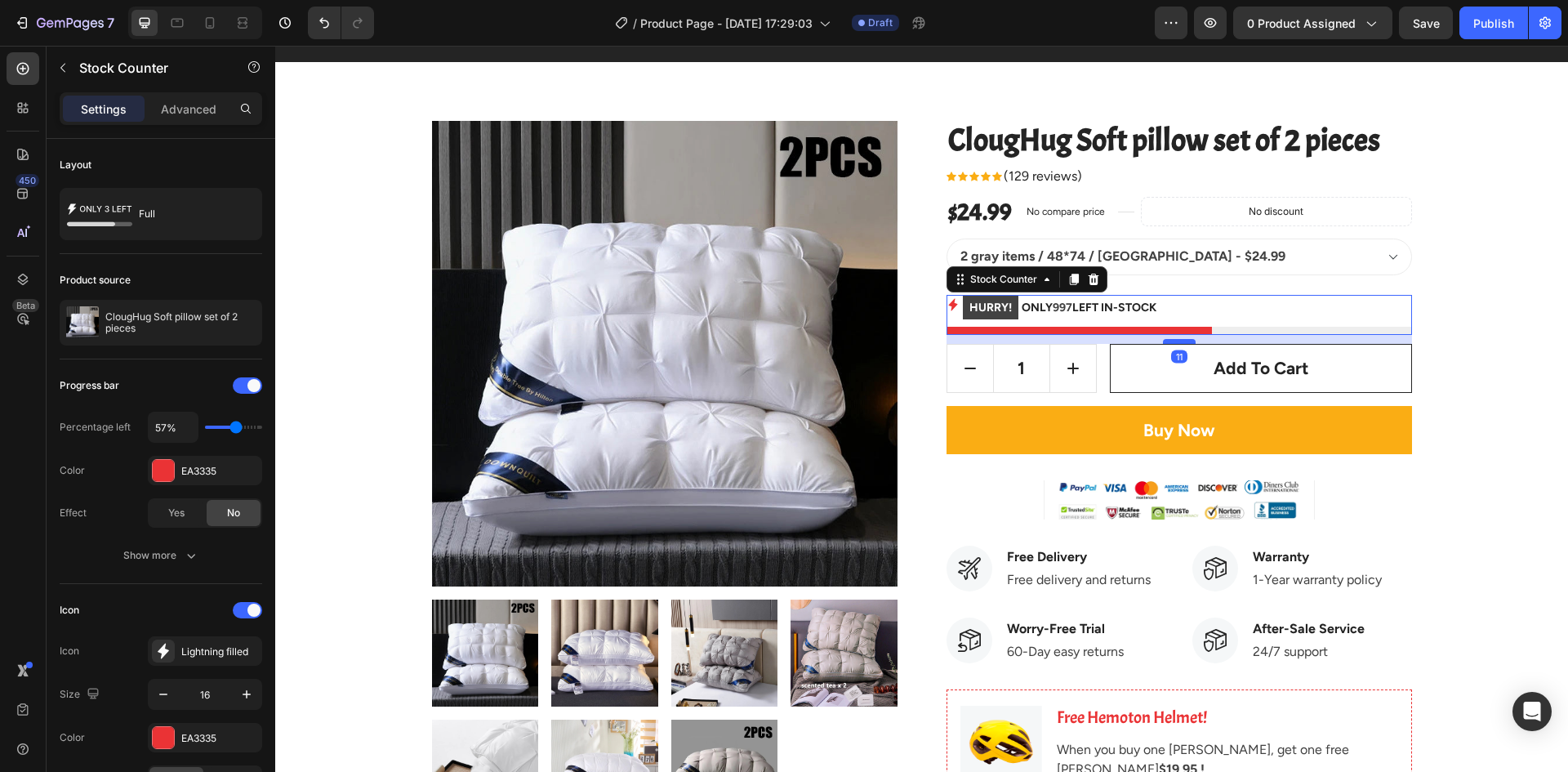
drag, startPoint x: 1174, startPoint y: 359, endPoint x: 1174, endPoint y: 342, distance: 17.0
click at [1174, 342] on div at bounding box center [1180, 341] width 33 height 5
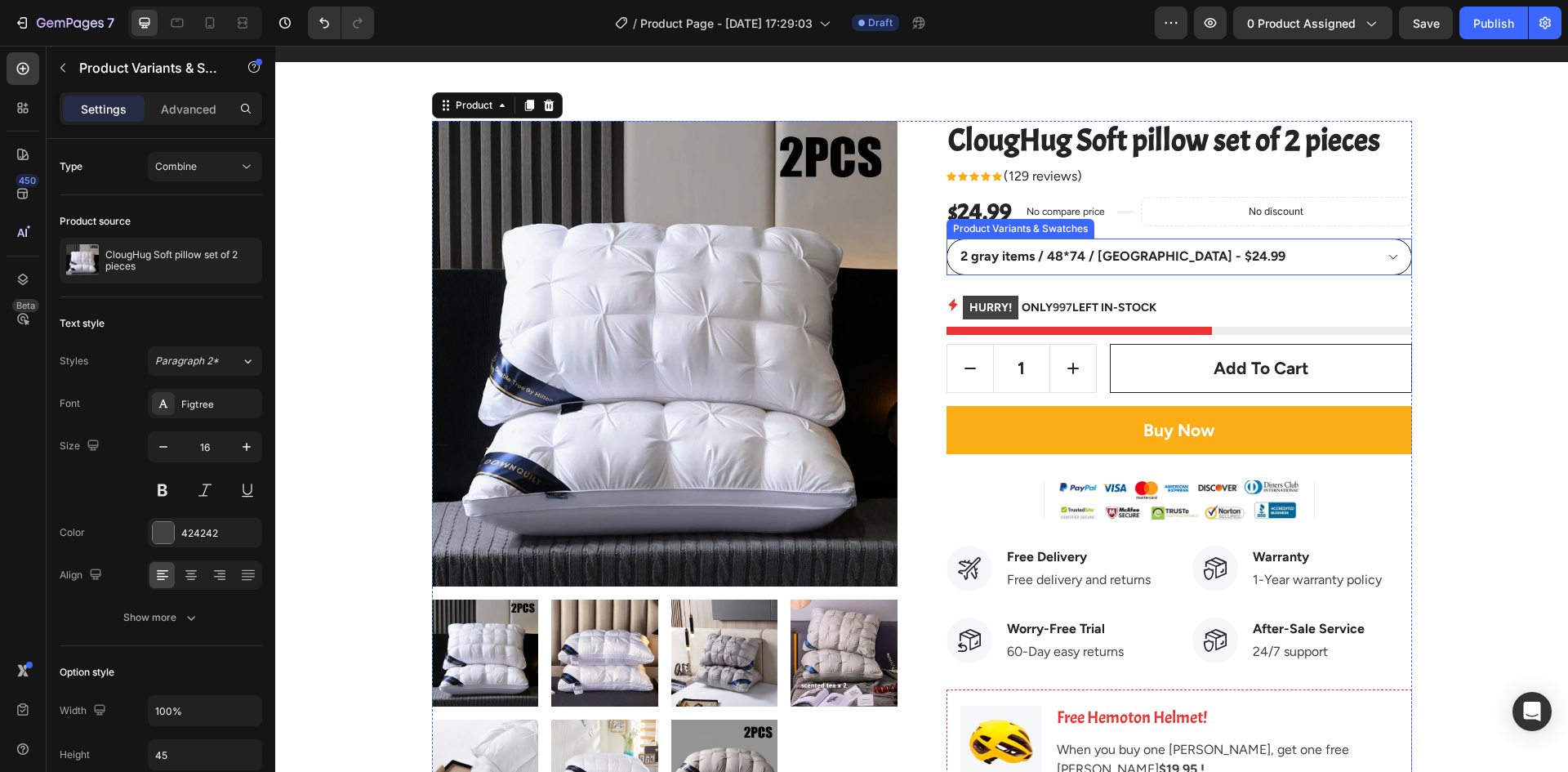
click at [1204, 272] on select "2 gray items / 48*74 / [GEOGRAPHIC_DATA] - $24.99 2 white items / 48*74 / [GEOG…" at bounding box center [1179, 257] width 466 height 37
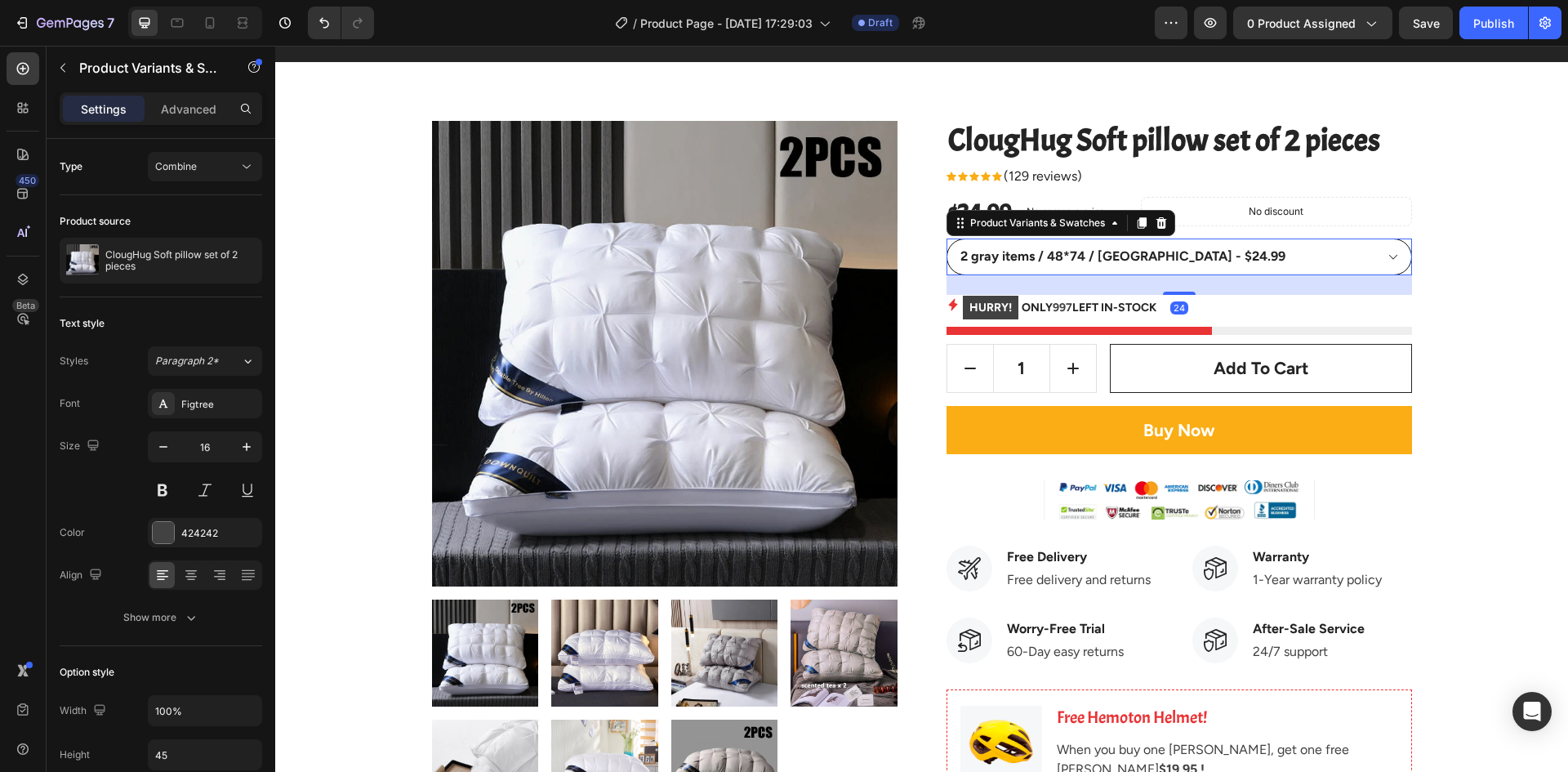
click at [1375, 265] on select "2 gray items / 48*74 / [GEOGRAPHIC_DATA] - $24.99 2 white items / 48*74 / [GEOG…" at bounding box center [1179, 257] width 466 height 37
click at [1401, 272] on div "2 gray items / 48*74 / [GEOGRAPHIC_DATA] - $24.99 2 white items / 48*74 / [GEOG…" at bounding box center [1179, 257] width 466 height 37
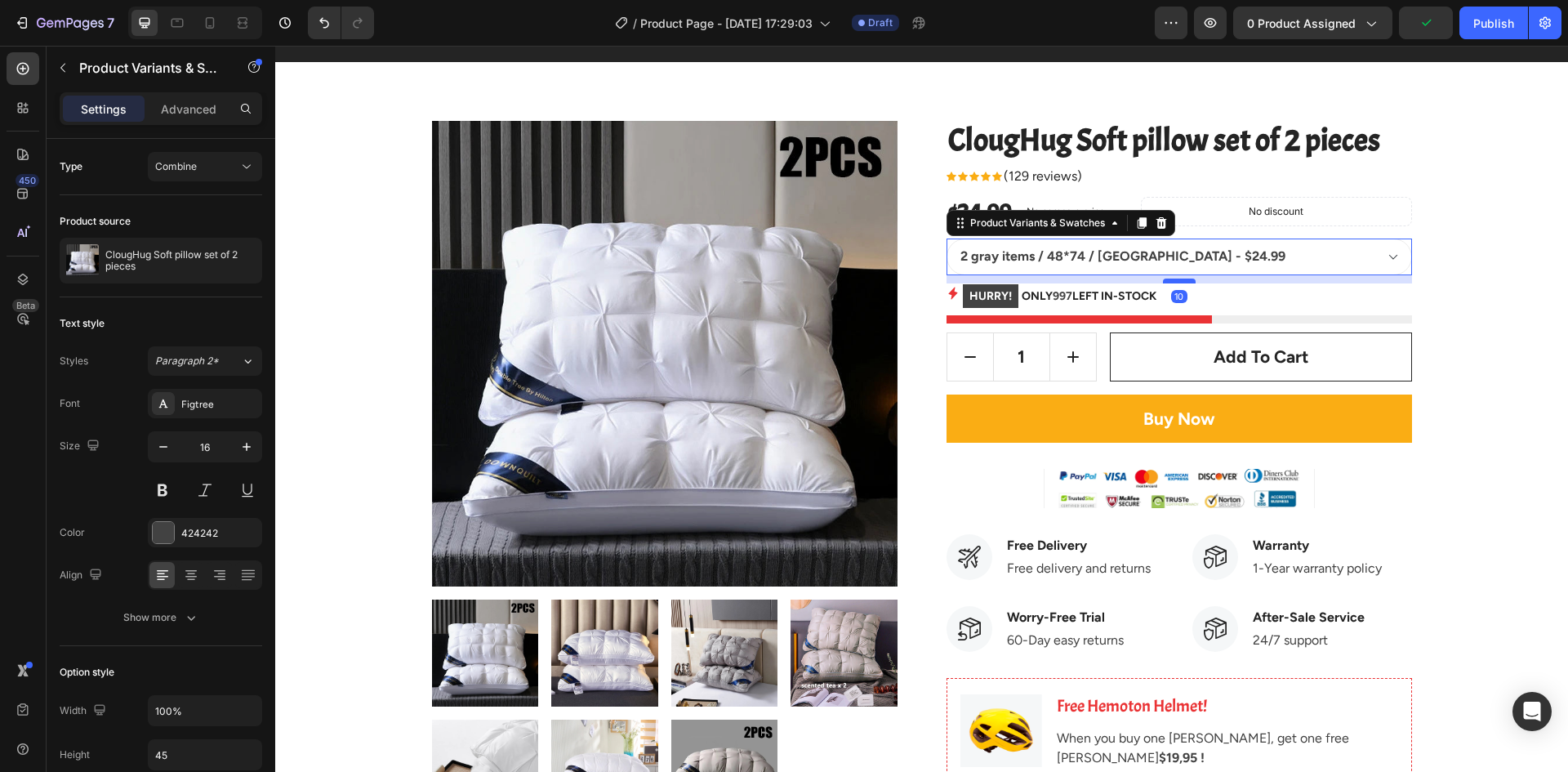
drag, startPoint x: 1181, startPoint y: 293, endPoint x: 1181, endPoint y: 282, distance: 11.0
click at [1181, 282] on div at bounding box center [1180, 281] width 33 height 5
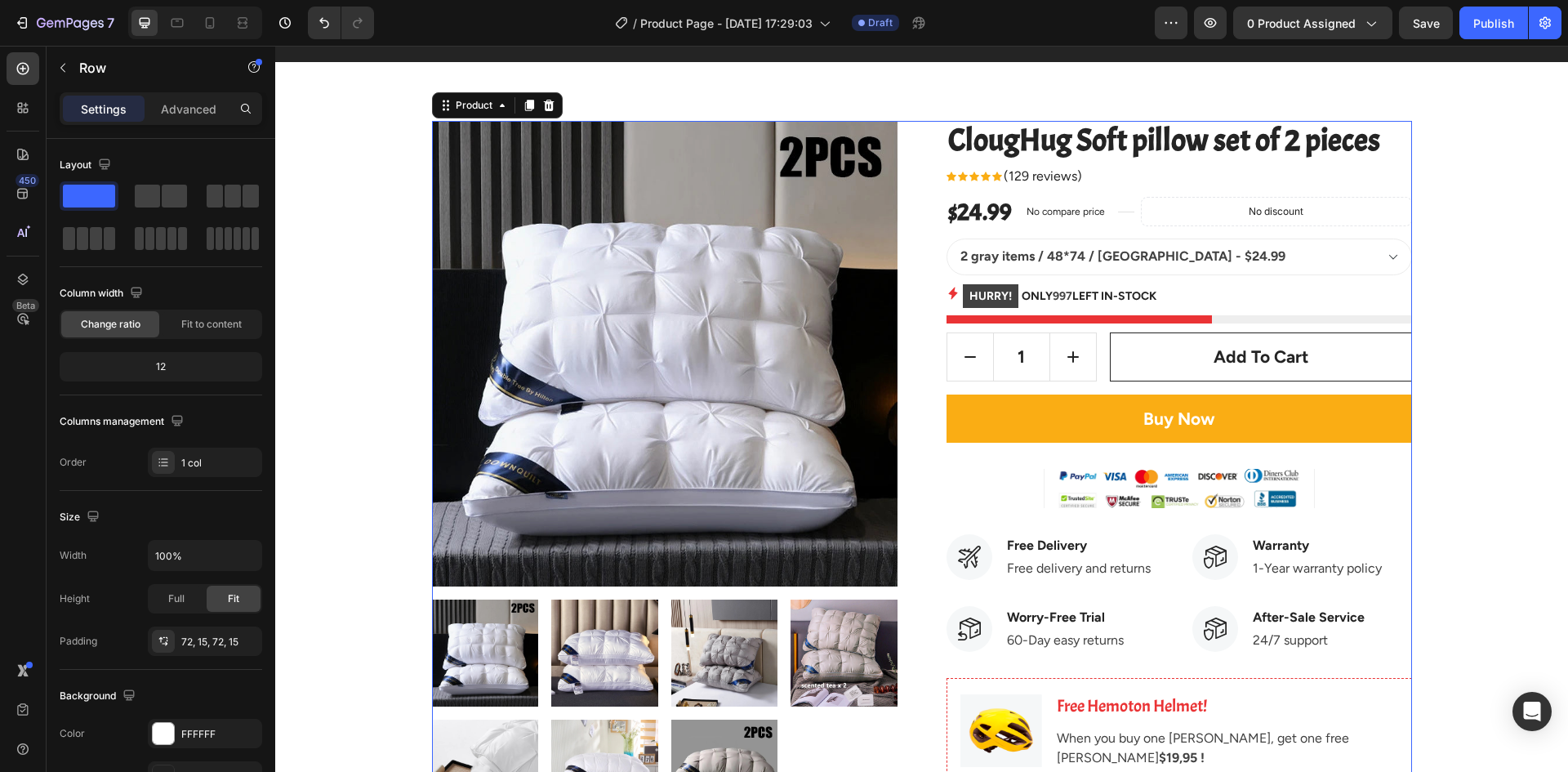
click at [1173, 467] on div "Buy Now Add to Cart" at bounding box center [1179, 432] width 466 height 75
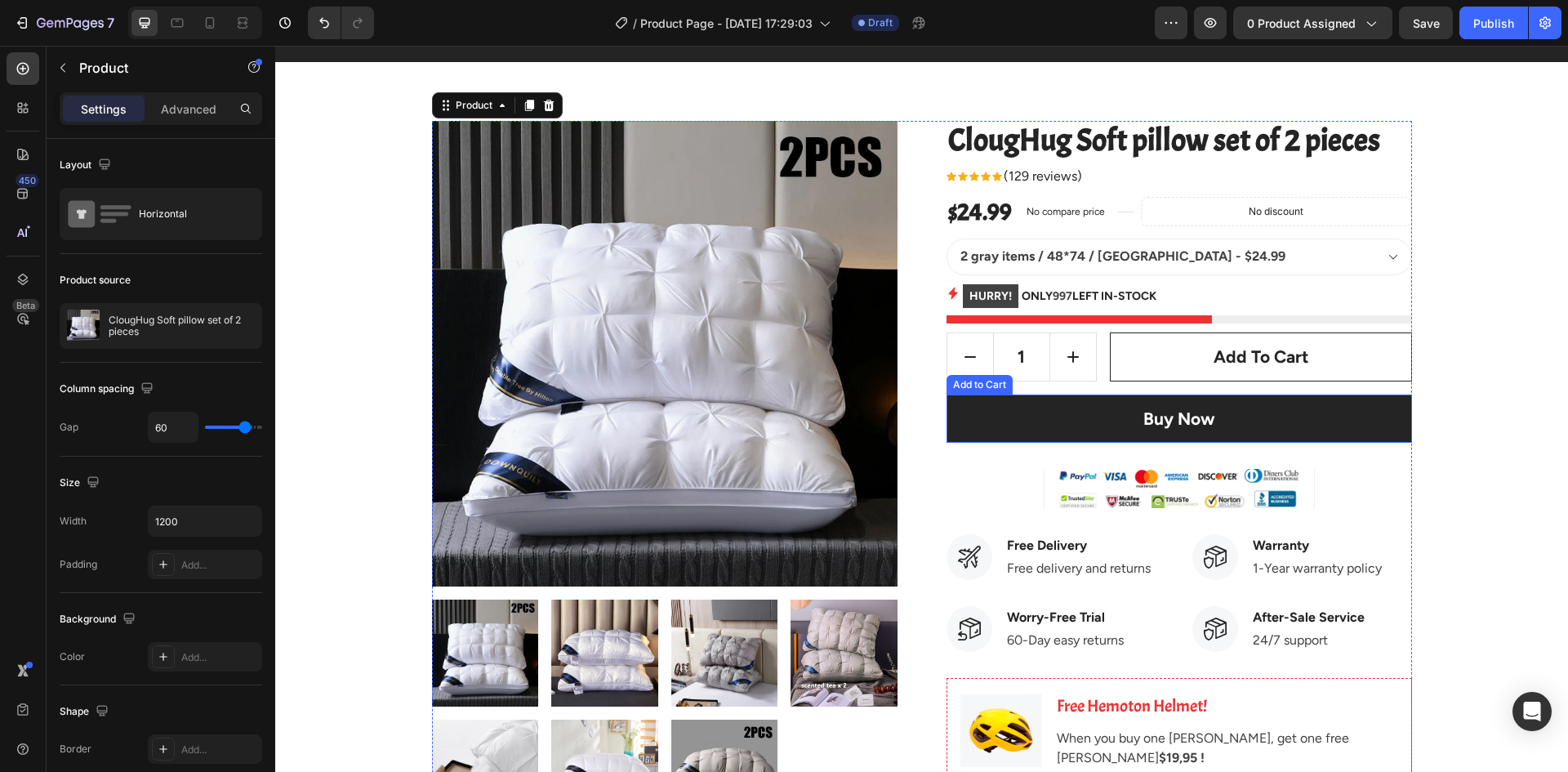
click at [1132, 437] on button "Buy Now" at bounding box center [1179, 419] width 466 height 49
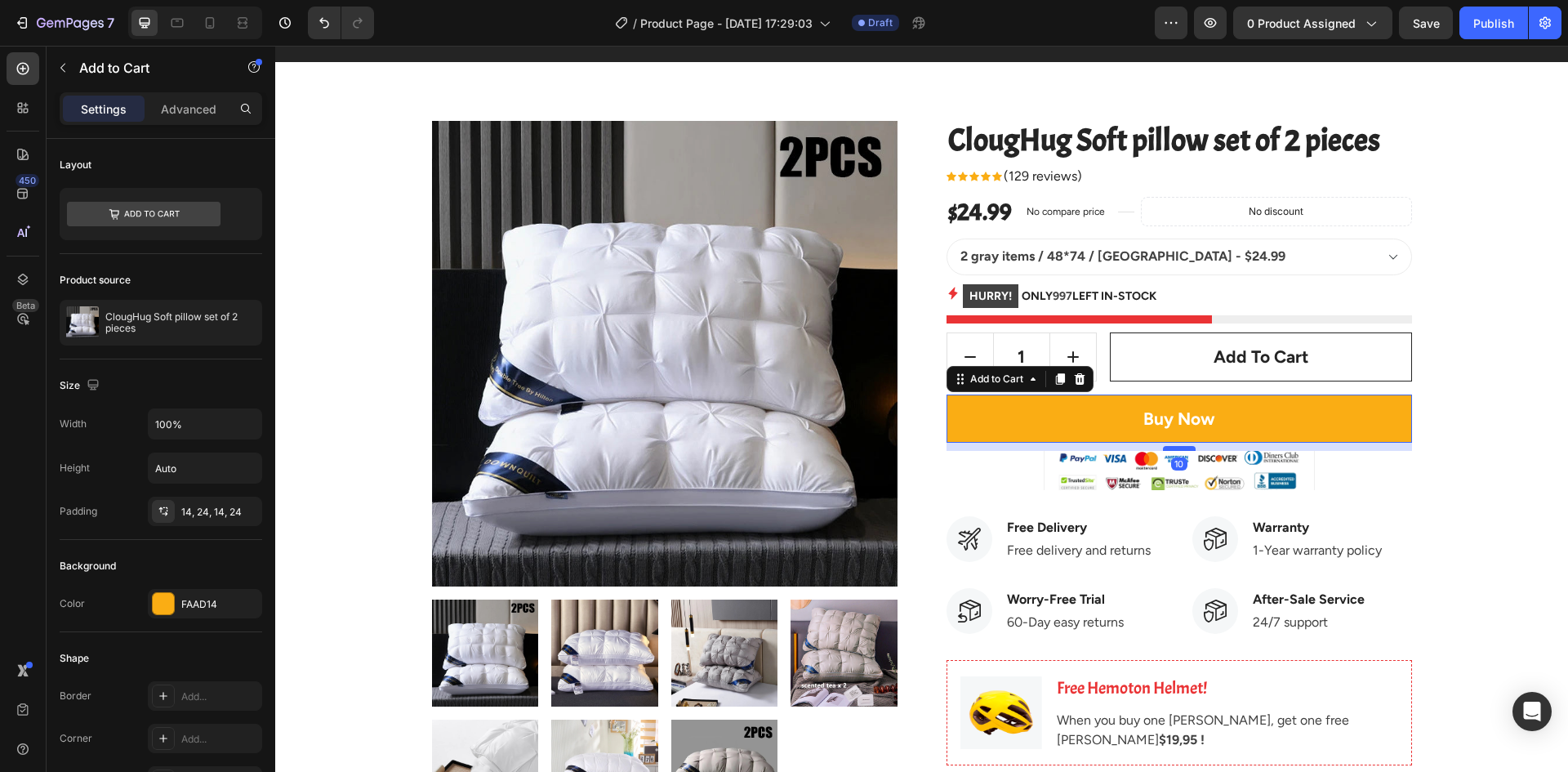
drag, startPoint x: 1175, startPoint y: 467, endPoint x: 1177, endPoint y: 449, distance: 18.1
click at [1177, 449] on div at bounding box center [1180, 448] width 33 height 5
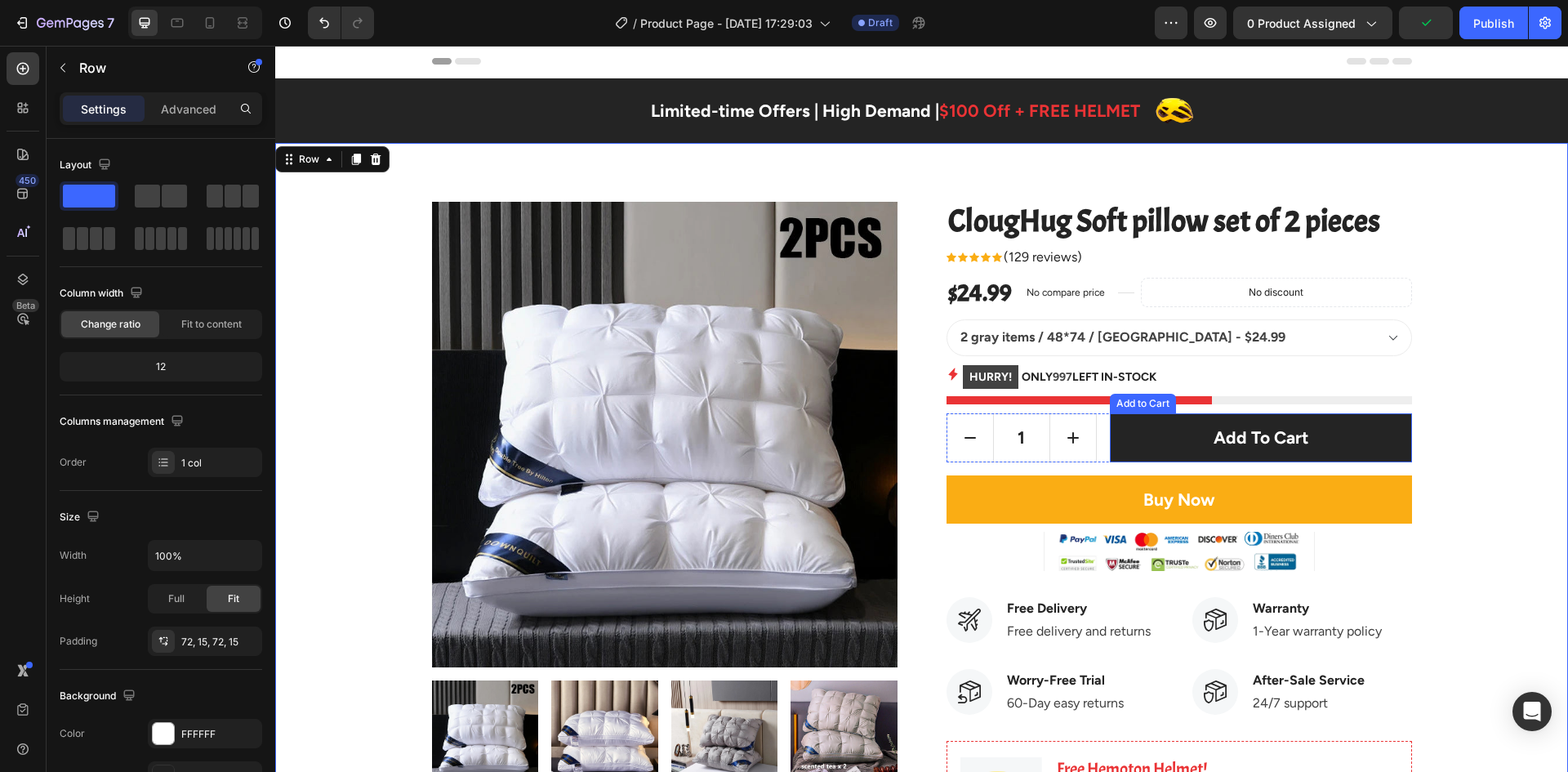
scroll to position [0, 0]
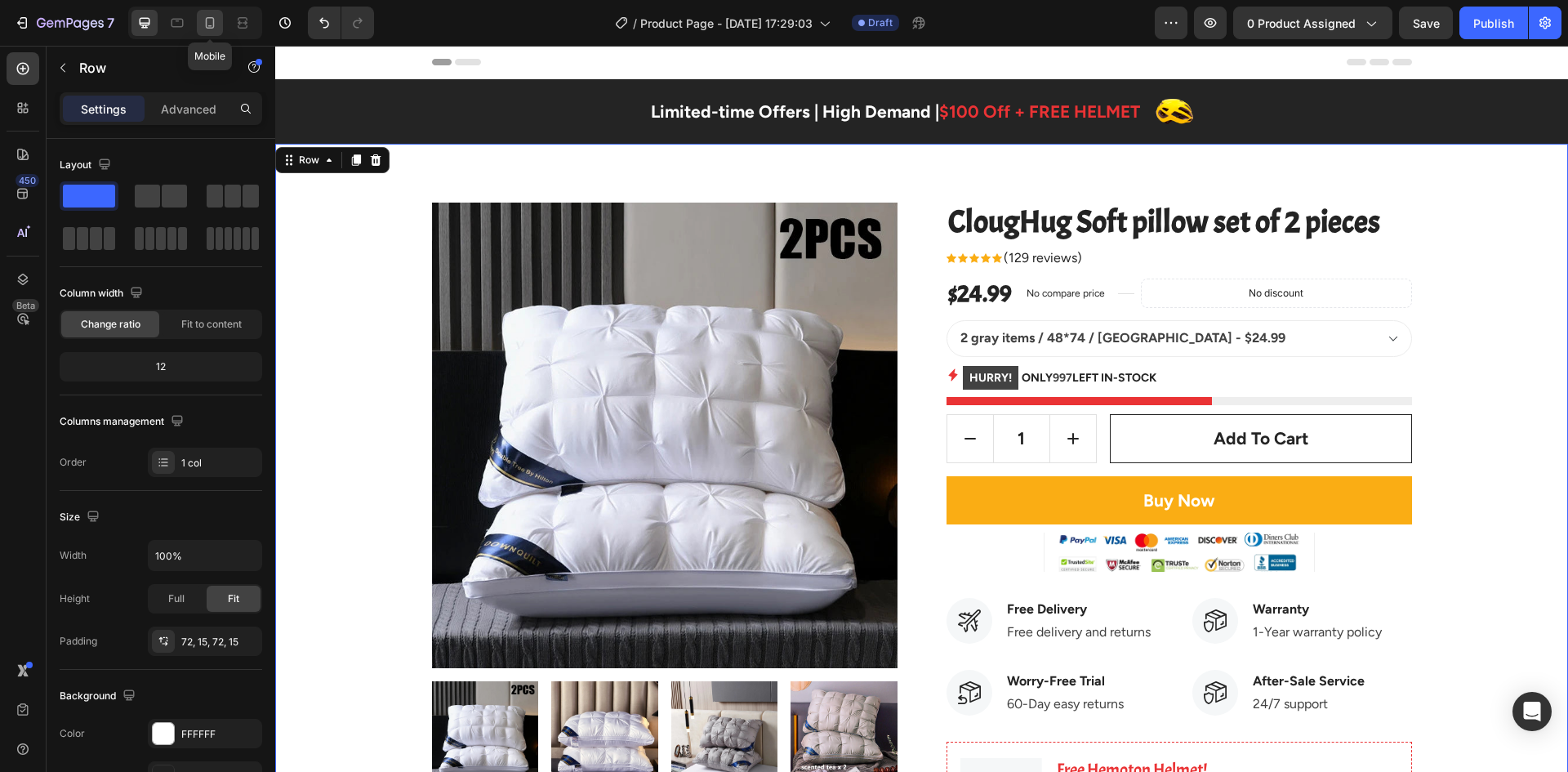
click at [214, 25] on icon at bounding box center [210, 23] width 9 height 11
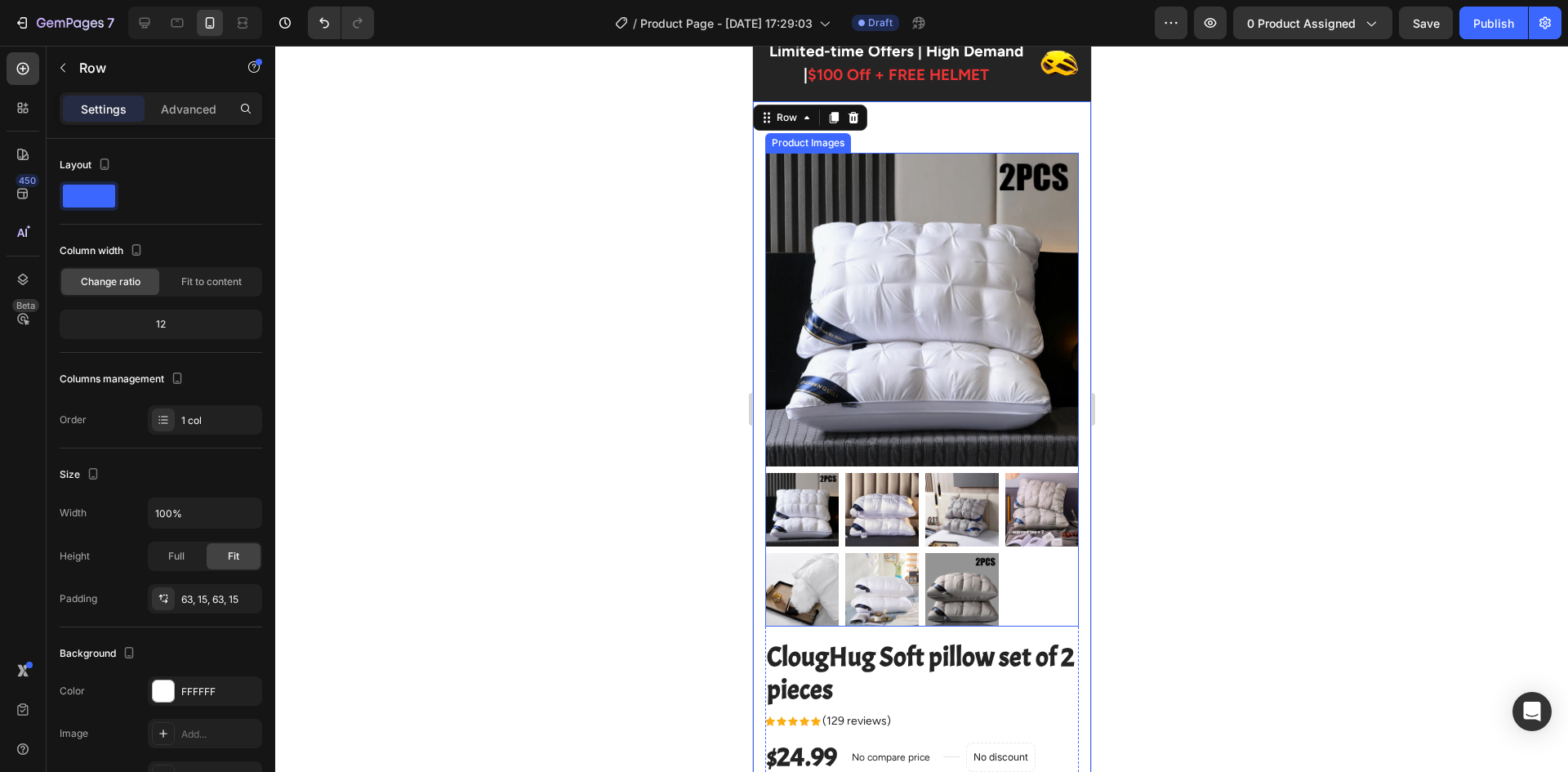
scroll to position [82, 0]
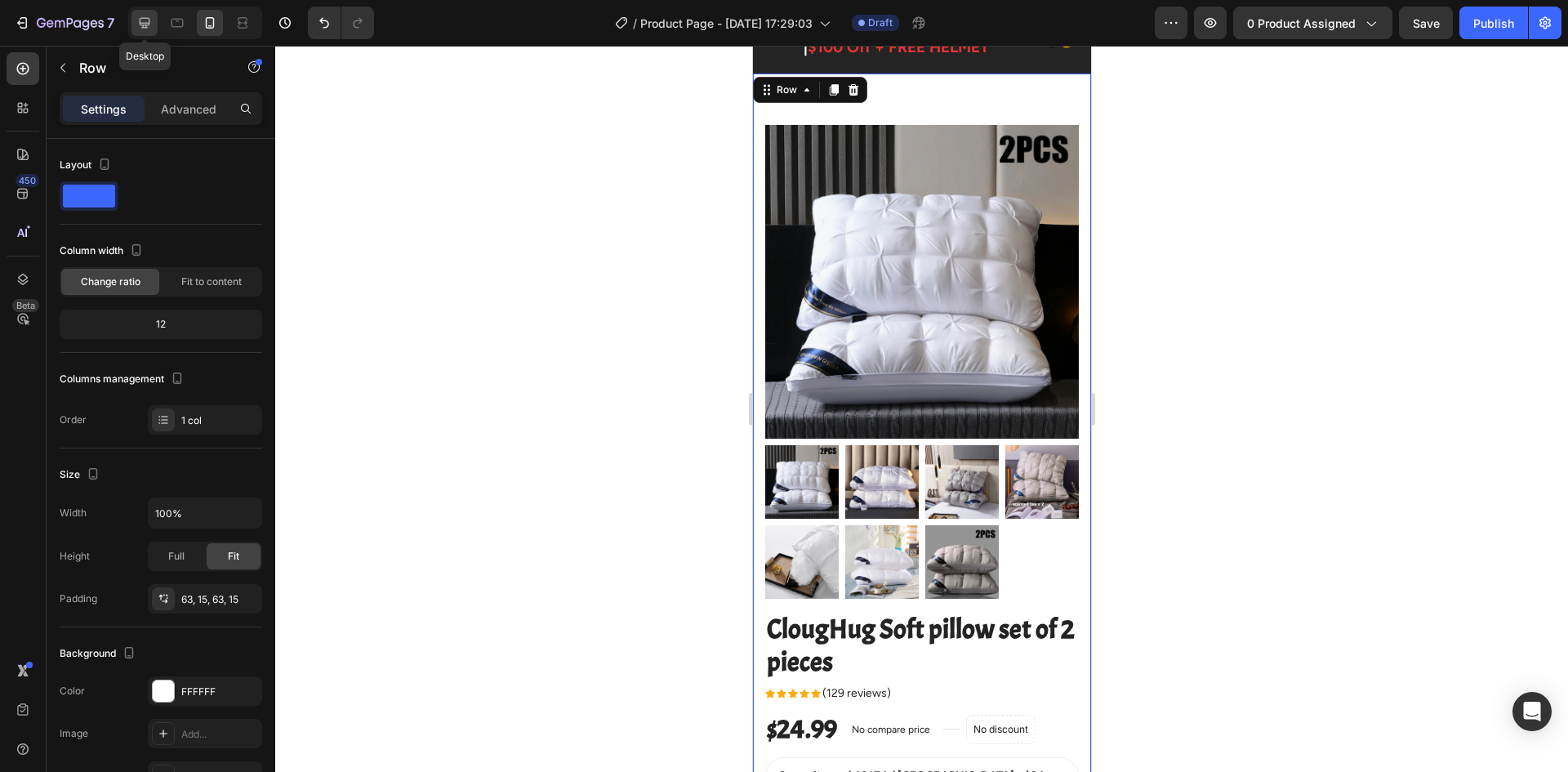
click at [148, 32] on div at bounding box center [145, 23] width 26 height 26
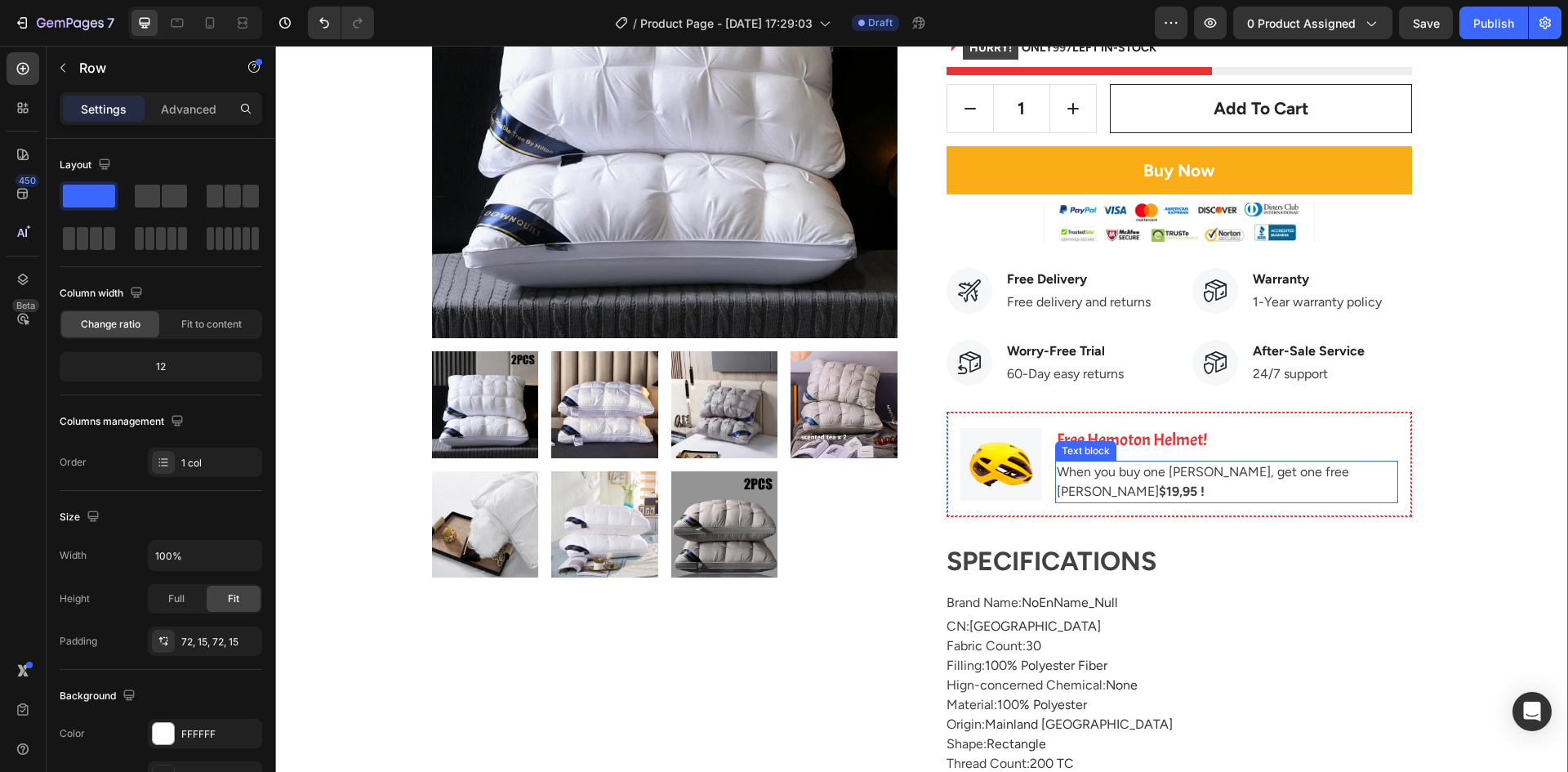
scroll to position [367, 0]
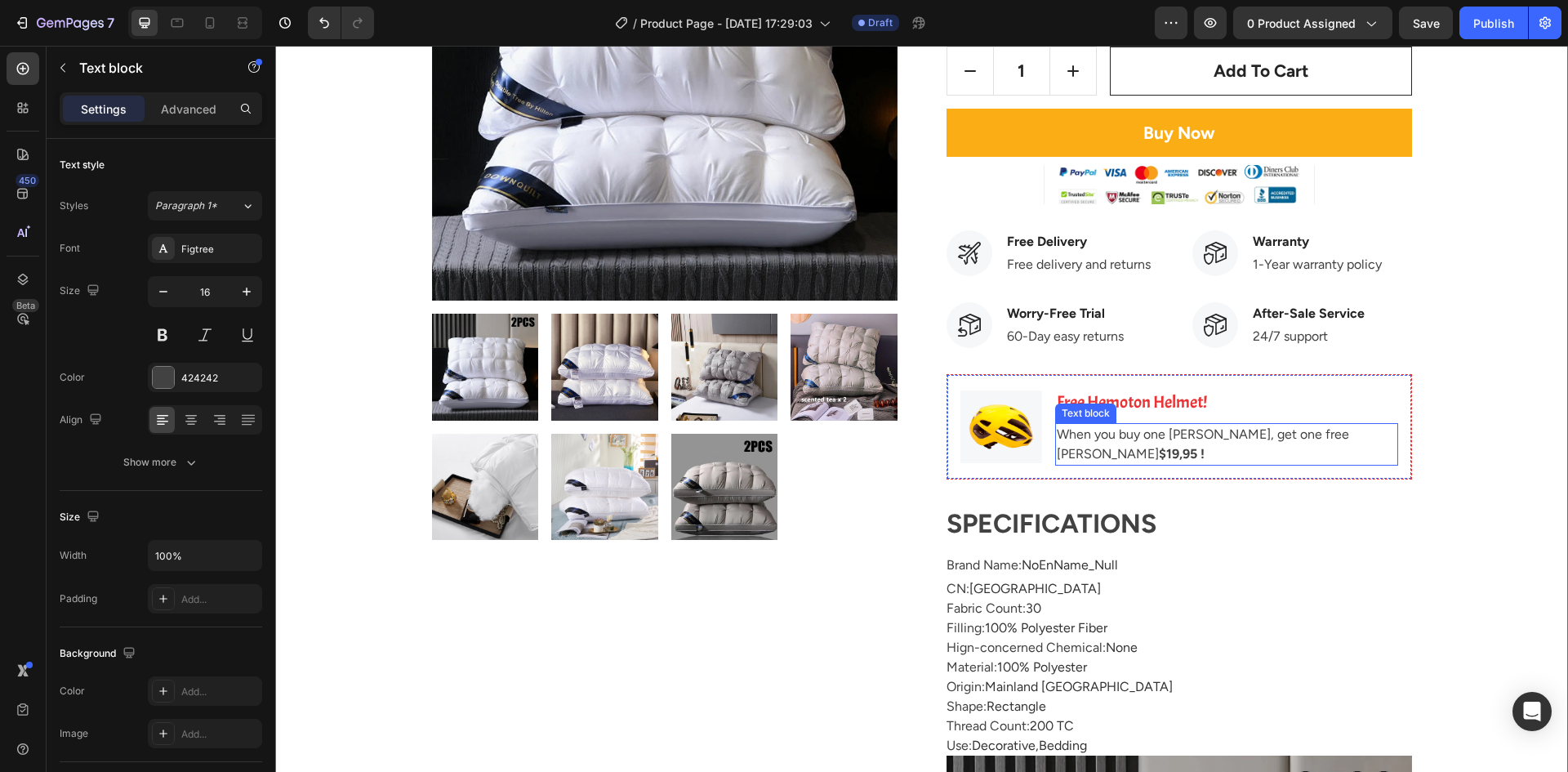
click at [1226, 442] on p "When you buy one [PERSON_NAME], get one free Hemoton Helmet $19,95 !" at bounding box center [1227, 444] width 340 height 39
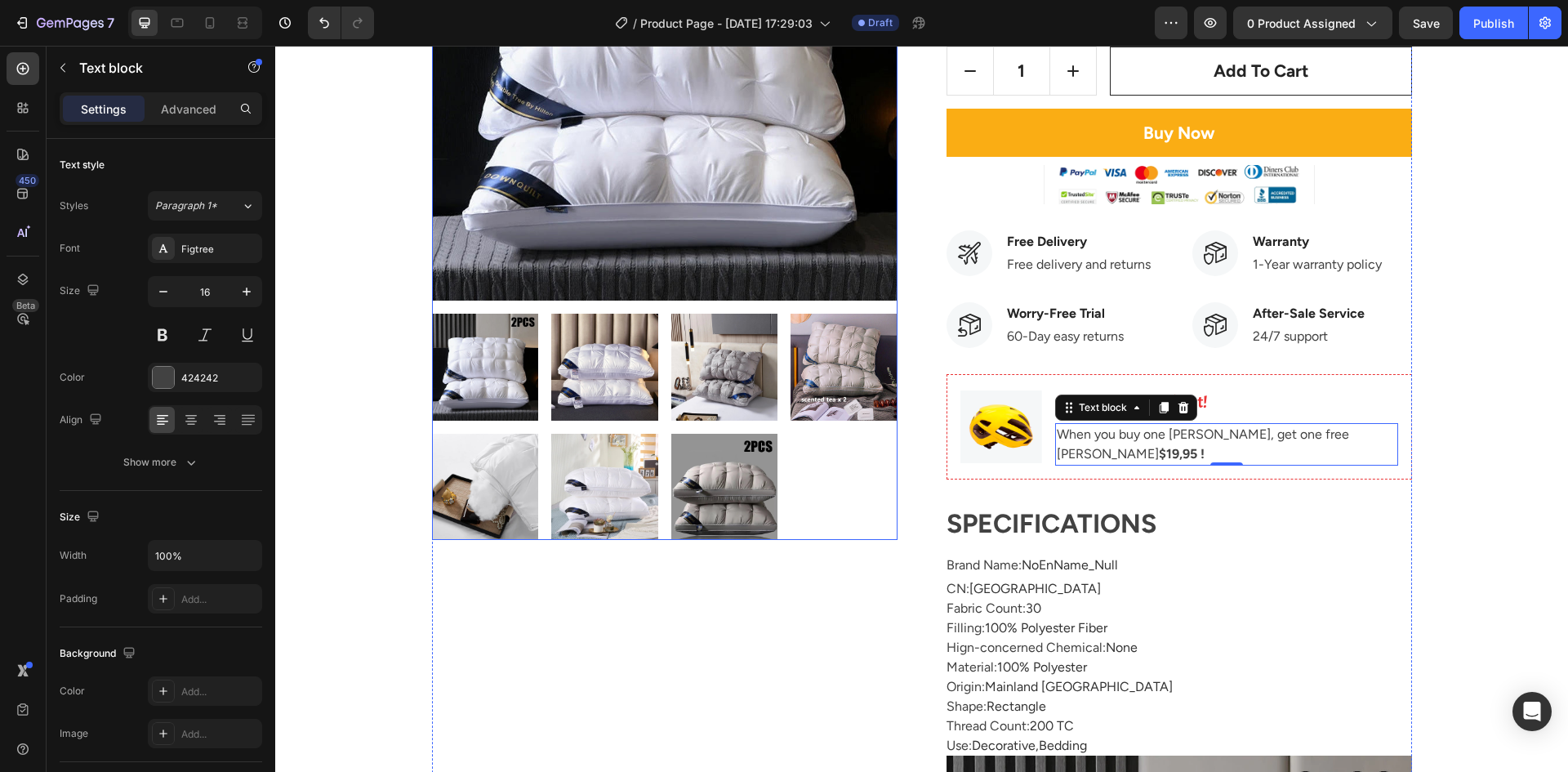
click at [867, 513] on div at bounding box center [664, 426] width 466 height 226
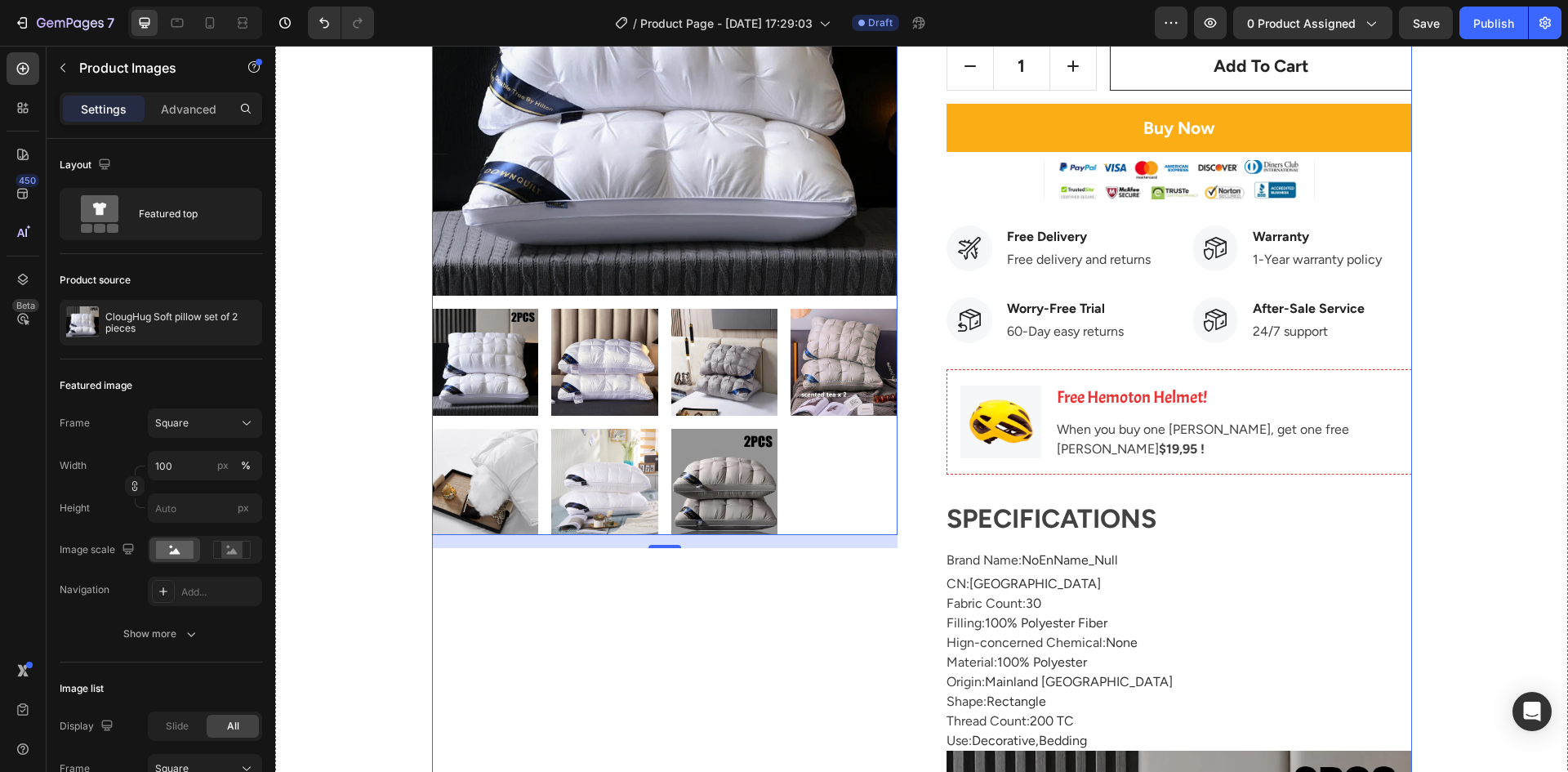
scroll to position [449, 0]
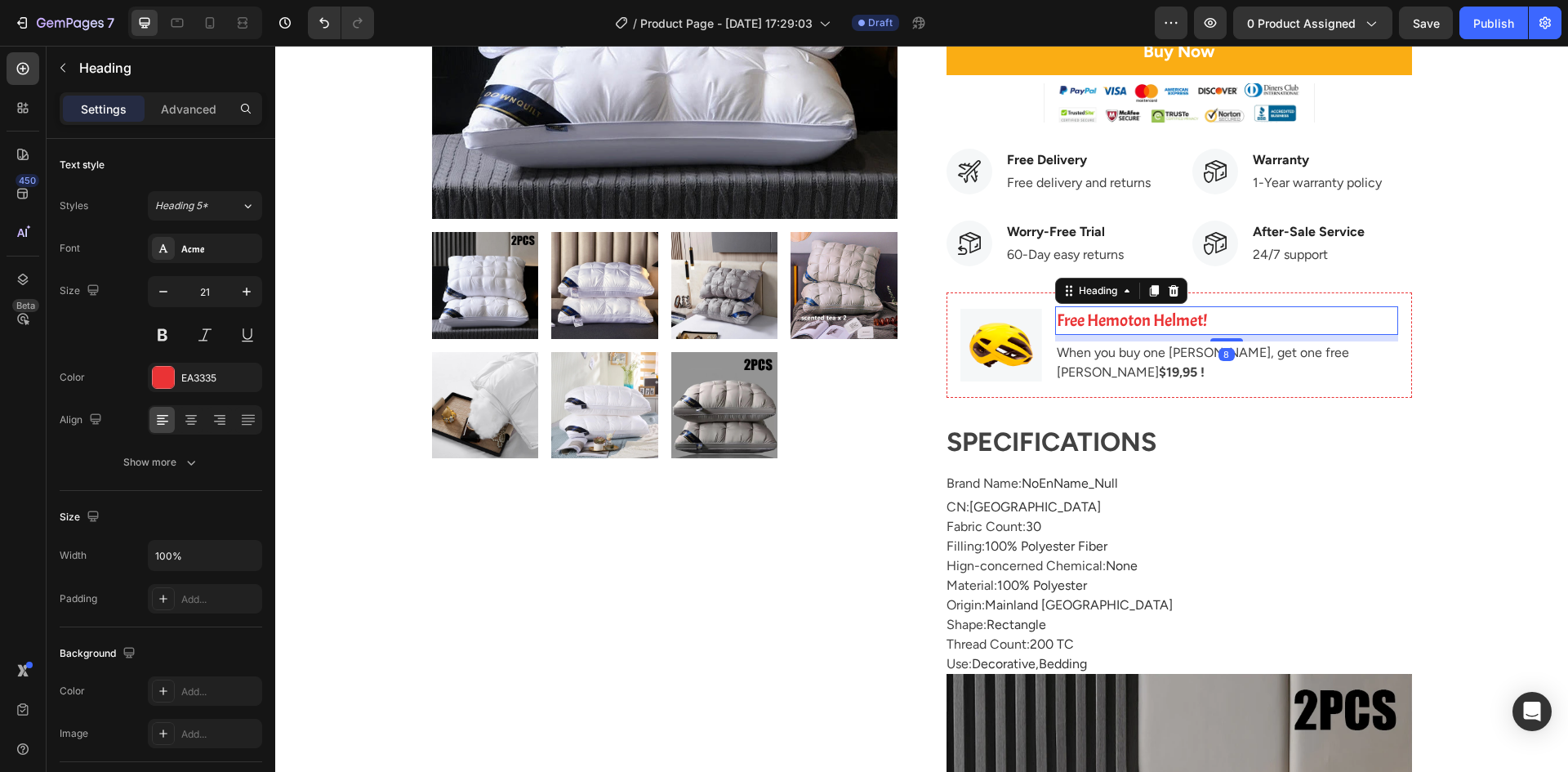
click at [1114, 327] on p "Free Hemoton Helmet!" at bounding box center [1227, 321] width 340 height 26
click at [1120, 323] on p "Free Hemoton Helmet!" at bounding box center [1227, 321] width 340 height 26
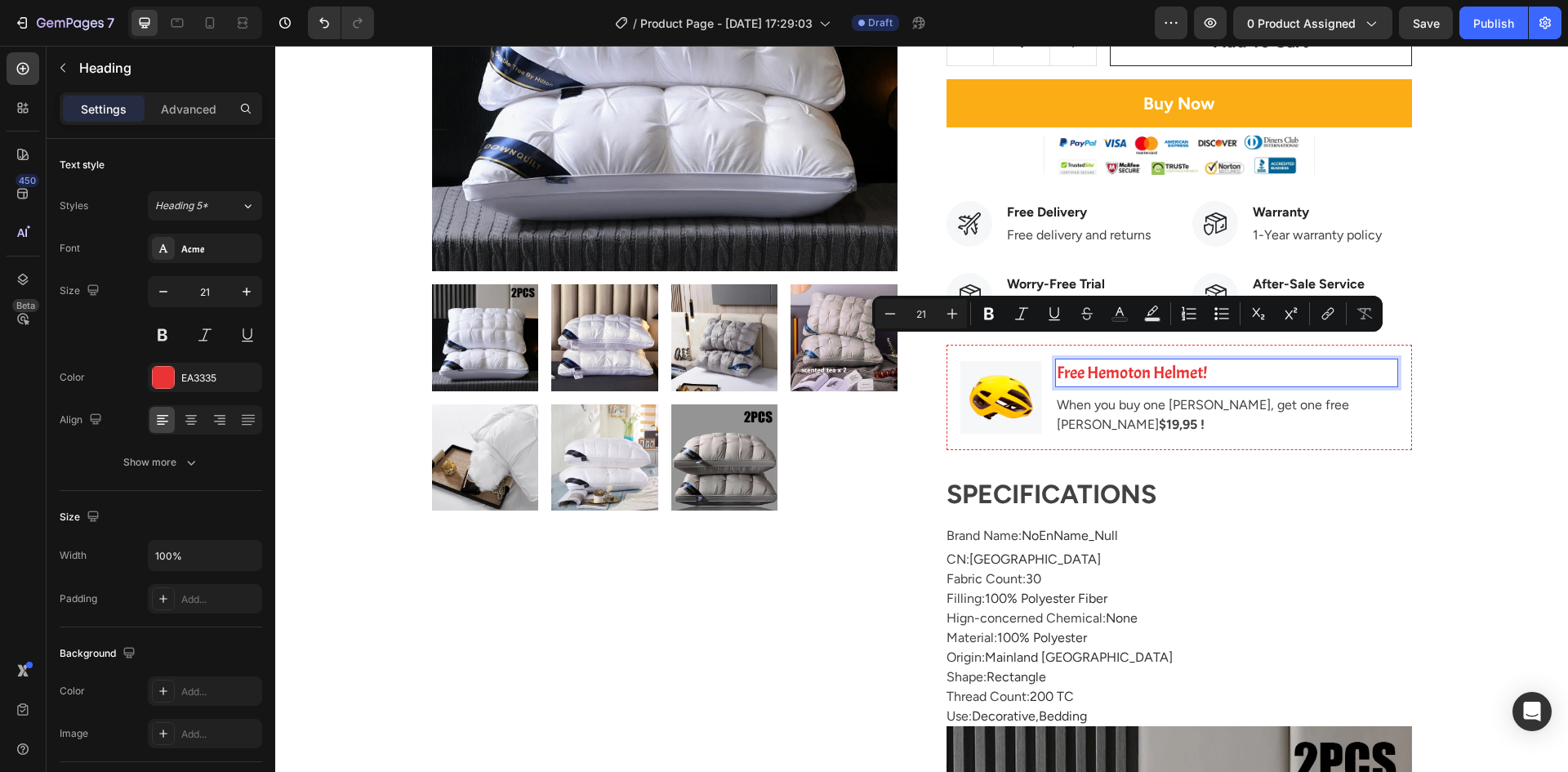
scroll to position [367, 0]
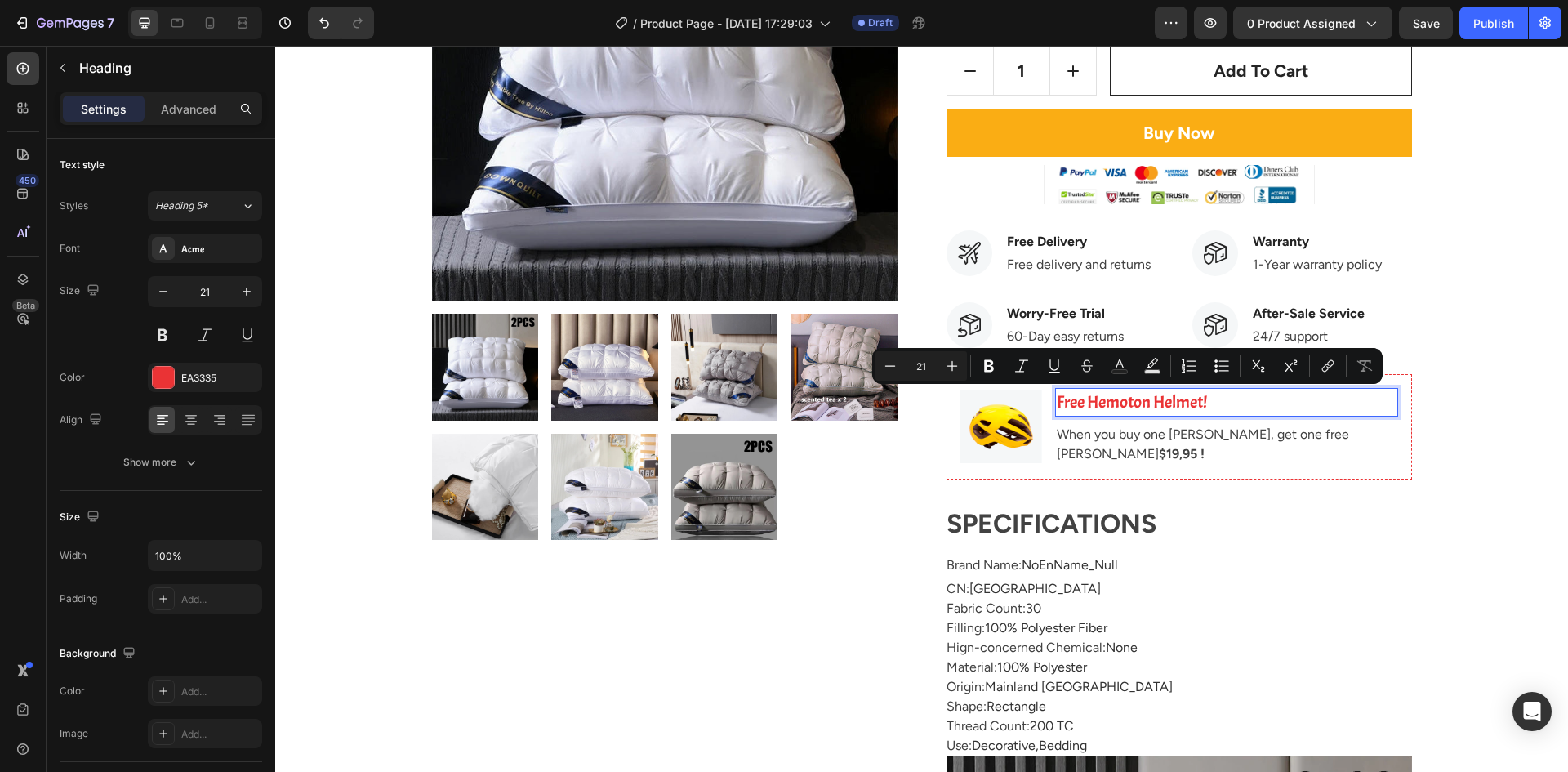
click at [1120, 404] on p "Free Hemoton Helmet!" at bounding box center [1227, 402] width 340 height 26
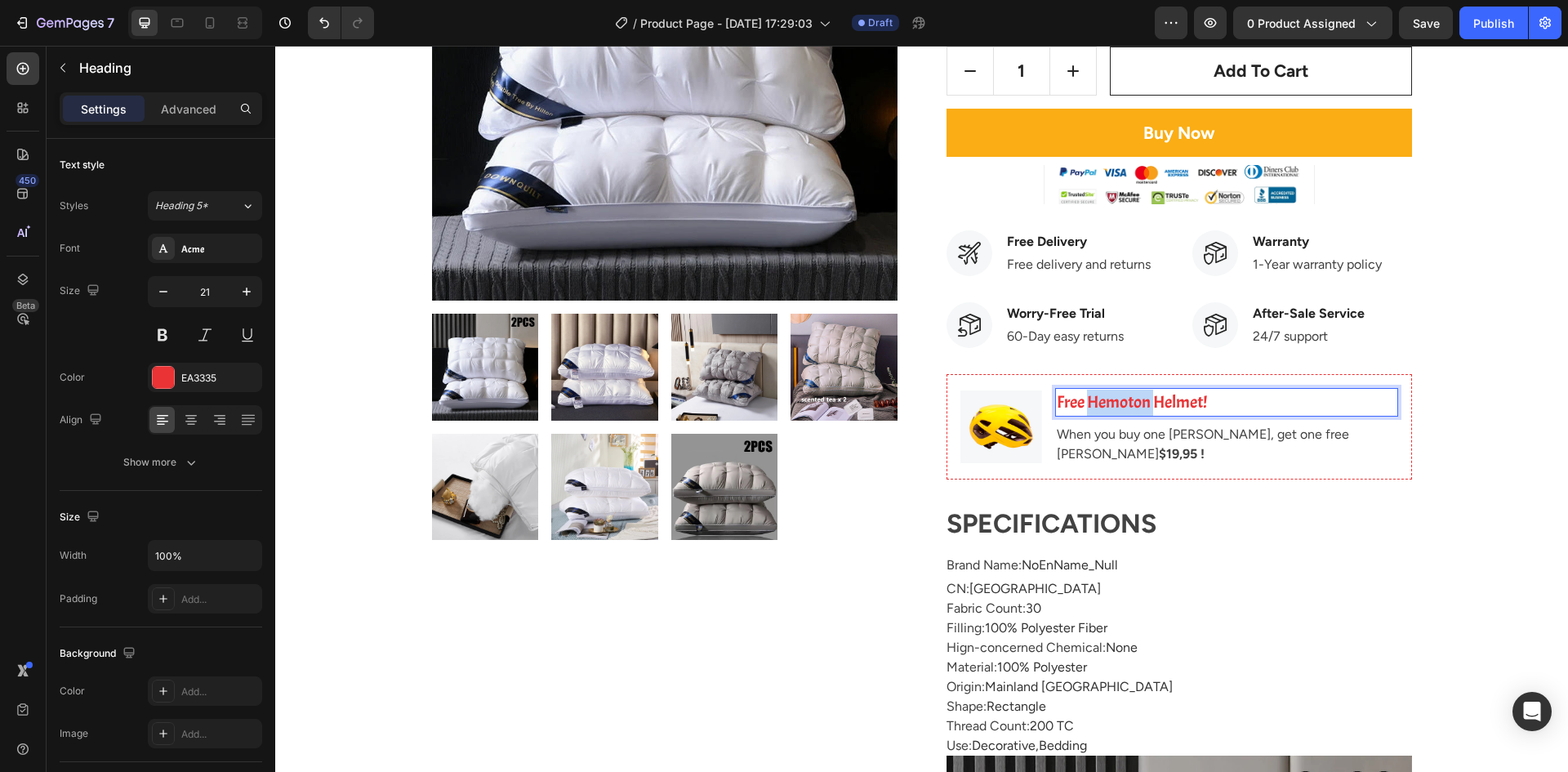
click at [1120, 404] on p "Free Hemoton Helmet!" at bounding box center [1227, 402] width 340 height 26
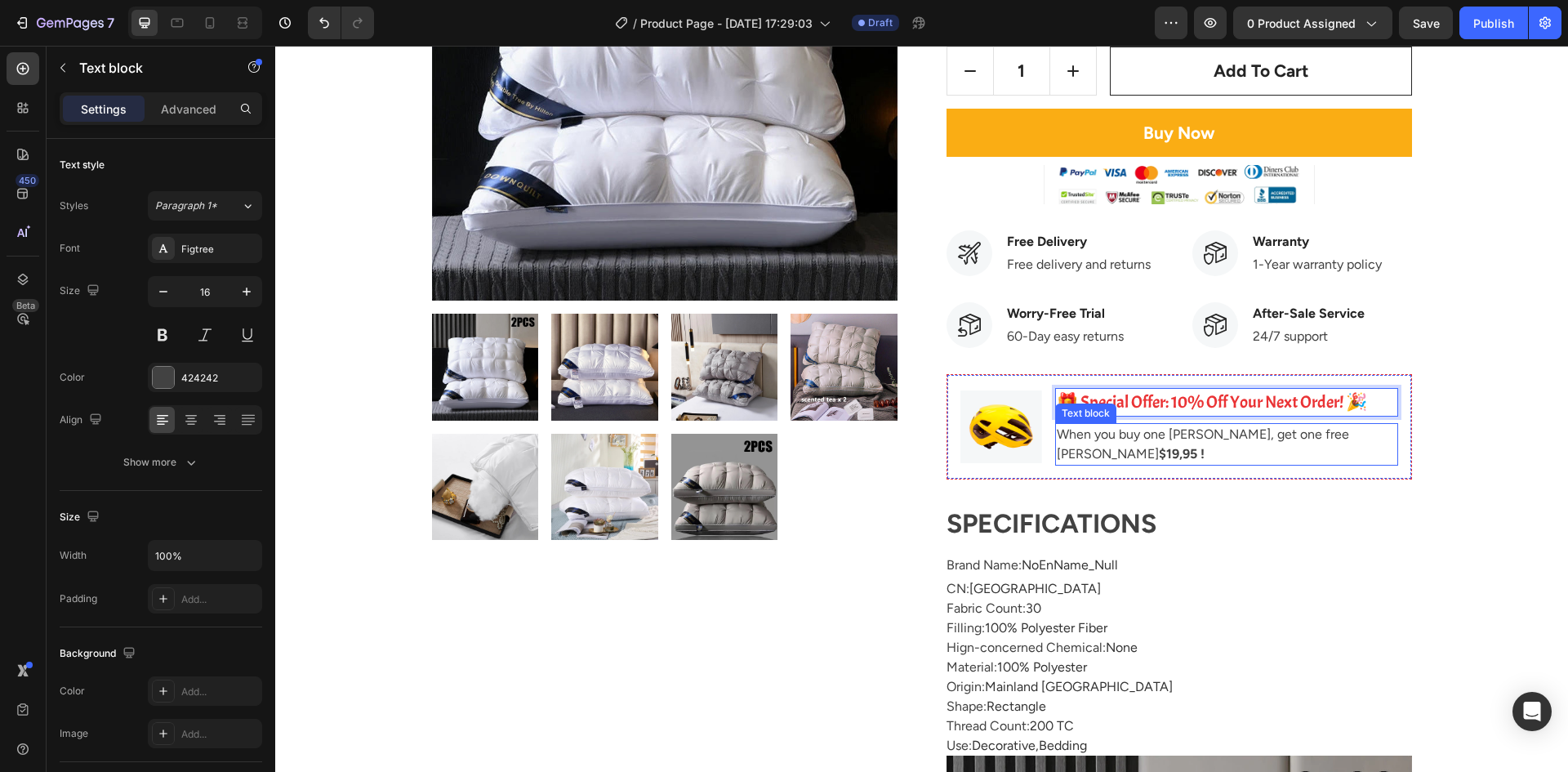
click at [1159, 451] on strong "$19,95 !" at bounding box center [1181, 453] width 46 height 16
click at [1159, 450] on strong "$19,95 !" at bounding box center [1181, 453] width 46 height 16
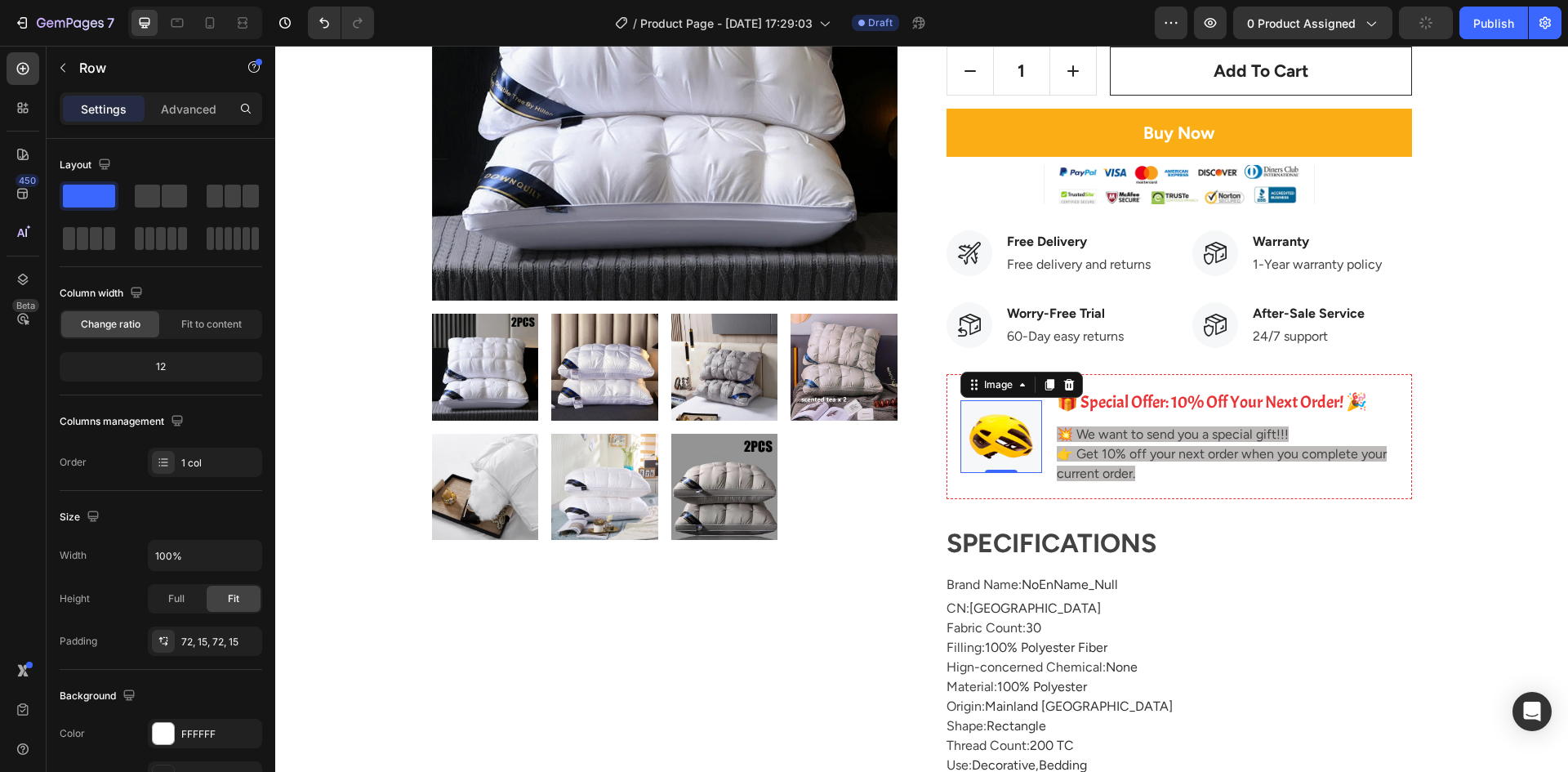
click at [1013, 449] on img at bounding box center [1001, 436] width 82 height 72
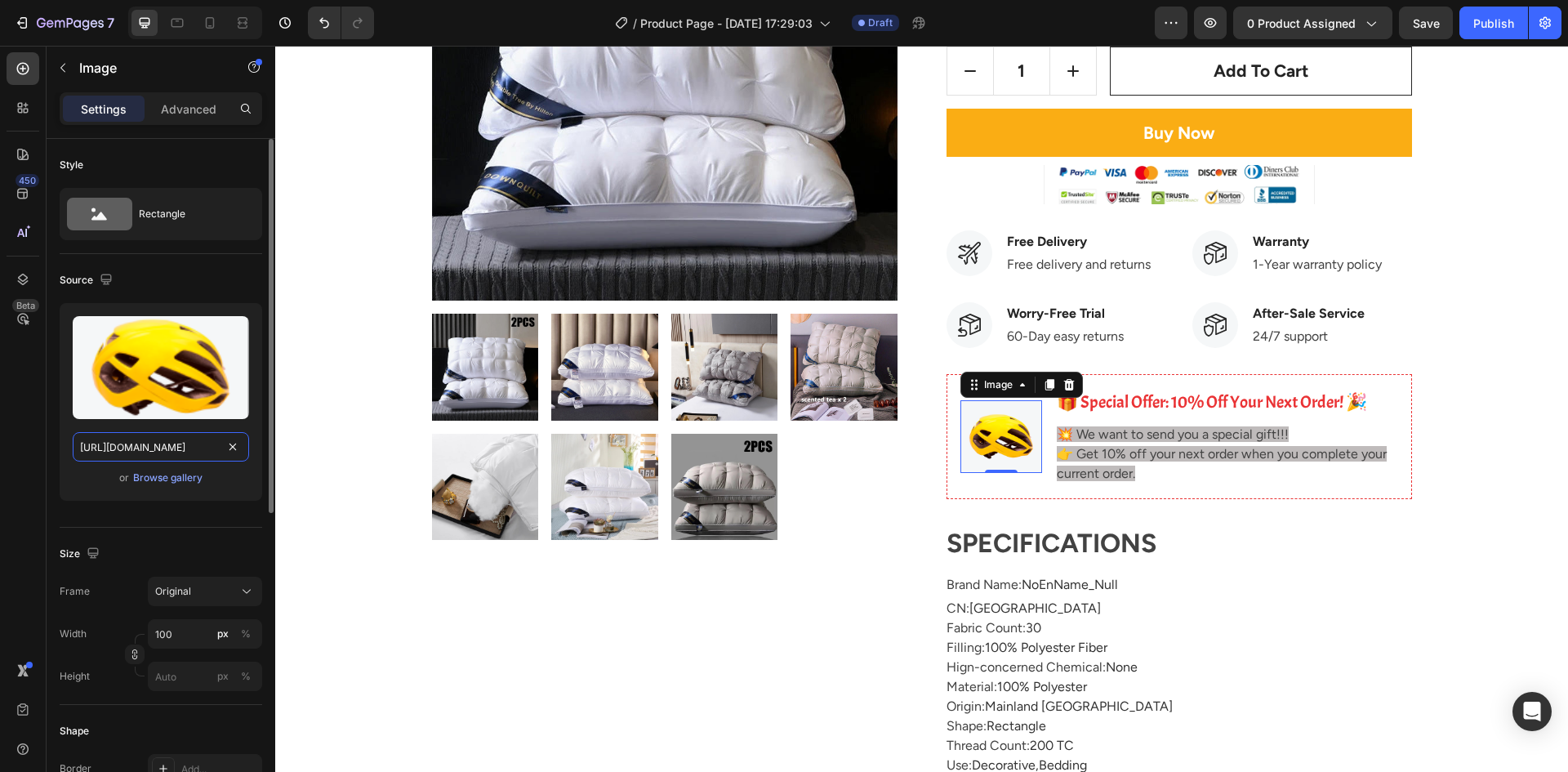
click at [193, 446] on input "[URL][DOMAIN_NAME]" at bounding box center [160, 446] width 177 height 30
paste input "[DOMAIN_NAME][URL]"
type input "[URL][DOMAIN_NAME]"
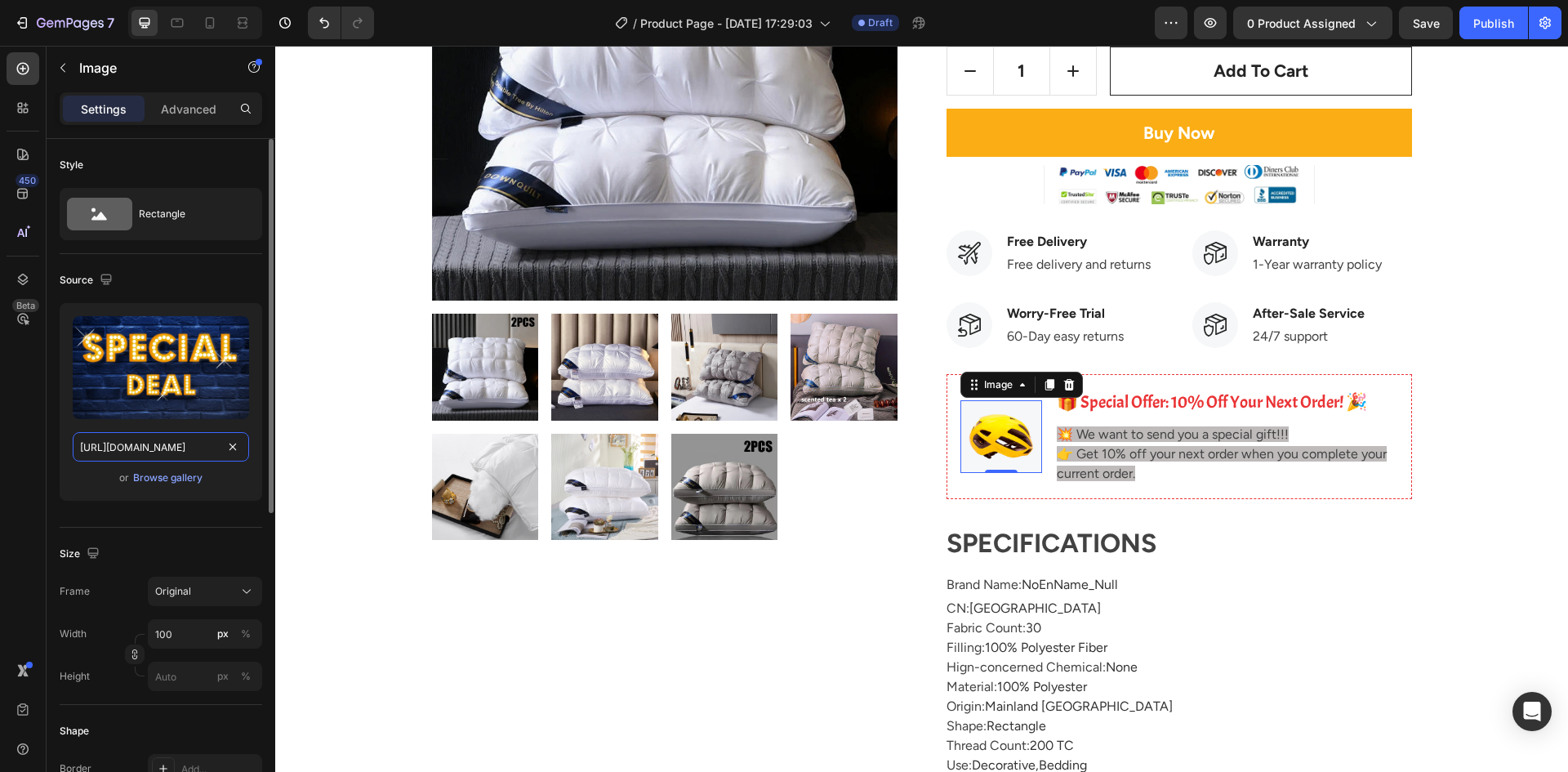
scroll to position [0, 865]
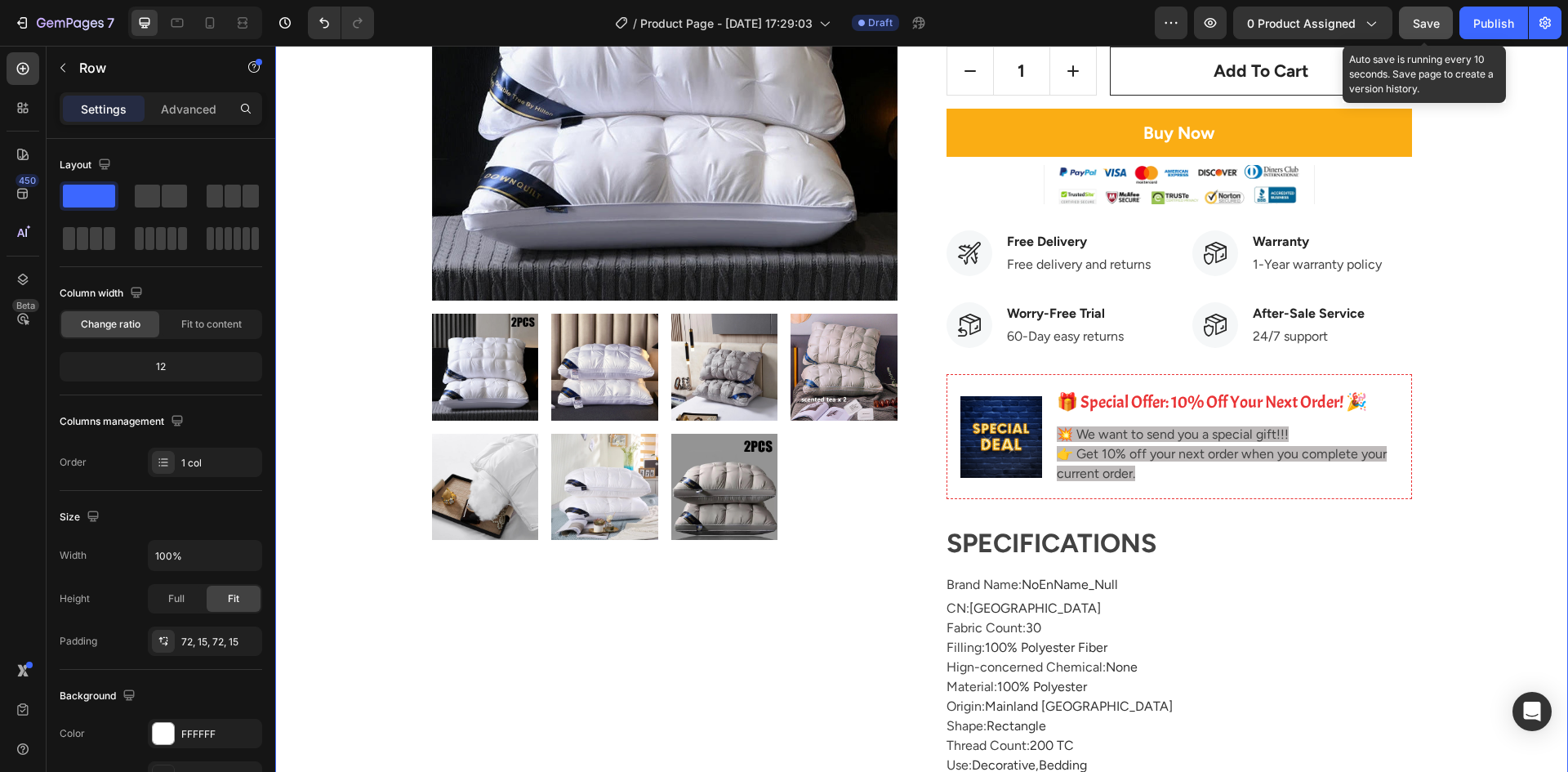
click at [1448, 20] on button "Save" at bounding box center [1426, 23] width 54 height 33
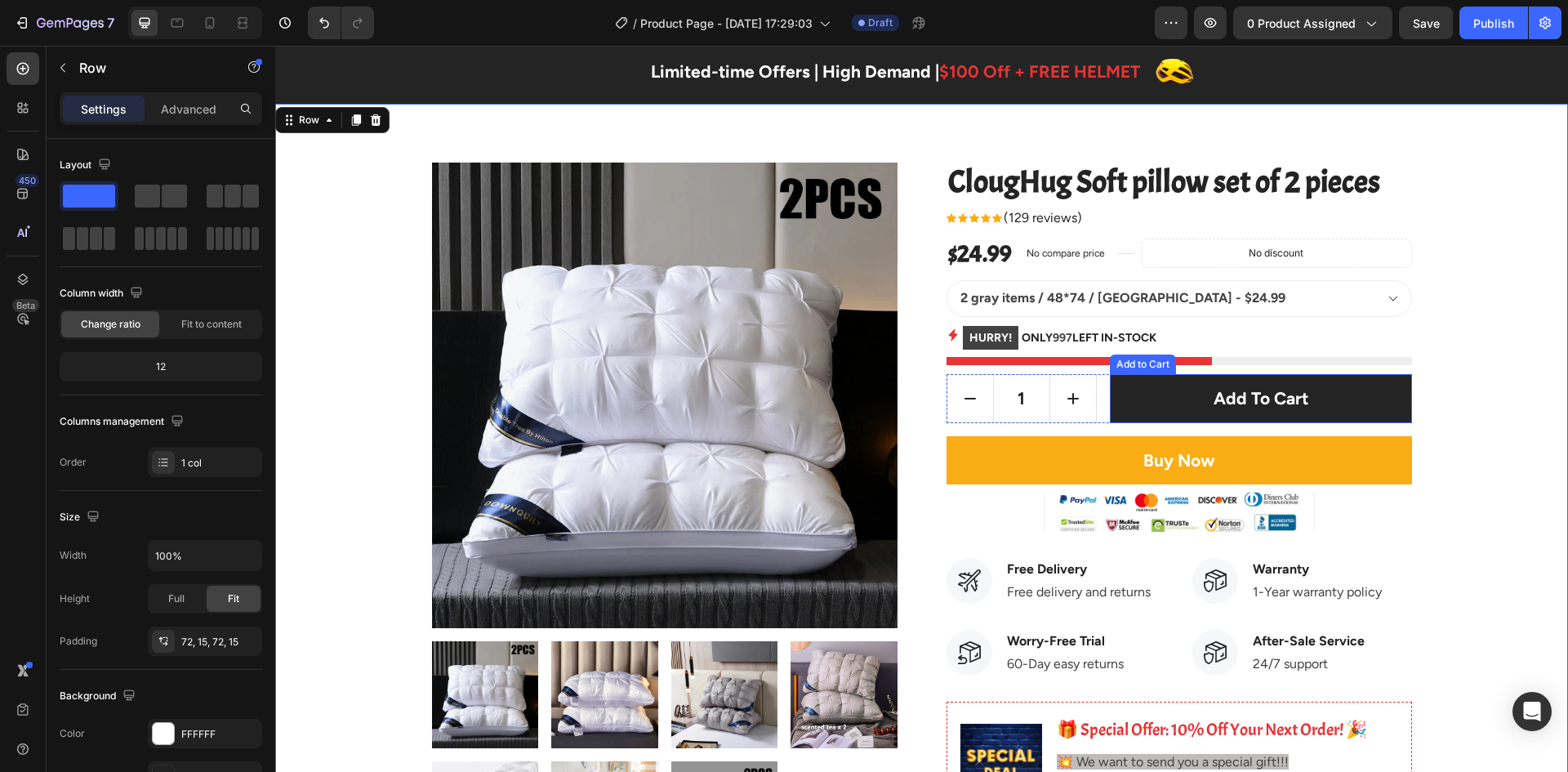
scroll to position [0, 0]
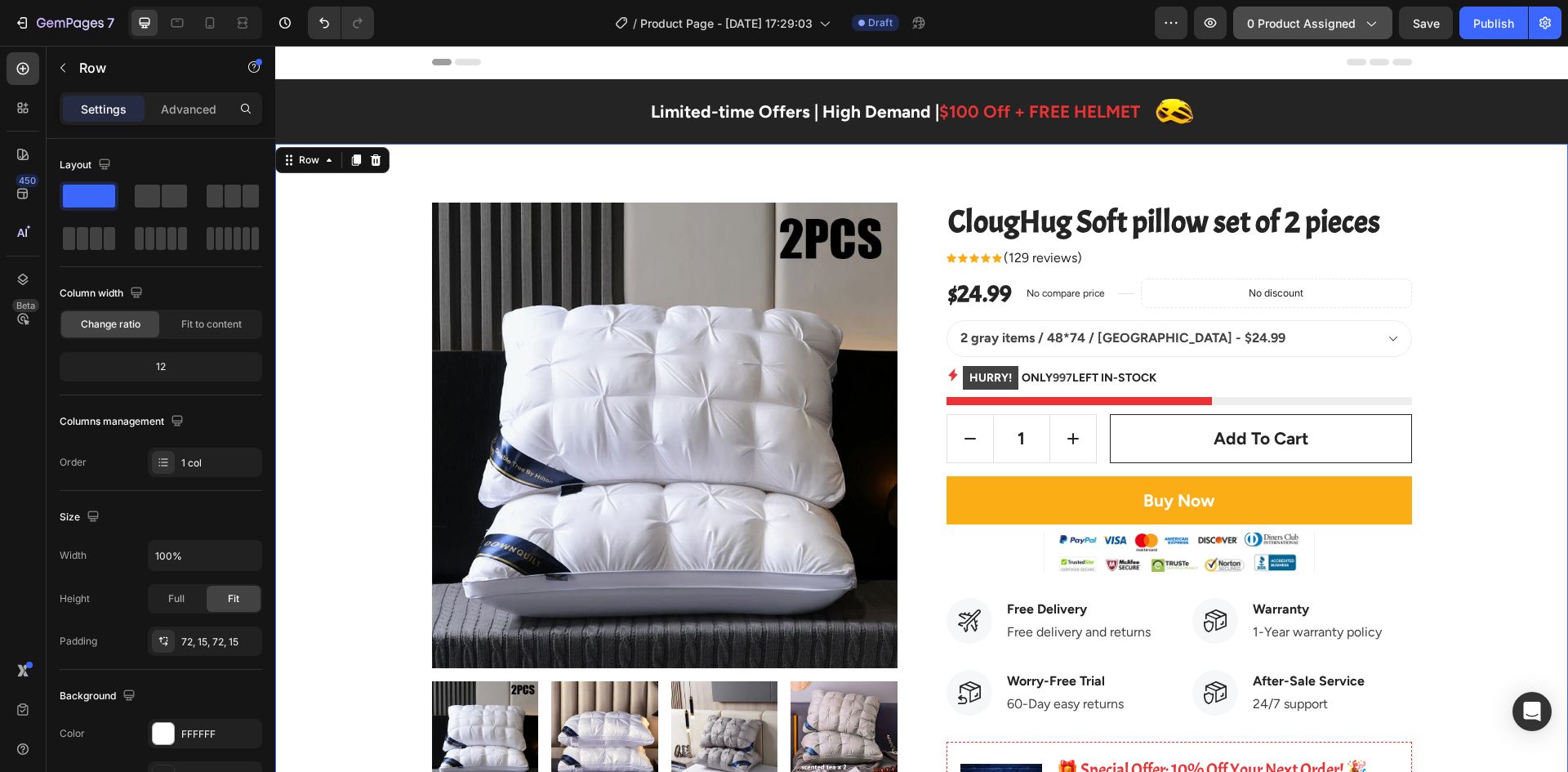
click at [1353, 28] on span "0 product assigned" at bounding box center [1302, 23] width 109 height 17
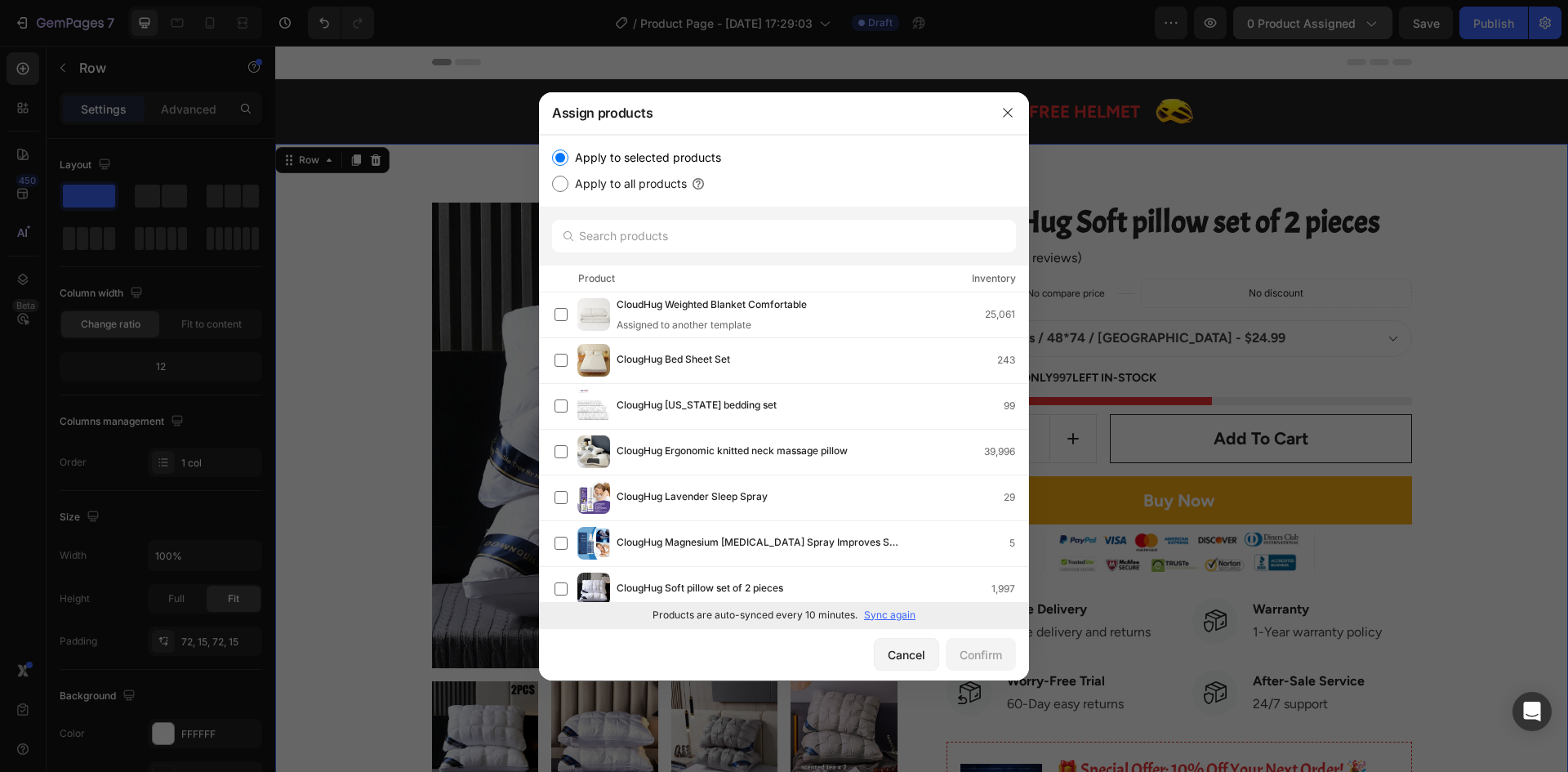
click at [1353, 28] on div at bounding box center [784, 386] width 1568 height 772
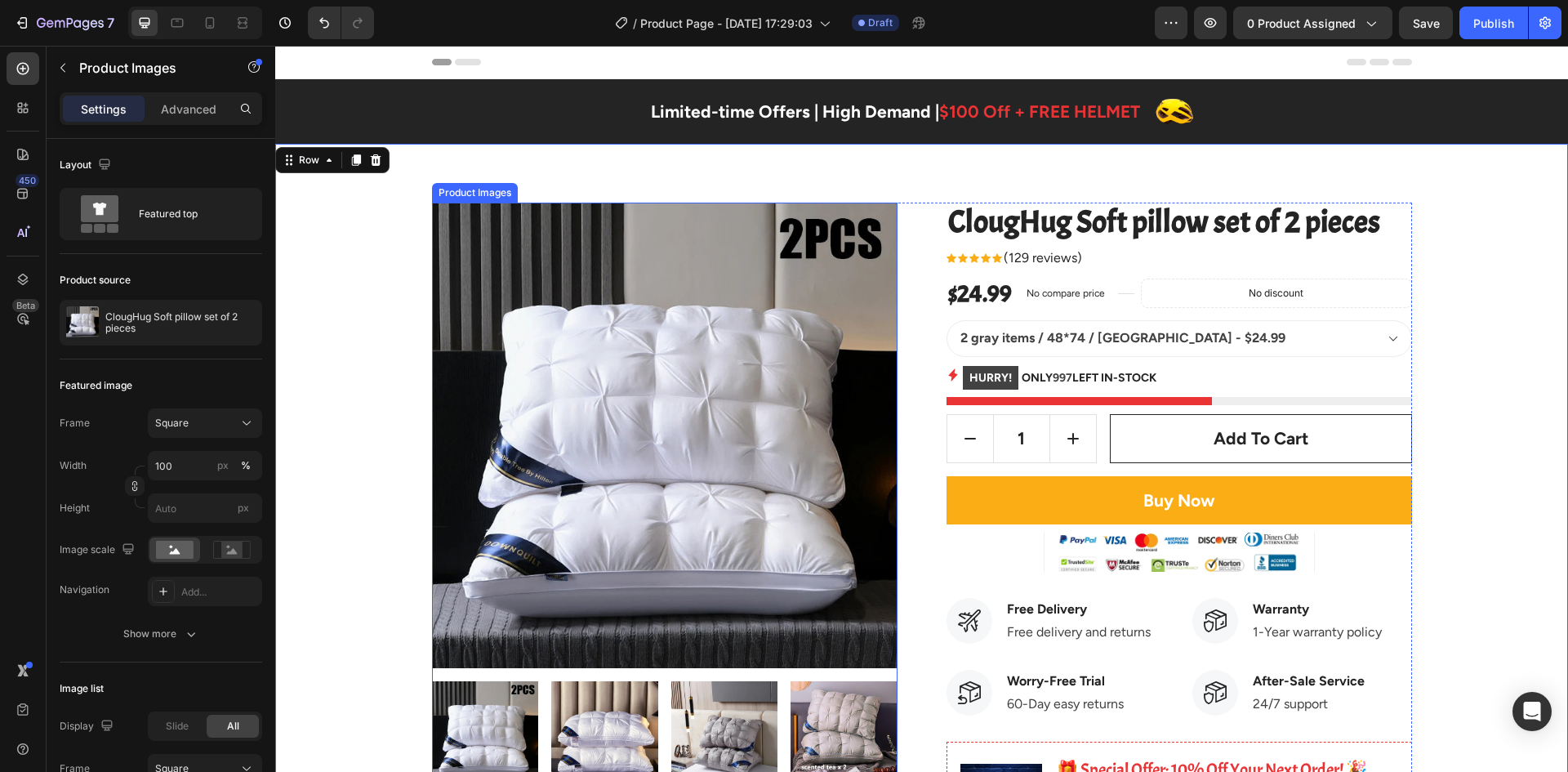
click at [579, 338] on img at bounding box center [664, 435] width 466 height 466
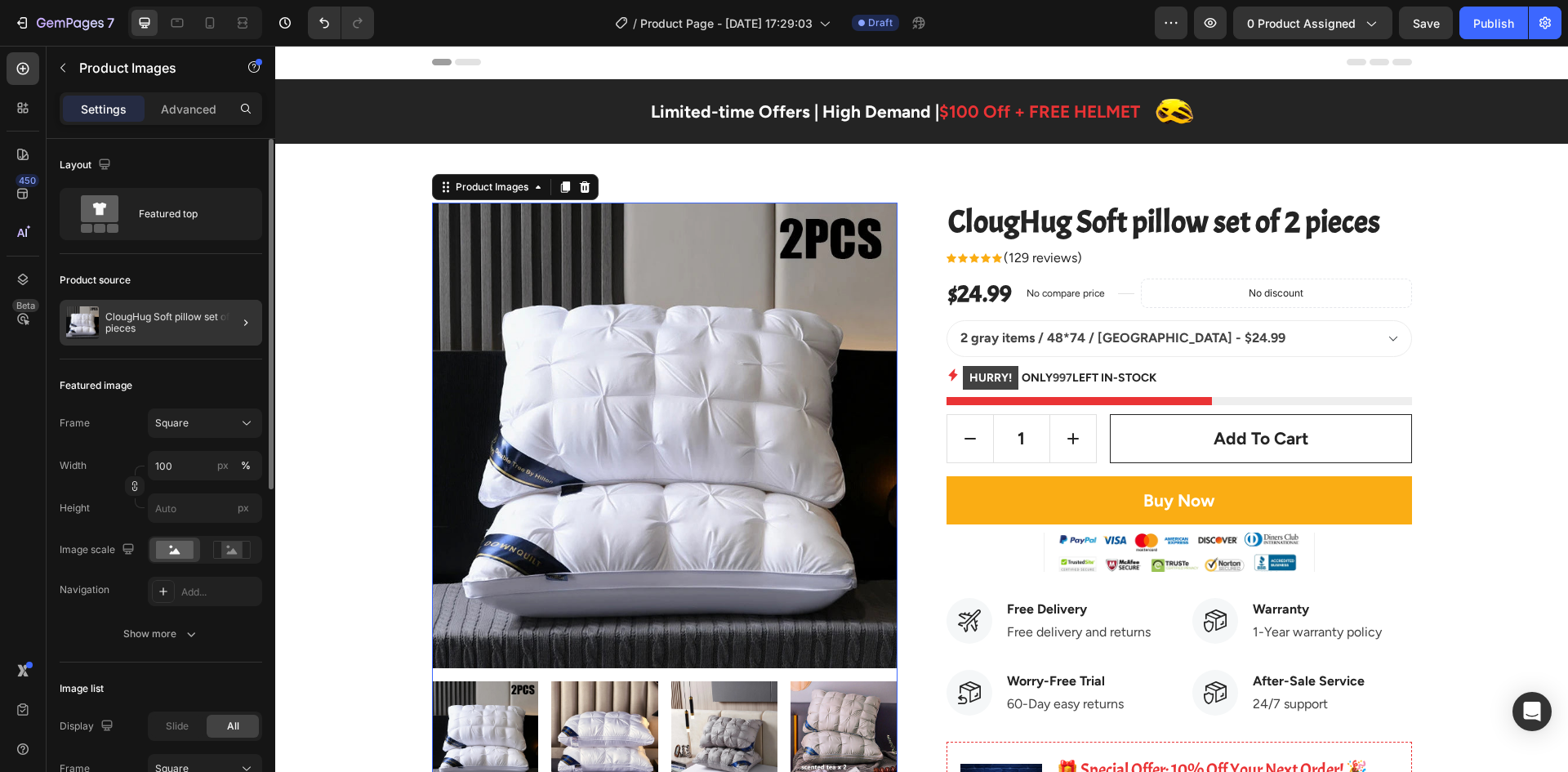
click at [223, 338] on div at bounding box center [239, 322] width 46 height 46
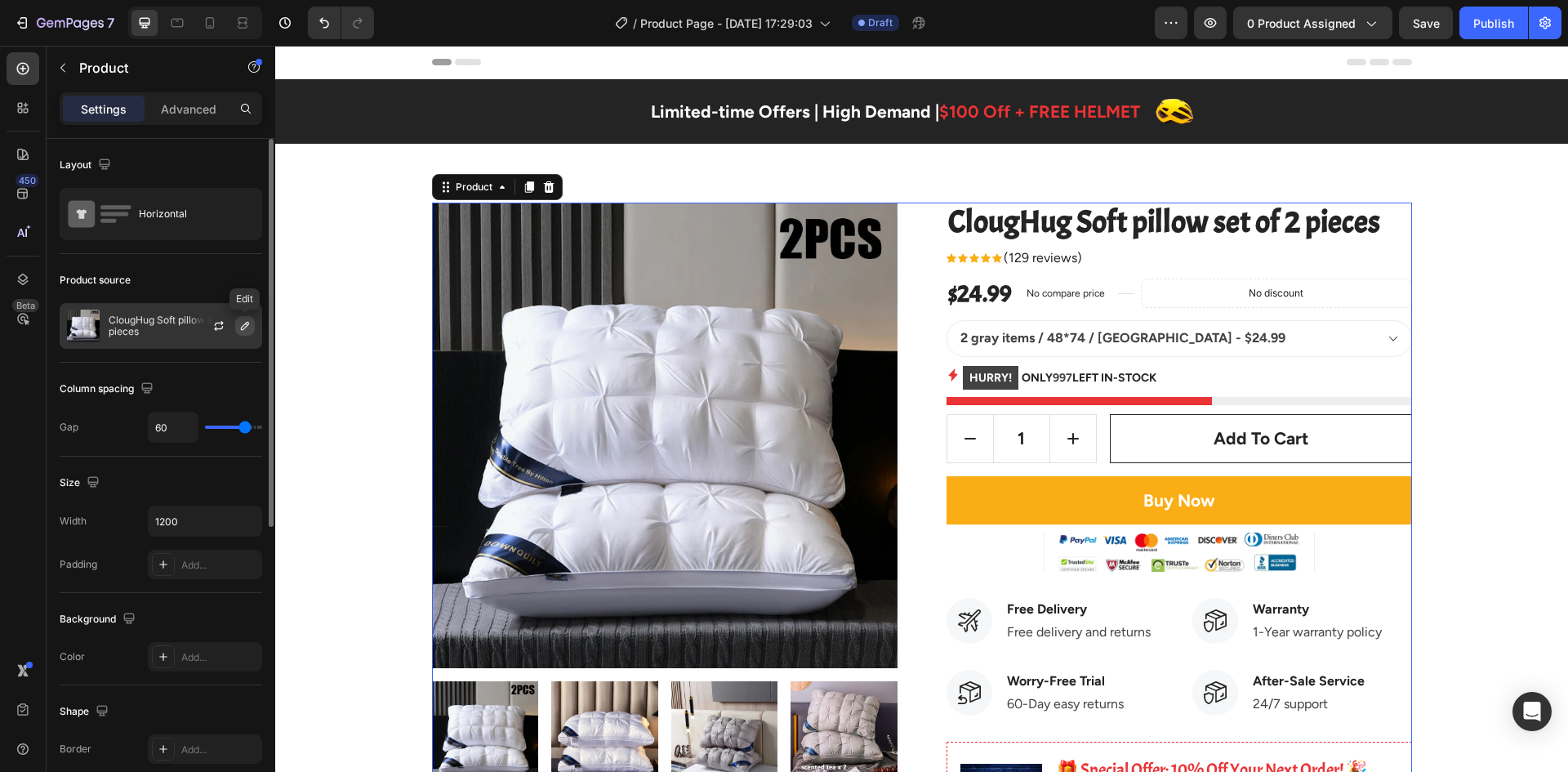
click at [239, 331] on icon "button" at bounding box center [245, 326] width 13 height 13
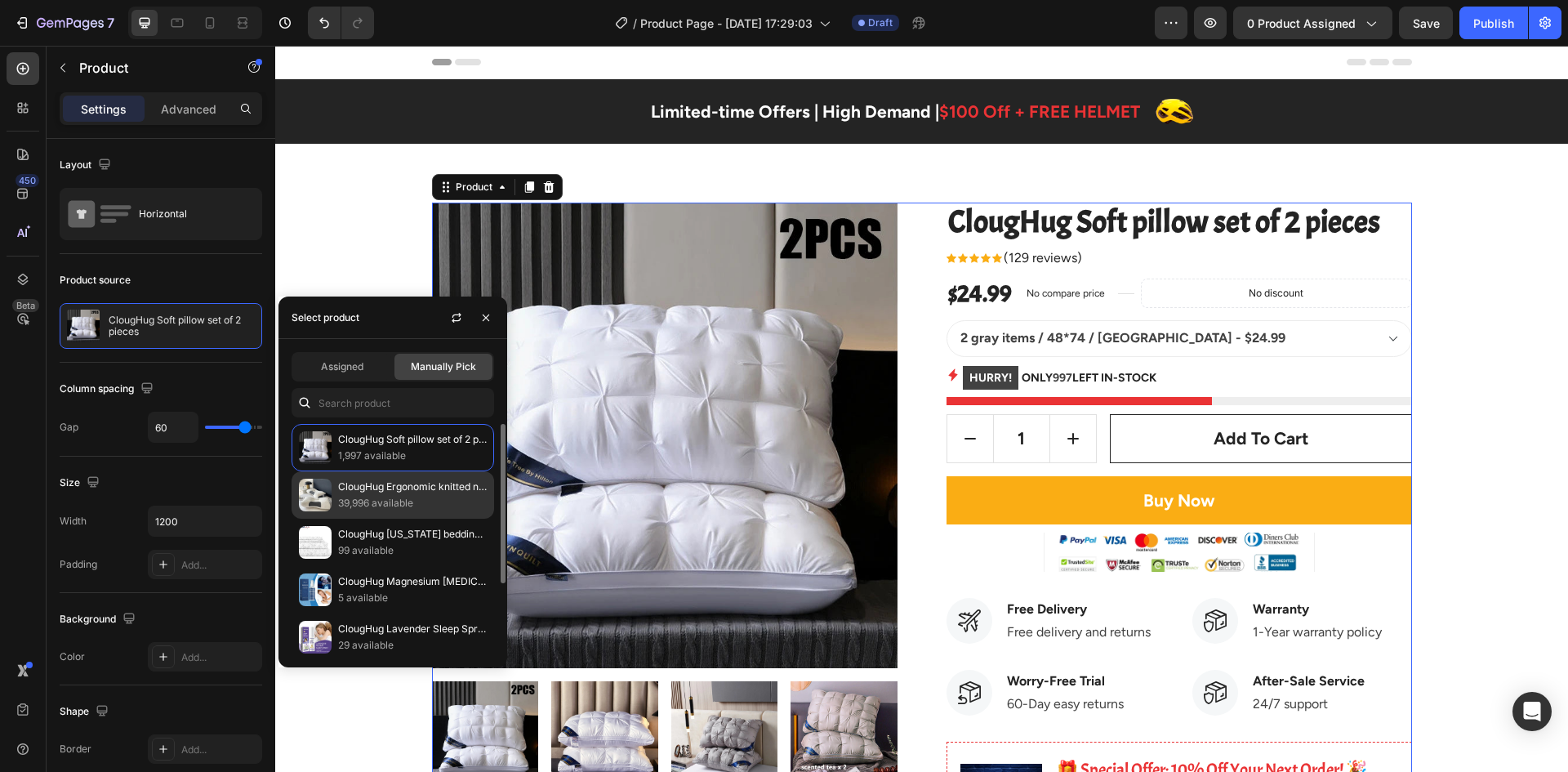
click at [359, 496] on p "39,996 available" at bounding box center [412, 502] width 149 height 17
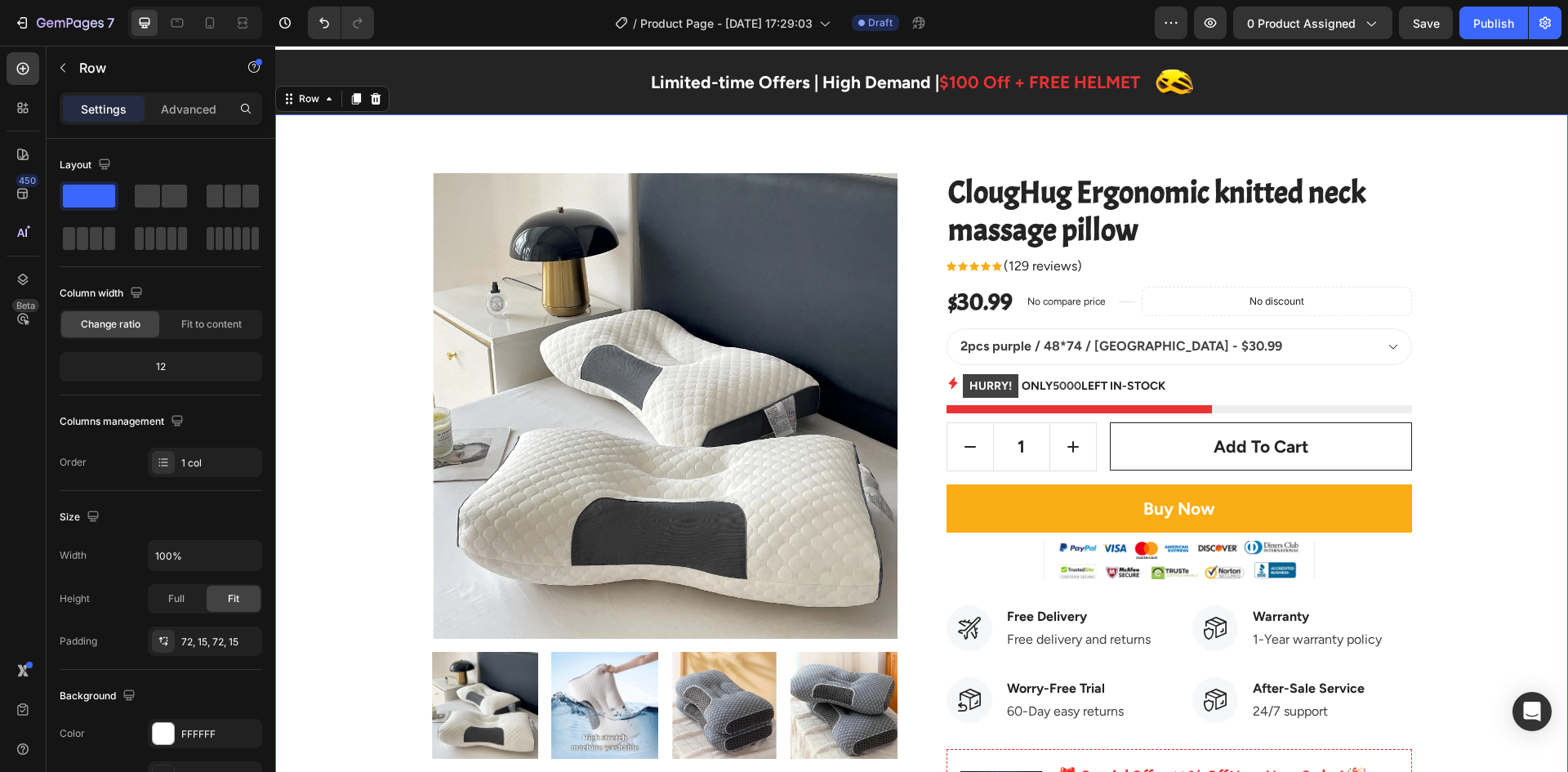
scroll to position [82, 0]
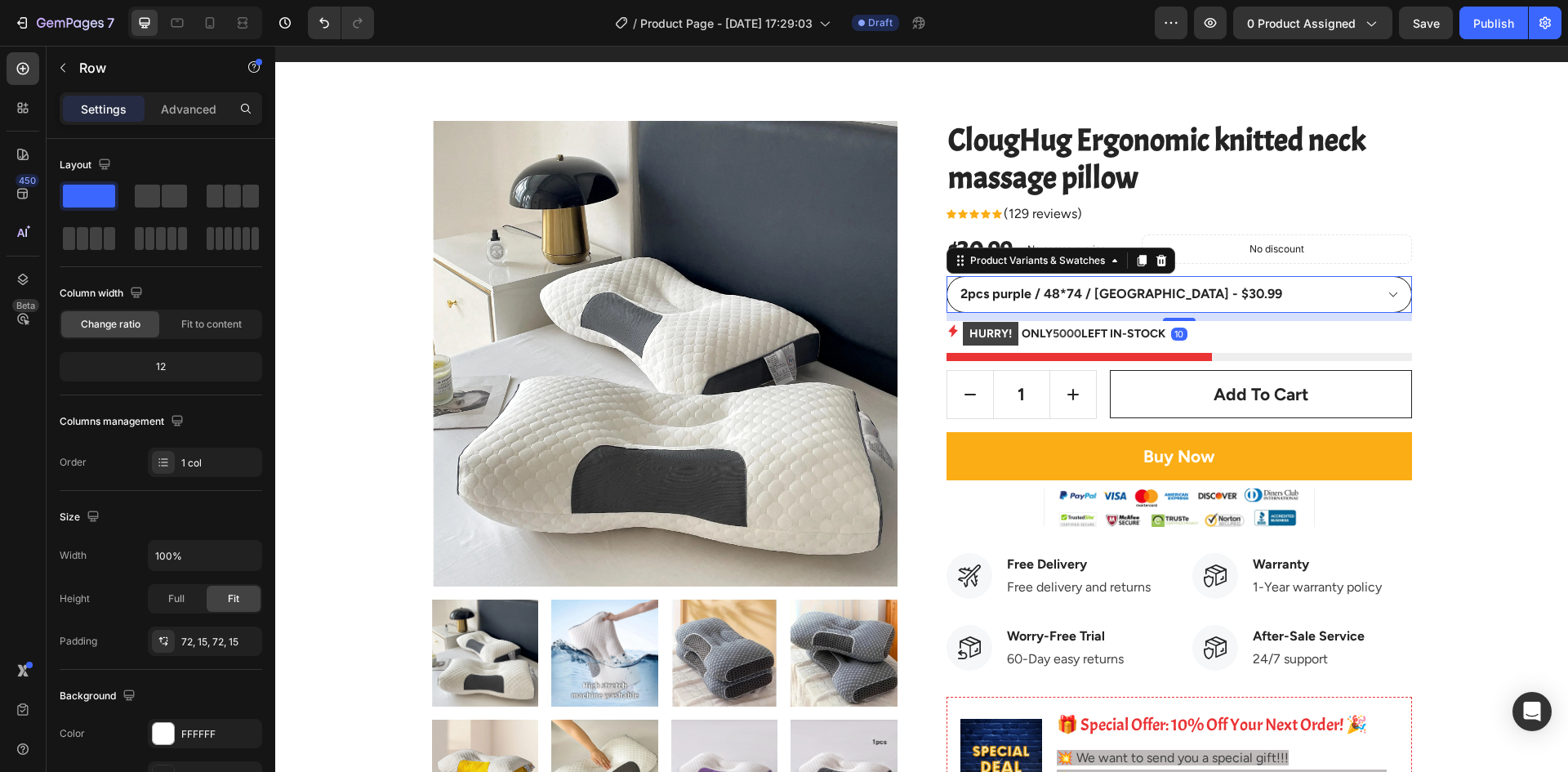
click at [1242, 305] on select "2pcs purple / 48*74 / [GEOGRAPHIC_DATA] - $30.99 2pcs grey / 48*74 / [GEOGRAPHI…" at bounding box center [1179, 294] width 466 height 37
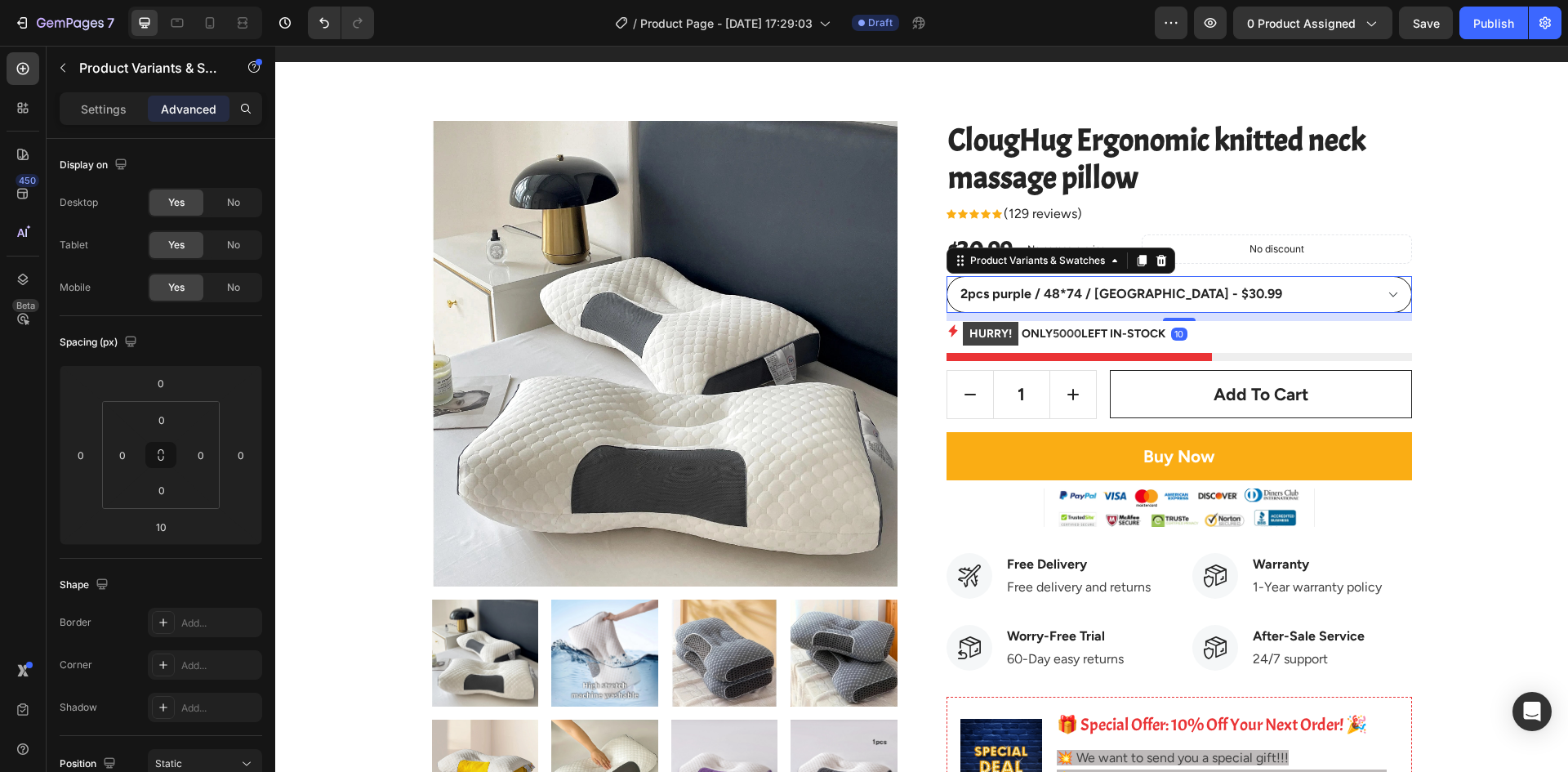
click at [1242, 305] on select "2pcs purple / 48*74 / [GEOGRAPHIC_DATA] - $30.99 2pcs grey / 48*74 / [GEOGRAPHI…" at bounding box center [1179, 294] width 466 height 37
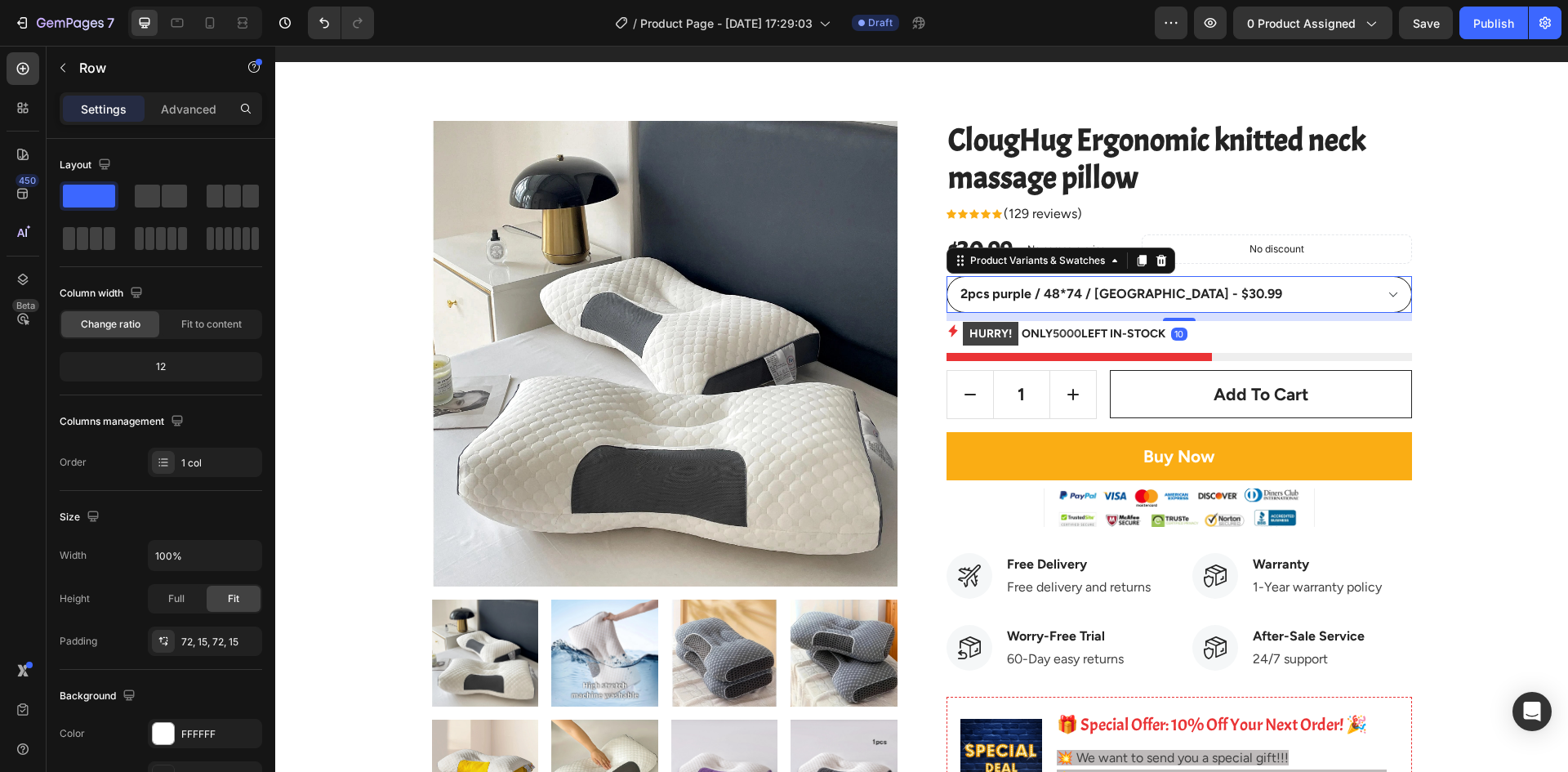
click at [1139, 304] on select "2pcs purple / 48*74 / [GEOGRAPHIC_DATA] - $30.99 2pcs grey / 48*74 / [GEOGRAPHI…" at bounding box center [1179, 294] width 466 height 37
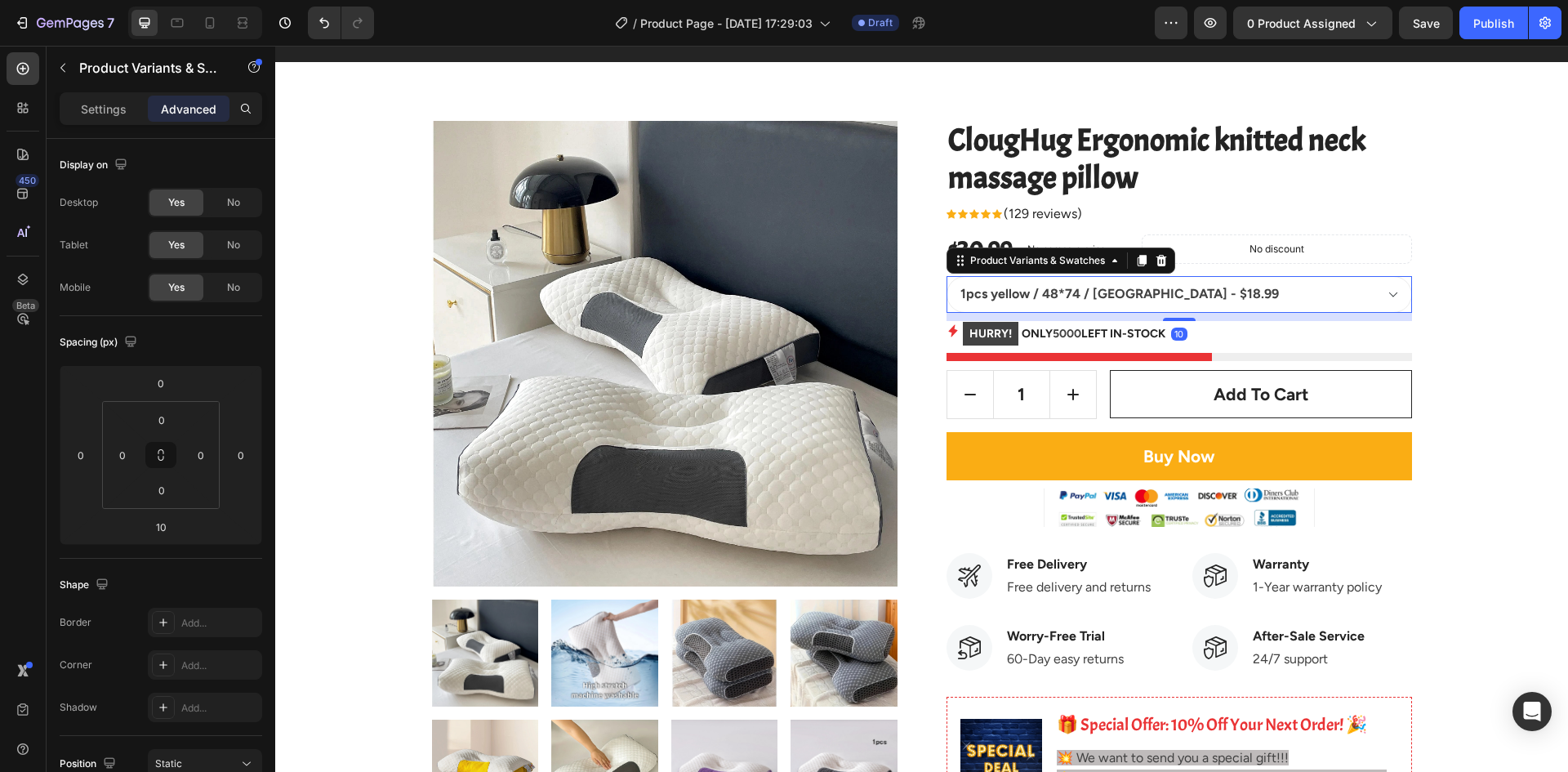
click at [946, 276] on select "2pcs purple / 48*74 / [GEOGRAPHIC_DATA] - $30.99 2pcs grey / 48*74 / [GEOGRAPHI…" at bounding box center [1179, 294] width 466 height 37
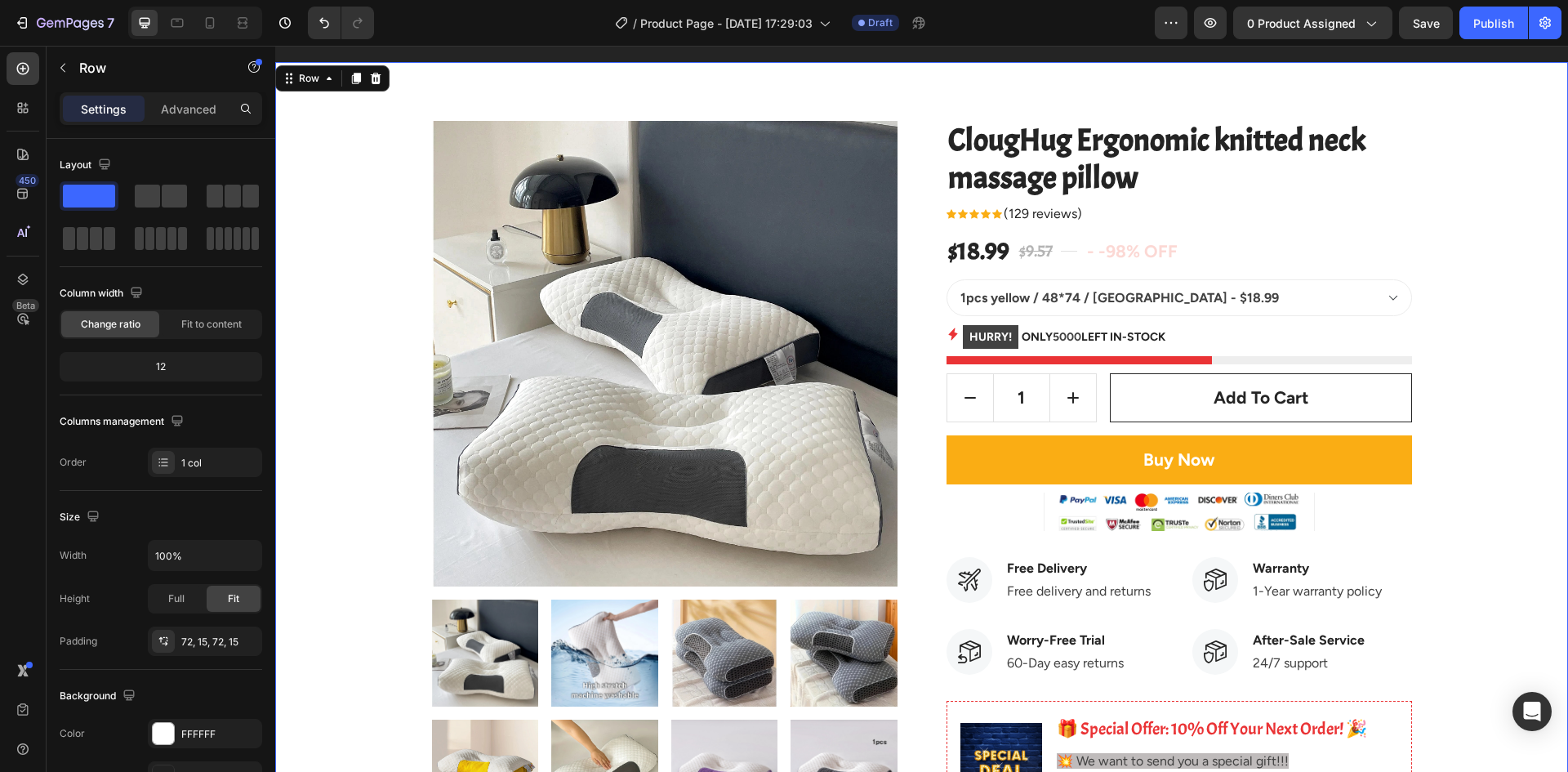
click at [1238, 312] on select "2pcs purple / 48*74 / [GEOGRAPHIC_DATA] - $30.99 2pcs grey / 48*74 / [GEOGRAPHI…" at bounding box center [1179, 298] width 466 height 37
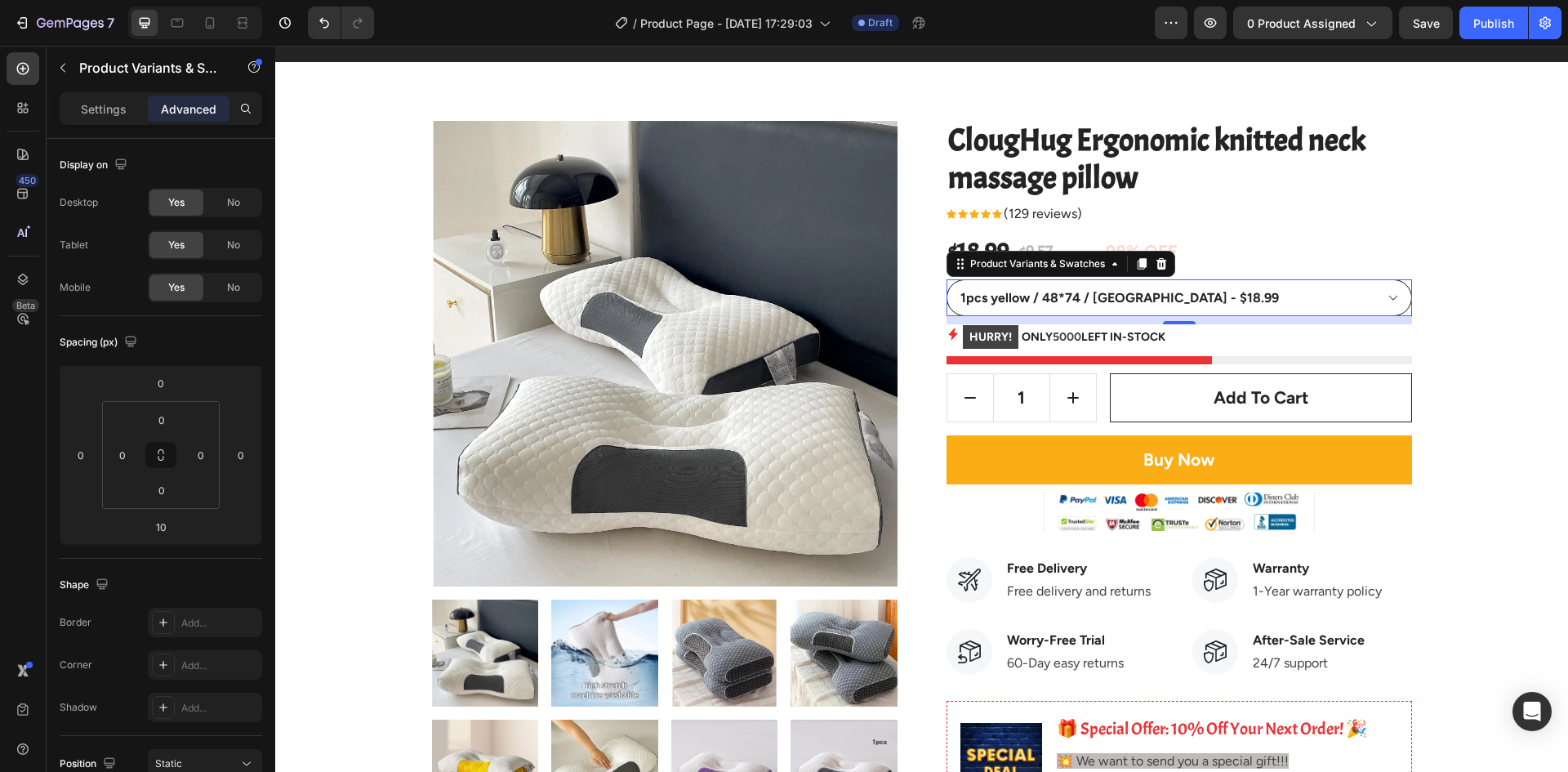
select select "586254506552787791"
click at [946, 279] on select "2pcs purple / 48*74 / [GEOGRAPHIC_DATA] - $30.99 2pcs grey / 48*74 / [GEOGRAPHI…" at bounding box center [1179, 298] width 466 height 37
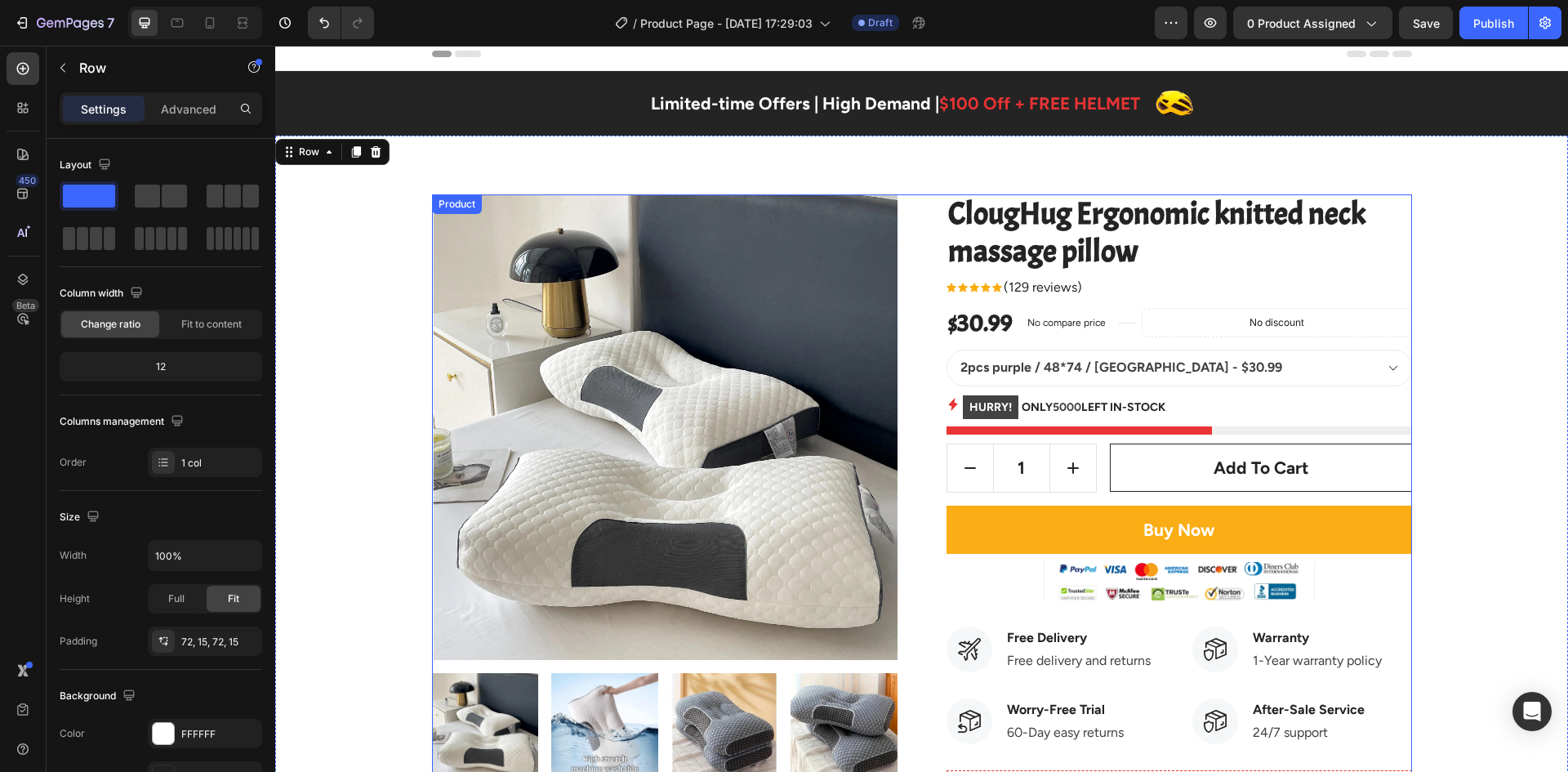
scroll to position [0, 0]
